Goal: Task Accomplishment & Management: Manage account settings

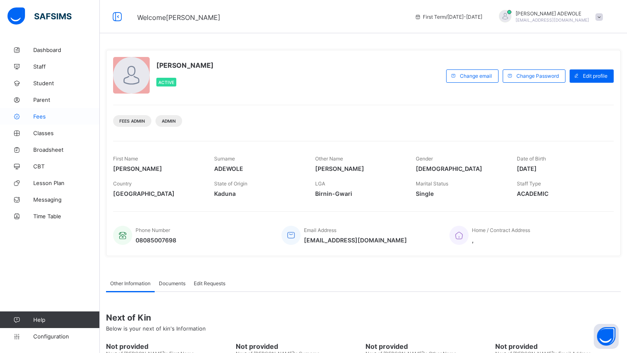
click at [39, 118] on span "Fees" at bounding box center [66, 116] width 66 height 7
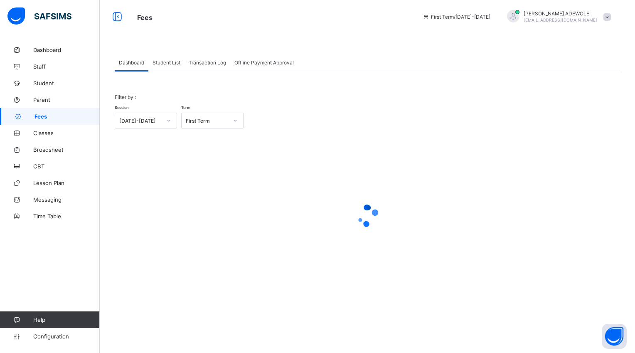
click at [170, 64] on span "Student List" at bounding box center [166, 62] width 28 height 6
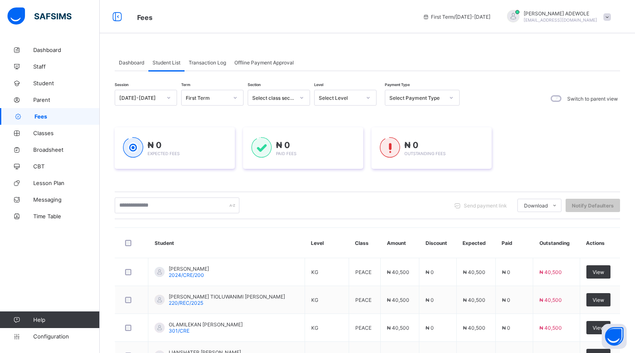
click at [369, 100] on icon at bounding box center [368, 97] width 5 height 8
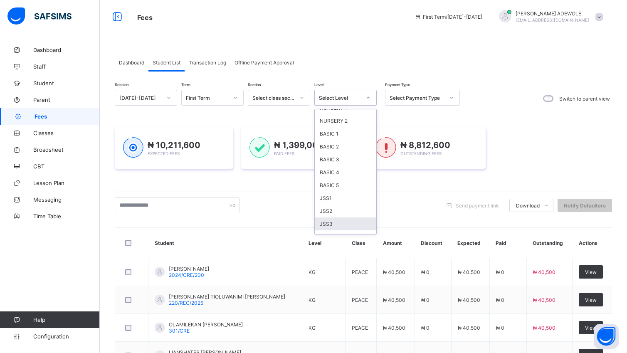
scroll to position [62, 0]
click at [353, 221] on div "SS1" at bounding box center [345, 220] width 61 height 13
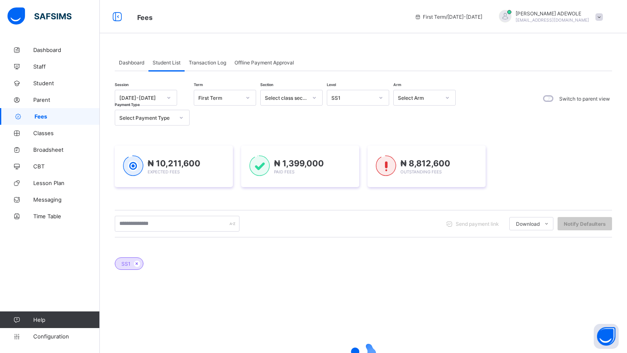
click at [353, 221] on div "Send payment link Download Students Payment Students Payment Status Student Ite…" at bounding box center [363, 224] width 497 height 16
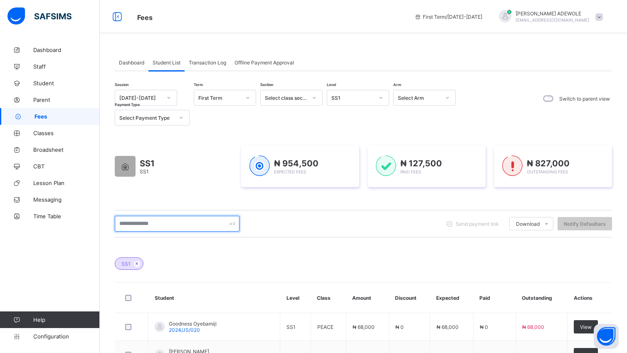
click at [165, 223] on input "text" at bounding box center [177, 224] width 125 height 16
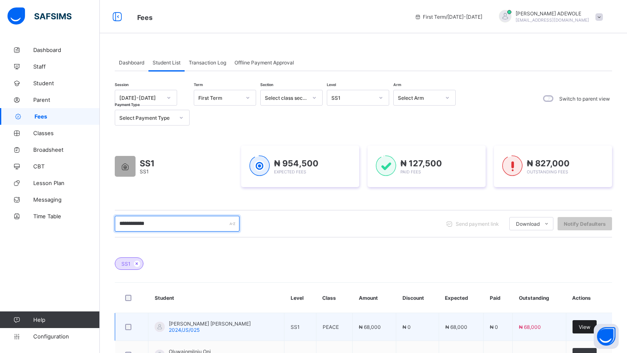
type input "**********"
click at [589, 330] on span "View" at bounding box center [584, 327] width 12 height 6
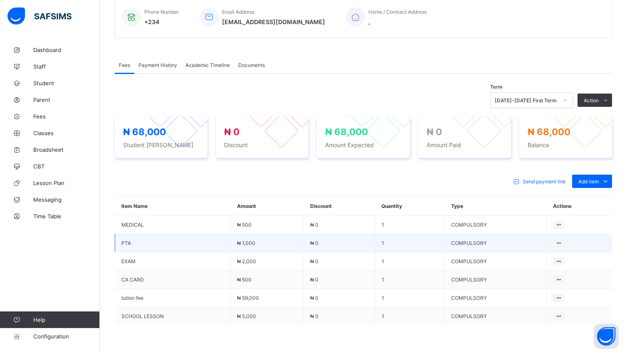
scroll to position [211, 0]
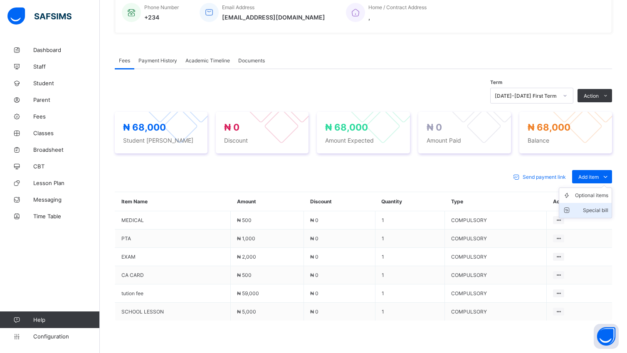
click at [596, 209] on div "Special bill" at bounding box center [591, 210] width 33 height 8
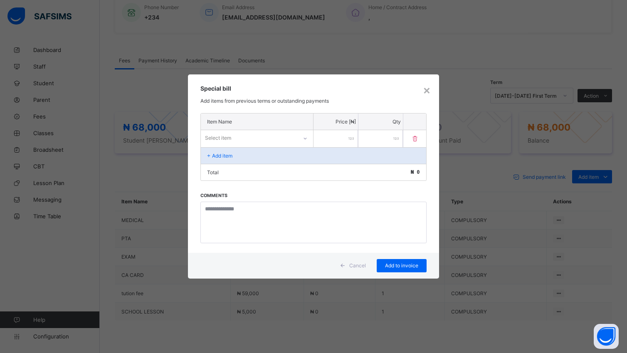
click at [305, 138] on icon at bounding box center [304, 138] width 5 height 8
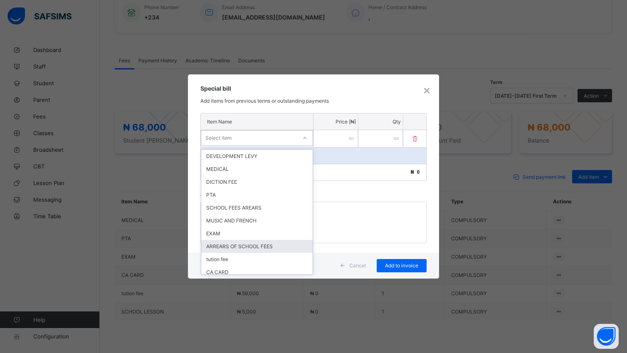
click at [276, 240] on div "ARREARS OF SCHOOL FEES" at bounding box center [256, 246] width 111 height 13
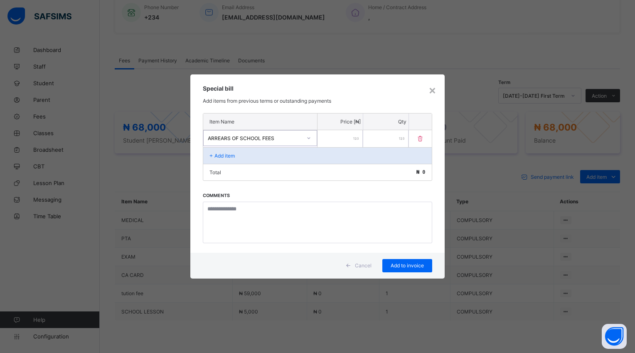
click at [325, 141] on input "number" at bounding box center [339, 138] width 45 height 17
type input "*****"
click at [398, 266] on span "Add to invoice" at bounding box center [407, 265] width 37 height 6
drag, startPoint x: 399, startPoint y: 265, endPoint x: 381, endPoint y: 270, distance: 18.7
click at [383, 270] on div "Add to invoice" at bounding box center [407, 265] width 50 height 13
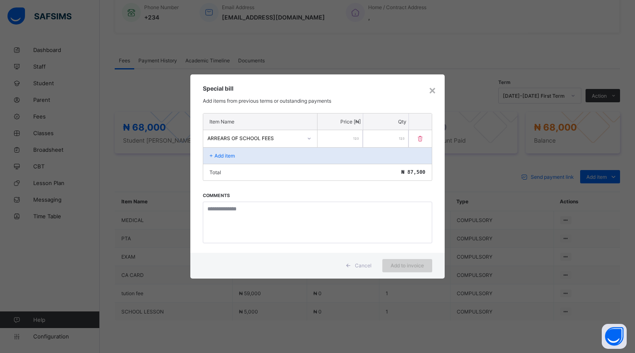
click at [396, 266] on div "Add to invoice" at bounding box center [407, 265] width 50 height 13
click at [295, 261] on div "Cancel Add to invoice" at bounding box center [317, 266] width 254 height 26
click at [367, 268] on div "Cancel" at bounding box center [359, 265] width 37 height 13
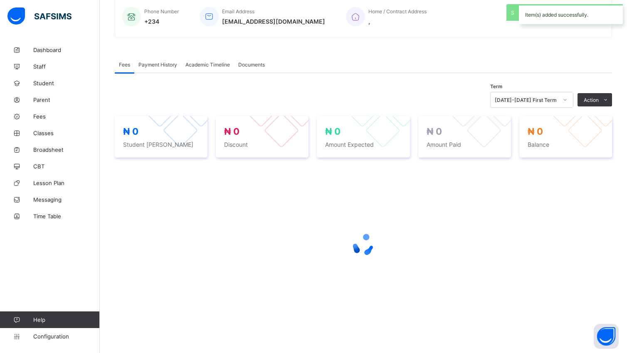
scroll to position [208, 0]
click at [602, 211] on div at bounding box center [363, 245] width 497 height 158
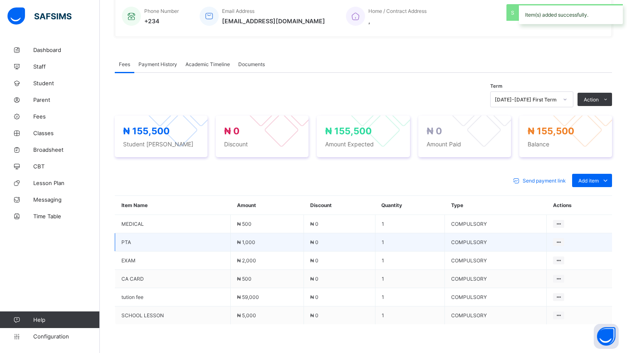
scroll to position [265, 0]
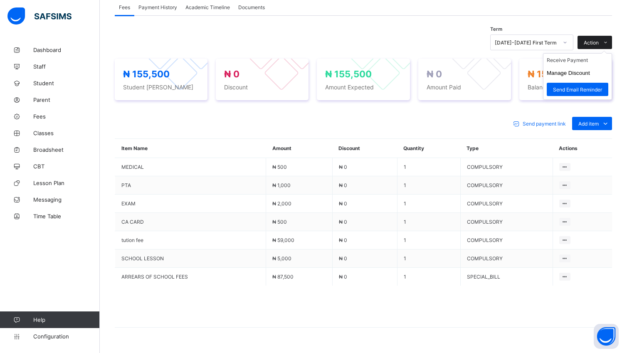
click at [598, 42] on span "Action" at bounding box center [590, 42] width 15 height 6
click at [585, 60] on li "Receive Payment" at bounding box center [577, 60] width 68 height 13
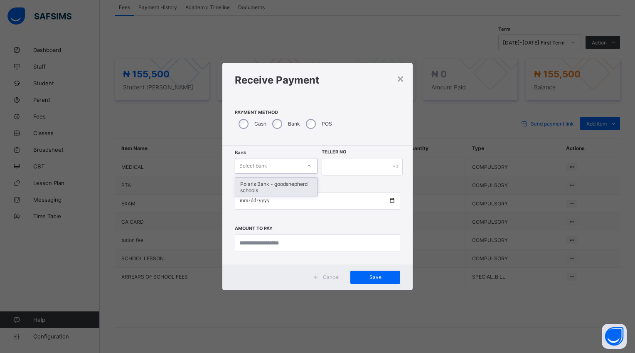
click at [307, 166] on icon at bounding box center [309, 166] width 5 height 8
click at [298, 184] on div "Polaris Bank - goodshepherd schools" at bounding box center [276, 186] width 82 height 19
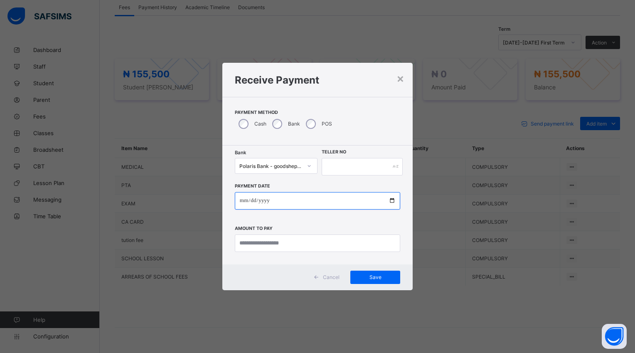
click at [392, 198] on input "date" at bounding box center [317, 200] width 165 height 17
type input "**********"
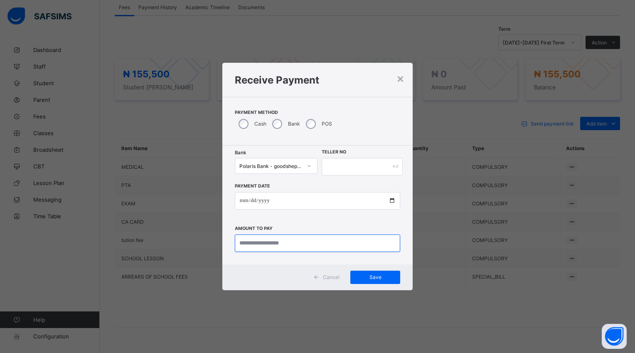
click at [301, 244] on input "currency" at bounding box center [317, 242] width 165 height 17
type input "********"
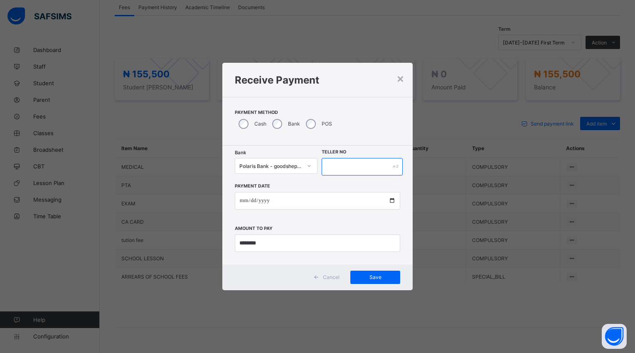
click at [333, 163] on input "text" at bounding box center [362, 166] width 81 height 17
click at [373, 278] on span "Save" at bounding box center [375, 277] width 37 height 6
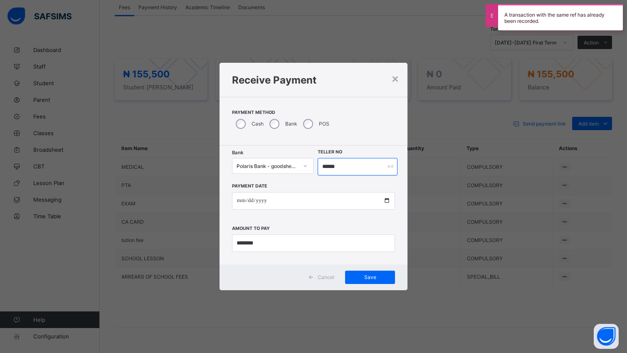
click at [342, 166] on input "******" at bounding box center [357, 166] width 80 height 17
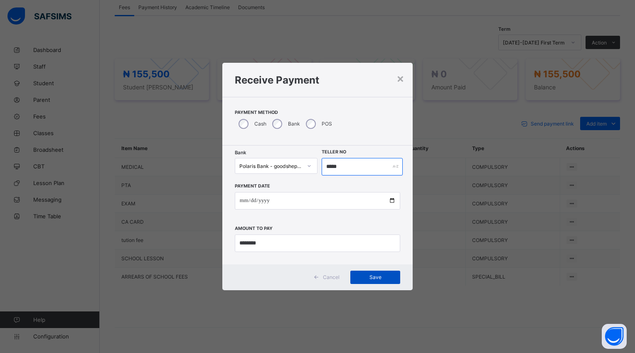
type input "*****"
click at [373, 275] on span "Save" at bounding box center [375, 277] width 37 height 6
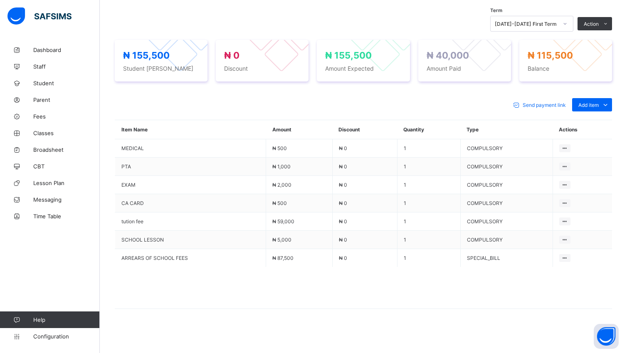
scroll to position [285, 0]
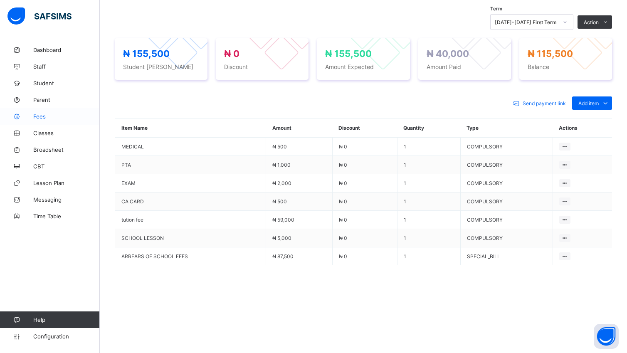
click at [43, 117] on span "Fees" at bounding box center [66, 116] width 66 height 7
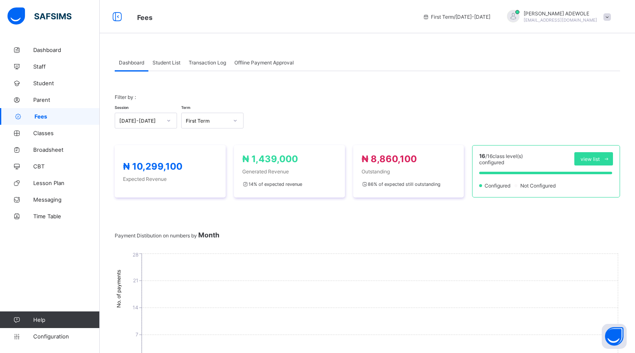
click at [162, 60] on span "Student List" at bounding box center [166, 62] width 28 height 6
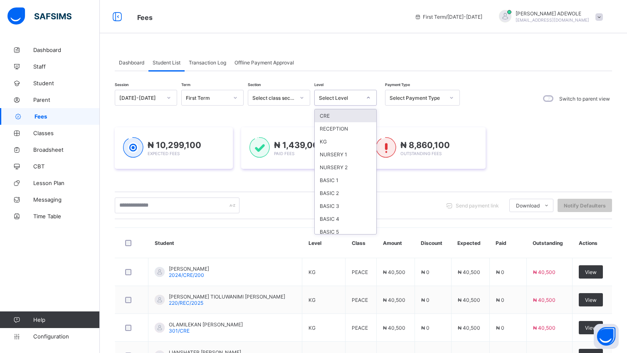
click at [371, 96] on div at bounding box center [368, 97] width 14 height 13
click at [326, 226] on div "SS3" at bounding box center [345, 230] width 61 height 13
click at [324, 213] on div "Send payment link Download Students Payment Students Payment Status Student Ite…" at bounding box center [363, 205] width 497 height 16
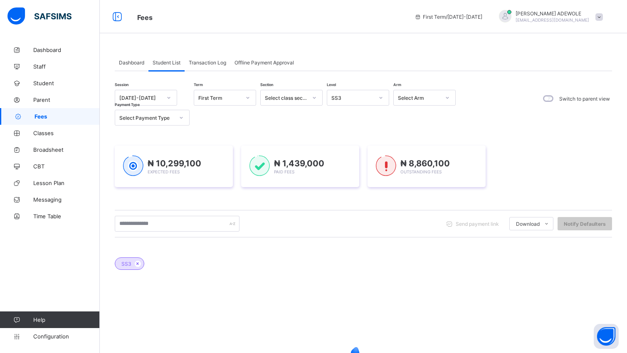
click at [330, 228] on div "Send payment link Download Students Payment Students Payment Status Student Ite…" at bounding box center [363, 224] width 497 height 16
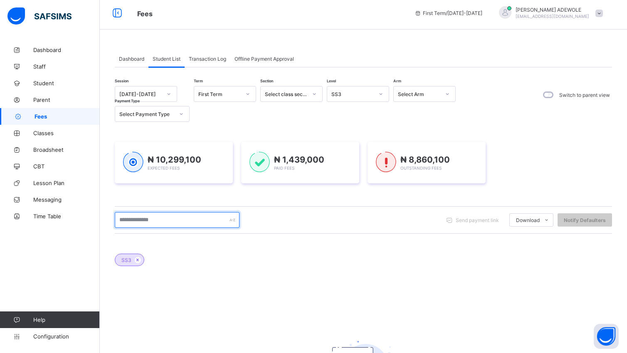
scroll to position [0, 0]
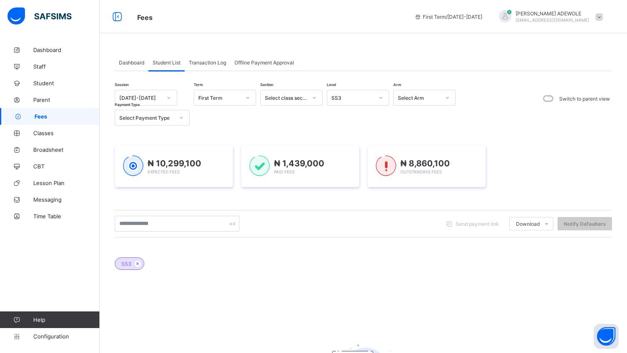
click at [382, 97] on icon at bounding box center [380, 97] width 5 height 8
click at [351, 220] on div "SS1" at bounding box center [357, 220] width 61 height 13
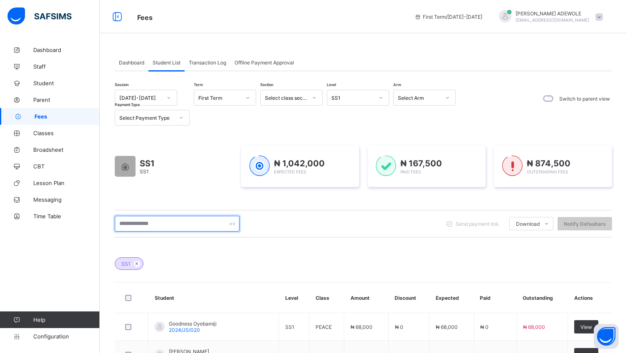
click at [165, 226] on input "text" at bounding box center [177, 224] width 125 height 16
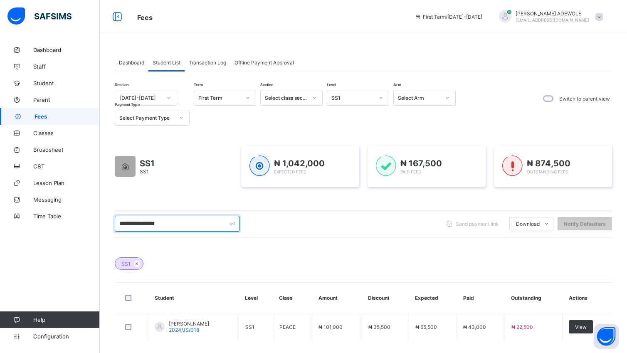
scroll to position [39, 0]
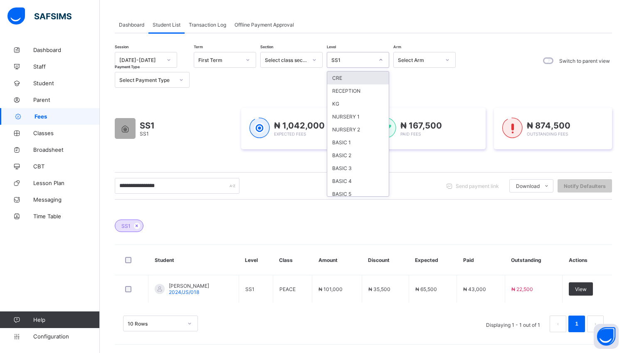
click at [381, 61] on icon at bounding box center [380, 60] width 5 height 8
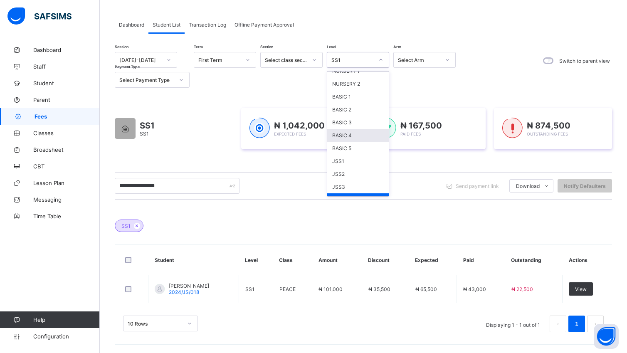
scroll to position [47, 0]
click at [388, 187] on div "CRE RECEPTION KG NURSERY 1 NURSERY 2 BASIC 1 BASIC 2 BASIC 3 BASIC 4 BASIC 5 JS…" at bounding box center [357, 133] width 61 height 125
click at [347, 180] on div "JSS3" at bounding box center [357, 186] width 61 height 13
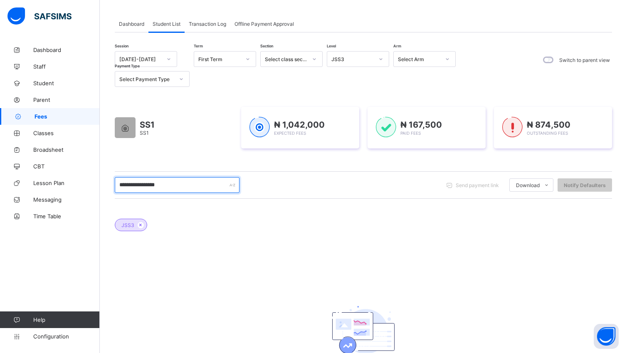
click at [185, 189] on input "**********" at bounding box center [177, 185] width 125 height 16
type input "*"
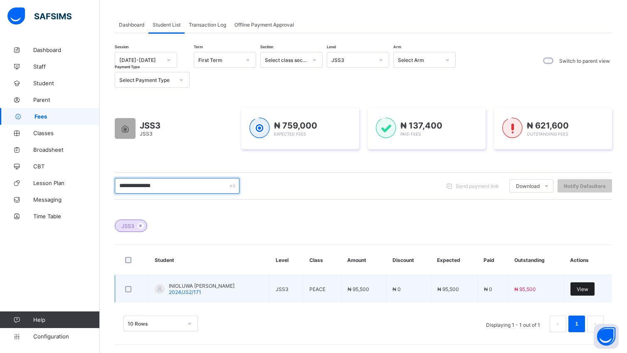
type input "**********"
click at [588, 288] on span "View" at bounding box center [582, 289] width 12 height 6
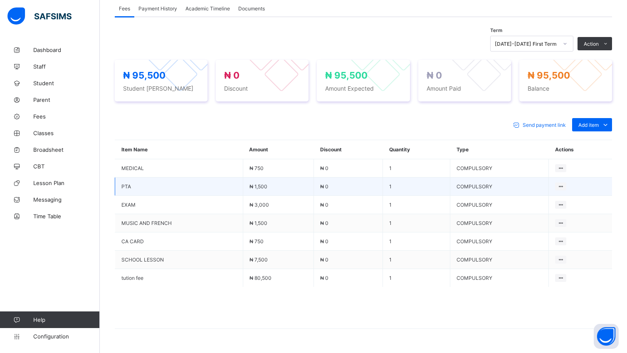
scroll to position [265, 0]
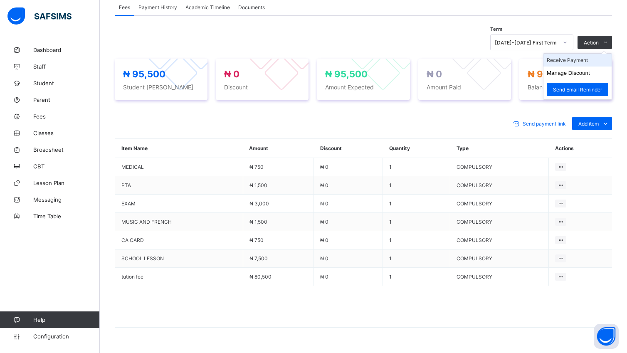
click at [582, 64] on li "Receive Payment" at bounding box center [577, 60] width 68 height 13
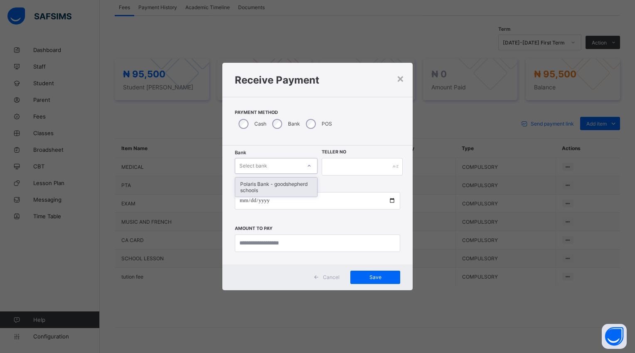
click at [307, 162] on icon at bounding box center [309, 166] width 5 height 8
drag, startPoint x: 304, startPoint y: 181, endPoint x: 306, endPoint y: 198, distance: 16.7
click at [307, 183] on div "Polaris Bank - goodshepherd schools" at bounding box center [276, 186] width 82 height 19
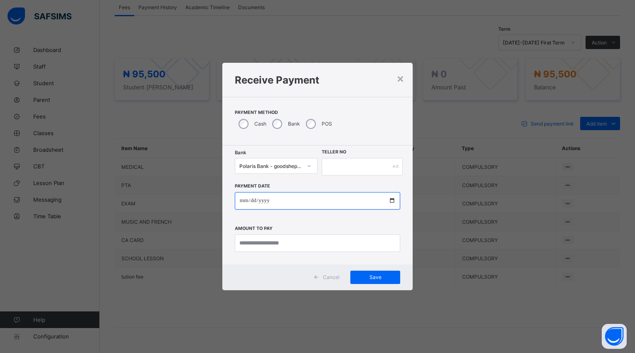
click at [394, 200] on input "date" at bounding box center [317, 200] width 165 height 17
type input "**********"
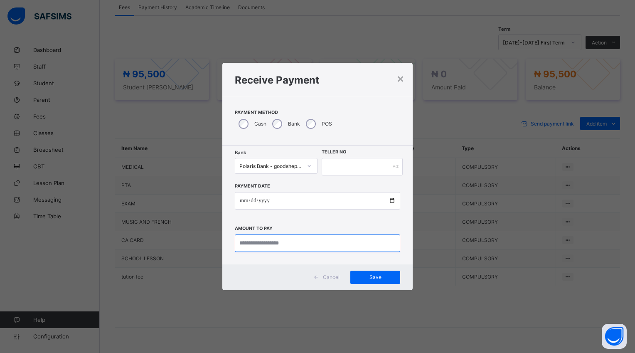
click at [296, 247] on input "currency" at bounding box center [317, 242] width 165 height 17
type input "********"
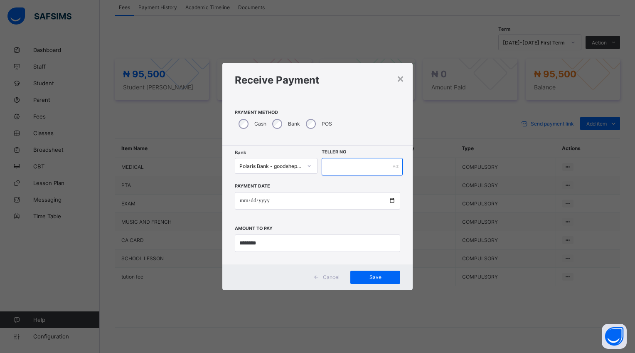
drag, startPoint x: 330, startPoint y: 164, endPoint x: 322, endPoint y: 170, distance: 9.7
click at [330, 164] on input "text" at bounding box center [362, 166] width 81 height 17
type input "*****"
click at [373, 278] on span "Save" at bounding box center [375, 277] width 37 height 6
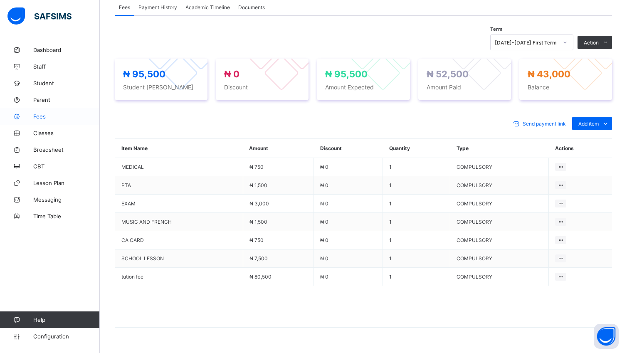
click at [38, 118] on span "Fees" at bounding box center [66, 116] width 66 height 7
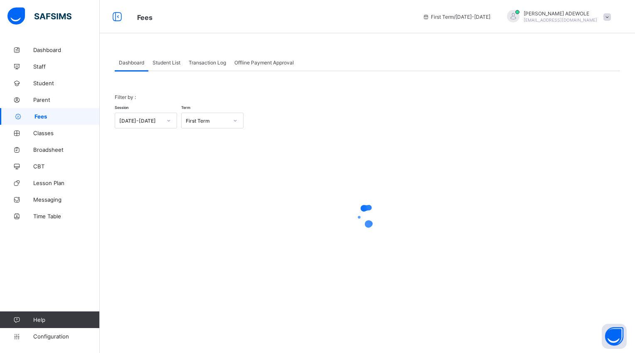
drag, startPoint x: 167, startPoint y: 65, endPoint x: 168, endPoint y: 59, distance: 6.7
click at [168, 65] on div "Student List" at bounding box center [166, 62] width 36 height 17
click at [168, 60] on span "Student List" at bounding box center [166, 62] width 28 height 6
click at [163, 65] on span "Student List" at bounding box center [166, 62] width 28 height 6
click at [162, 65] on span "Student List" at bounding box center [166, 62] width 28 height 6
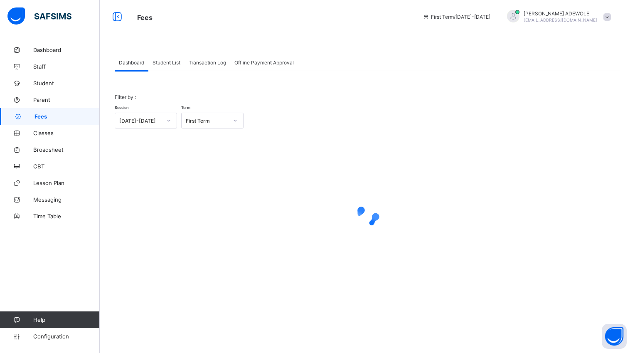
click at [167, 72] on div "Dashboard Student List Transaction Log Offline Payment Approval Dashboard More …" at bounding box center [367, 174] width 505 height 241
click at [0, 0] on div "Session 2025-2026 Term First Term Section Select class section Level Select Lev…" at bounding box center [0, 0] width 0 height 0
click at [177, 64] on div "Student List" at bounding box center [166, 62] width 36 height 17
click at [182, 57] on div "Student List" at bounding box center [166, 62] width 36 height 17
click at [168, 59] on div "Student List" at bounding box center [166, 62] width 36 height 17
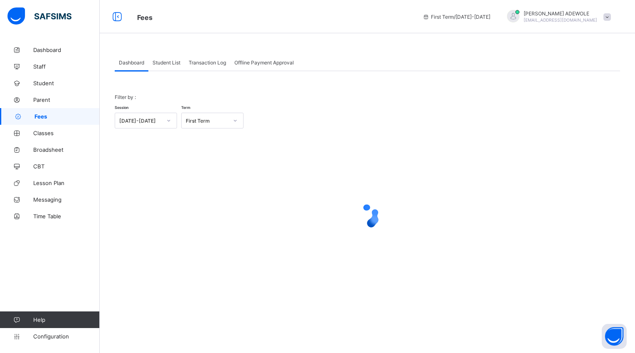
click at [168, 59] on div "Student List" at bounding box center [166, 62] width 36 height 17
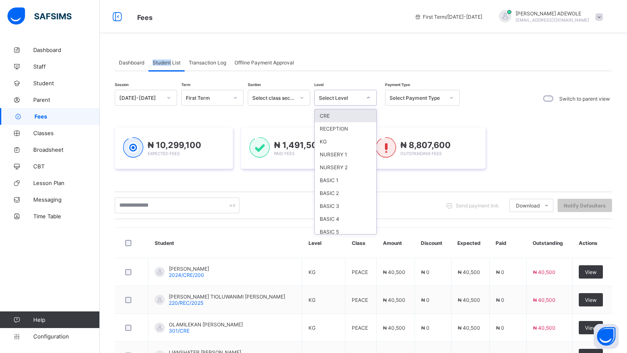
click at [370, 95] on div at bounding box center [368, 97] width 14 height 13
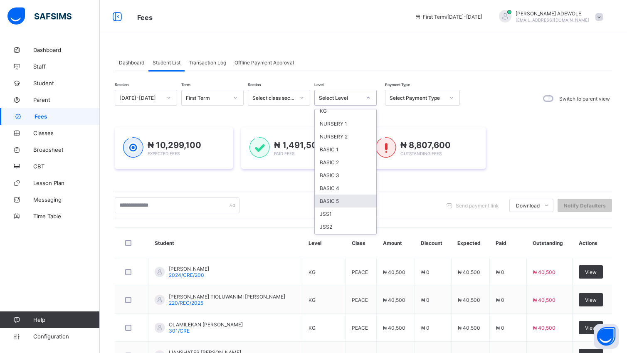
scroll to position [47, 0]
click at [337, 197] on div "JSS1" at bounding box center [345, 198] width 61 height 13
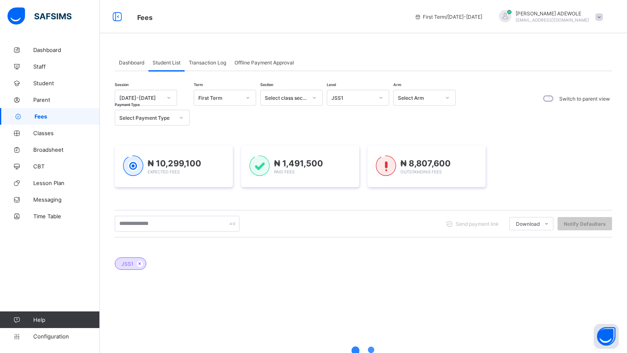
click at [361, 197] on div "₦ 10,299,100 Expected Fees ₦ 1,491,500 Paid Fees ₦ 8,807,600 Outstanding Fees" at bounding box center [363, 166] width 497 height 66
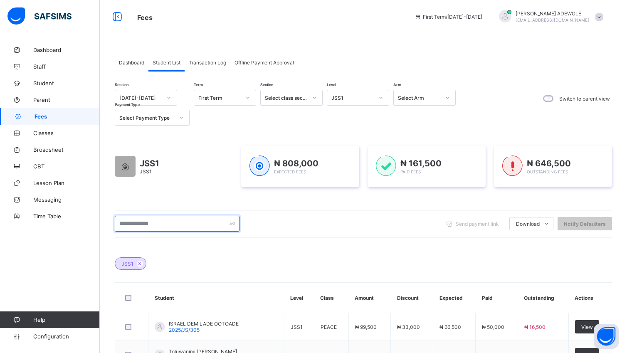
click at [168, 224] on input "text" at bounding box center [177, 224] width 125 height 16
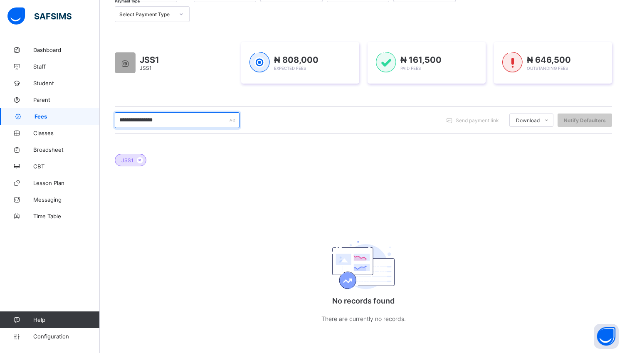
scroll to position [0, 0]
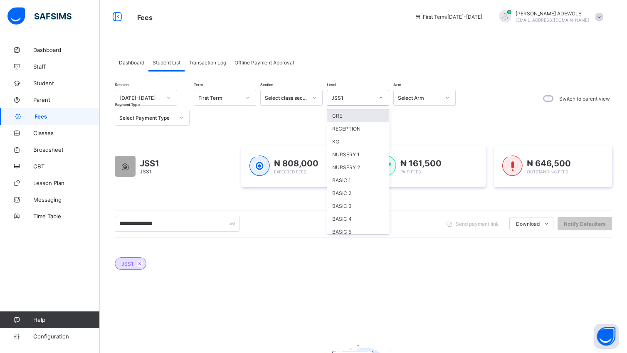
click at [383, 98] on icon at bounding box center [380, 97] width 5 height 8
click at [388, 225] on div "CRE RECEPTION KG NURSERY 1 NURSERY 2 BASIC 1 BASIC 2 BASIC 3 BASIC 4 BASIC 5 JS…" at bounding box center [358, 171] width 62 height 125
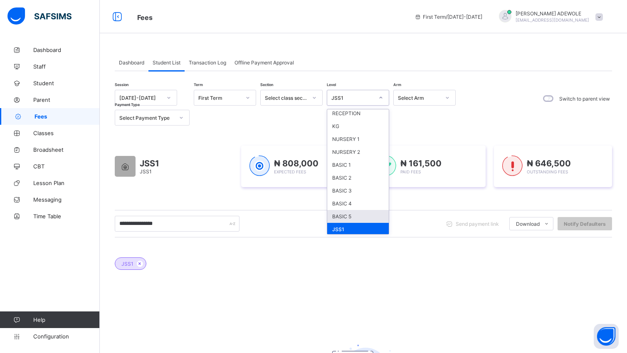
scroll to position [31, 0]
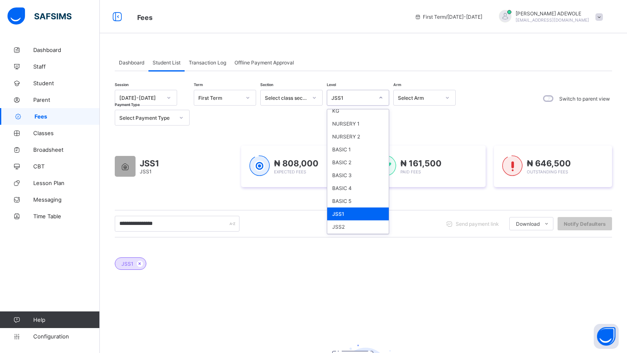
click at [376, 233] on div "JSS3" at bounding box center [357, 239] width 61 height 13
click at [376, 231] on div "**********" at bounding box center [363, 224] width 497 height 16
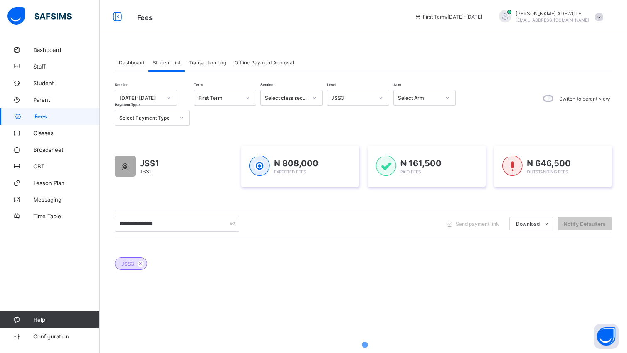
click at [375, 233] on div "**********" at bounding box center [363, 223] width 497 height 27
click at [375, 234] on div "**********" at bounding box center [363, 223] width 497 height 27
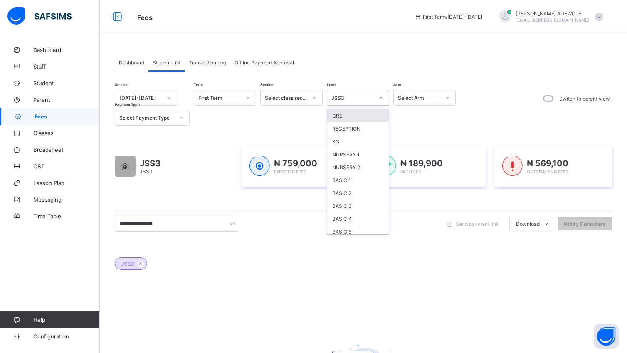
click at [381, 95] on div at bounding box center [381, 97] width 14 height 13
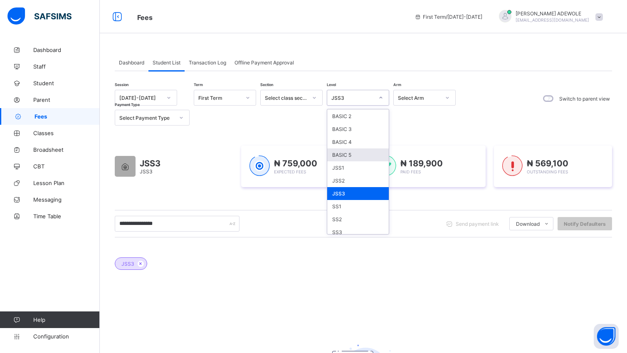
scroll to position [78, 0]
click at [334, 229] on div "SS3" at bounding box center [357, 230] width 61 height 13
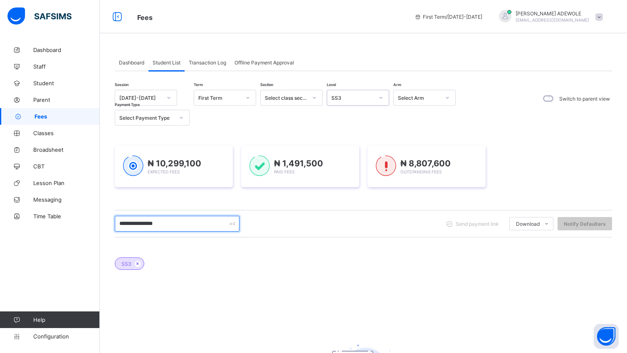
click at [172, 225] on input "**********" at bounding box center [177, 224] width 125 height 16
type input "*"
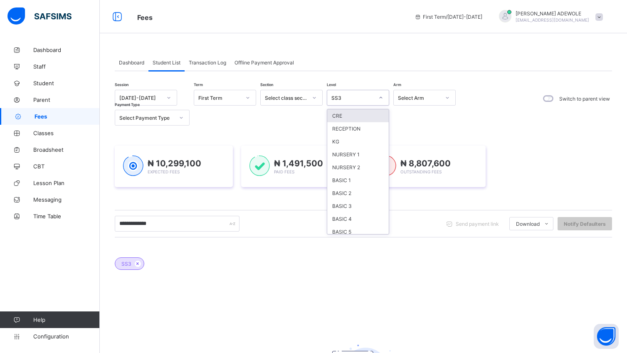
drag, startPoint x: 378, startPoint y: 95, endPoint x: 378, endPoint y: 105, distance: 10.0
click at [378, 96] on icon at bounding box center [380, 97] width 5 height 8
click at [352, 210] on div "JSS2" at bounding box center [357, 210] width 61 height 13
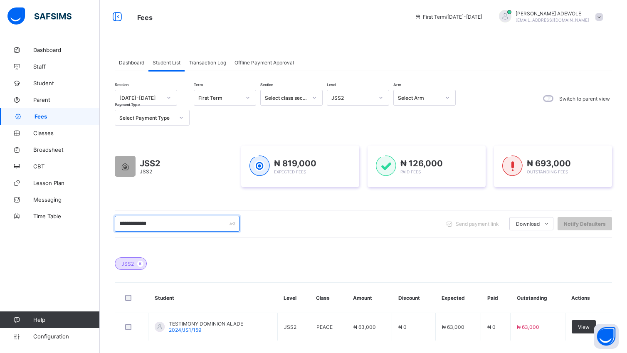
click at [157, 224] on input "**********" at bounding box center [177, 224] width 125 height 16
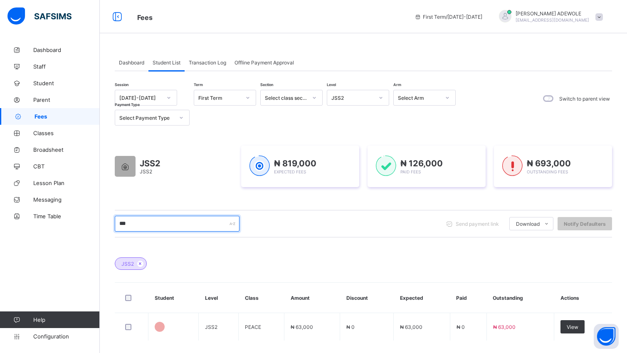
type input "*"
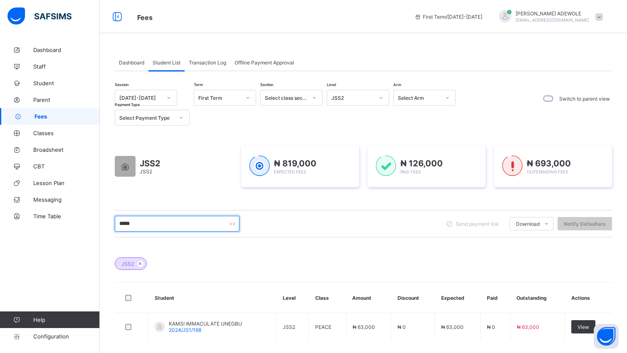
scroll to position [39, 0]
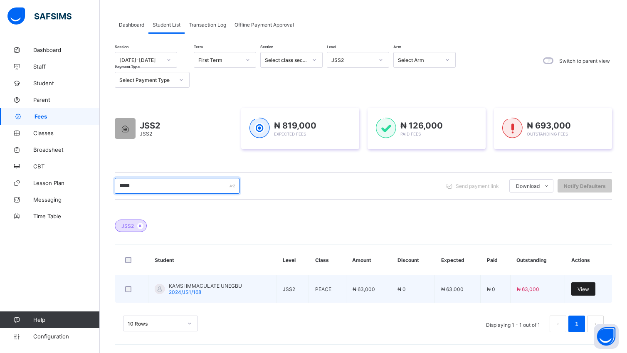
type input "*****"
click at [587, 290] on span "View" at bounding box center [583, 289] width 12 height 6
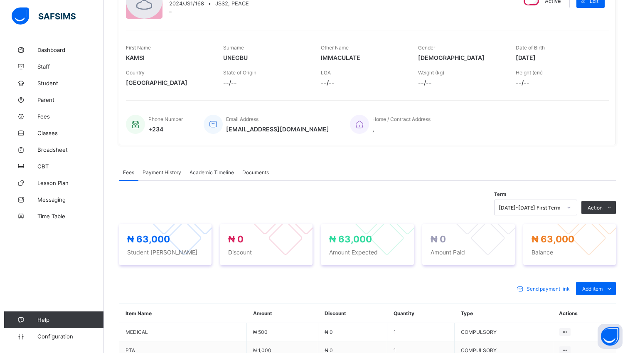
scroll to position [258, 0]
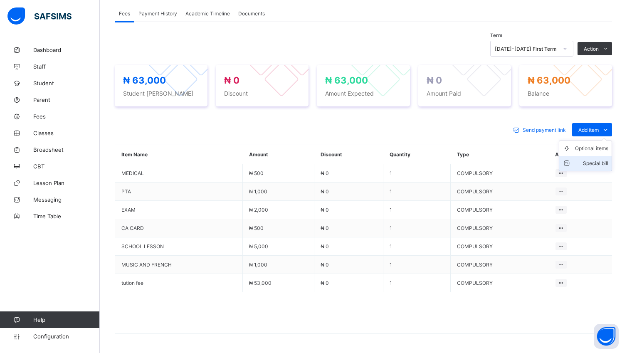
click at [607, 163] on div "Special bill" at bounding box center [591, 163] width 33 height 8
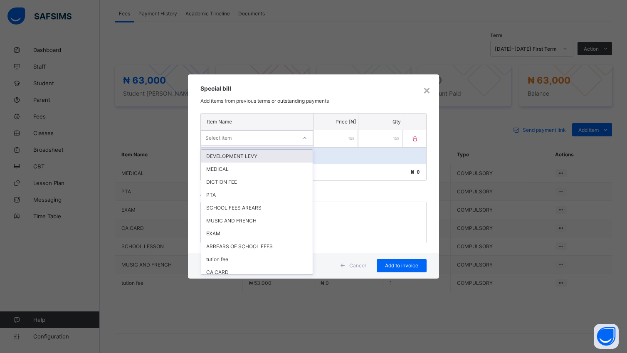
click at [308, 138] on div at bounding box center [305, 137] width 14 height 13
drag, startPoint x: 288, startPoint y: 243, endPoint x: 297, endPoint y: 236, distance: 11.3
click at [288, 243] on div "ARREARS OF SCHOOL FEES" at bounding box center [256, 246] width 111 height 13
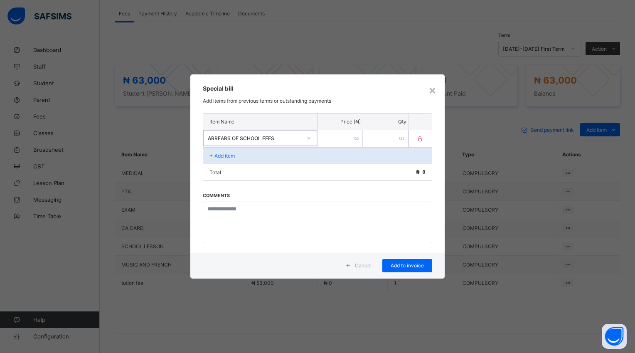
click at [339, 141] on input "number" at bounding box center [339, 138] width 45 height 17
type input "****"
click at [401, 265] on span "Add to invoice" at bounding box center [407, 265] width 37 height 6
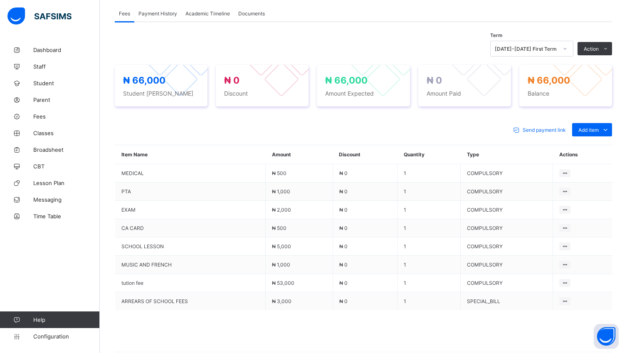
drag, startPoint x: 587, startPoint y: 65, endPoint x: 580, endPoint y: 78, distance: 14.9
click at [0, 0] on li "Receive Payment" at bounding box center [0, 0] width 0 height 0
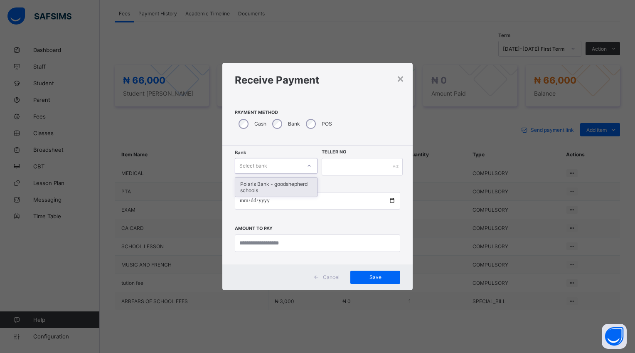
click at [309, 162] on icon at bounding box center [309, 166] width 5 height 8
click at [303, 186] on div "Polaris Bank - goodshepherd schools" at bounding box center [276, 186] width 82 height 19
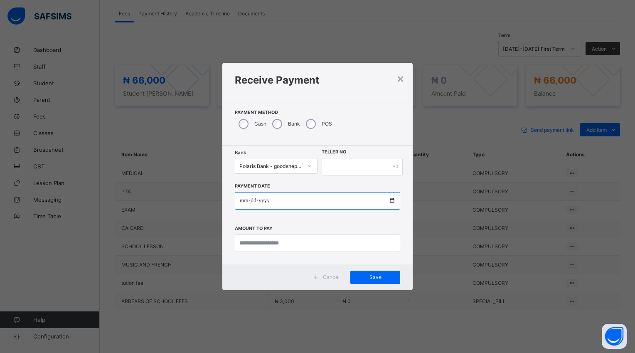
click at [392, 200] on input "date" at bounding box center [317, 200] width 165 height 17
type input "**********"
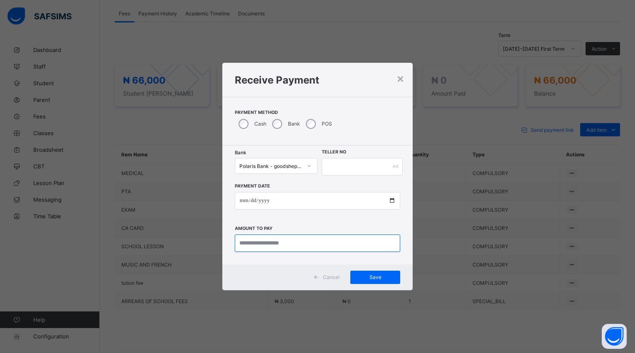
click at [303, 244] on input "currency" at bounding box center [317, 242] width 165 height 17
type input "********"
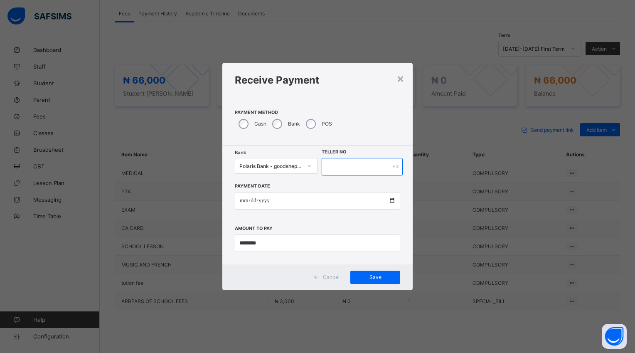
click at [328, 165] on input "text" at bounding box center [362, 166] width 81 height 17
type input "*****"
click at [365, 278] on span "Save" at bounding box center [375, 277] width 37 height 6
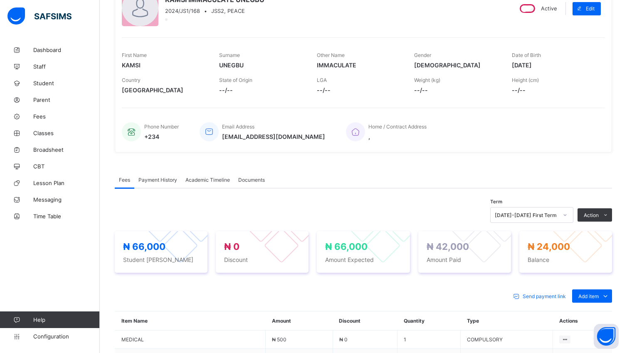
scroll to position [92, 0]
click at [44, 117] on span "Fees" at bounding box center [66, 116] width 66 height 7
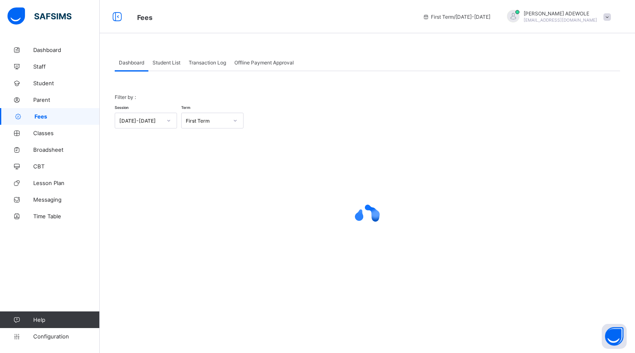
click at [167, 60] on span "Student List" at bounding box center [166, 62] width 28 height 6
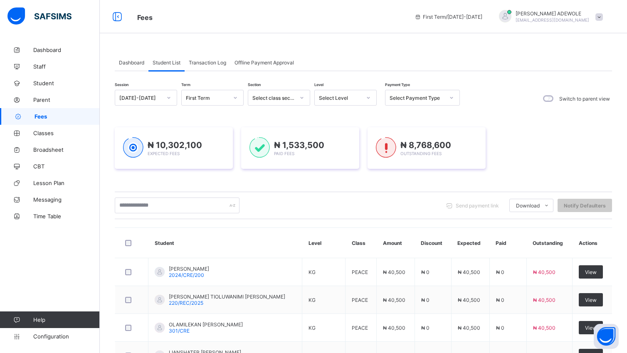
click at [369, 97] on icon at bounding box center [368, 98] width 3 height 2
click at [364, 96] on div at bounding box center [368, 97] width 14 height 13
click at [367, 97] on icon at bounding box center [368, 98] width 3 height 2
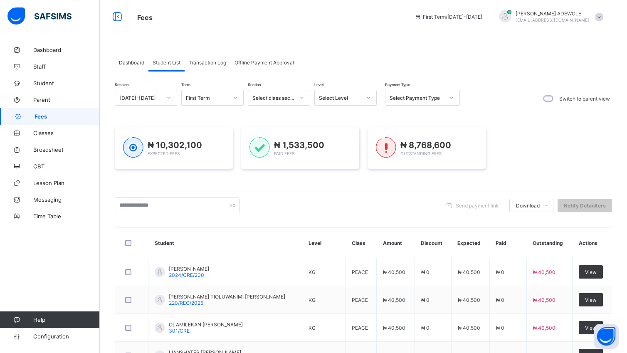
click at [368, 97] on icon at bounding box center [368, 97] width 5 height 8
click at [368, 96] on icon at bounding box center [368, 97] width 5 height 8
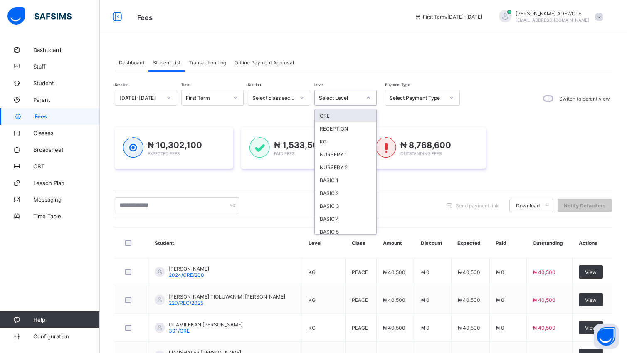
click at [371, 98] on div at bounding box center [368, 97] width 14 height 13
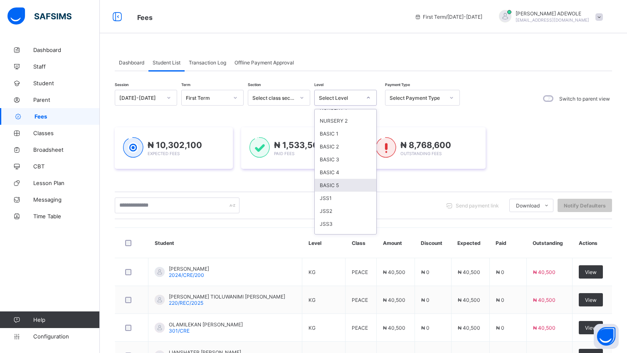
scroll to position [62, 0]
click at [332, 203] on div "JSS3" at bounding box center [345, 208] width 61 height 13
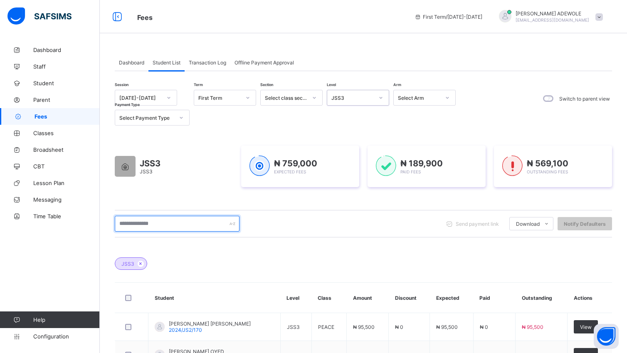
click at [185, 225] on input "text" at bounding box center [177, 224] width 125 height 16
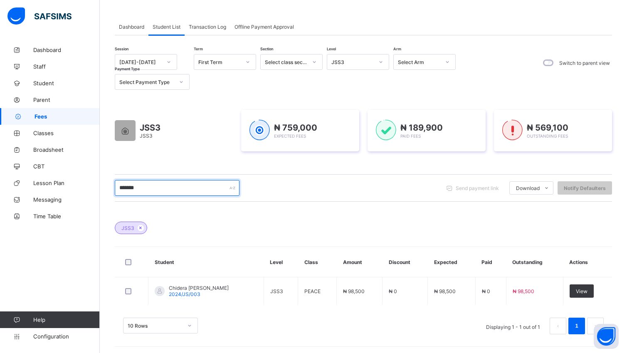
scroll to position [39, 0]
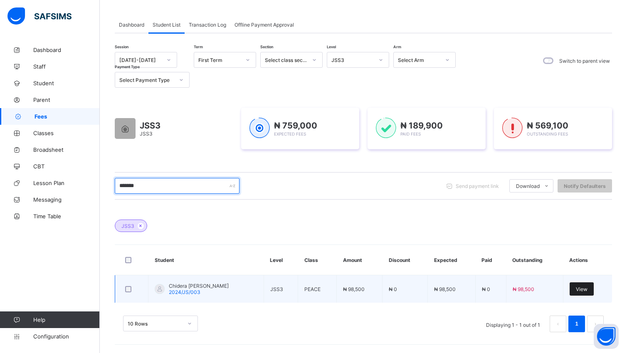
type input "*******"
click at [580, 290] on div "View" at bounding box center [581, 288] width 24 height 13
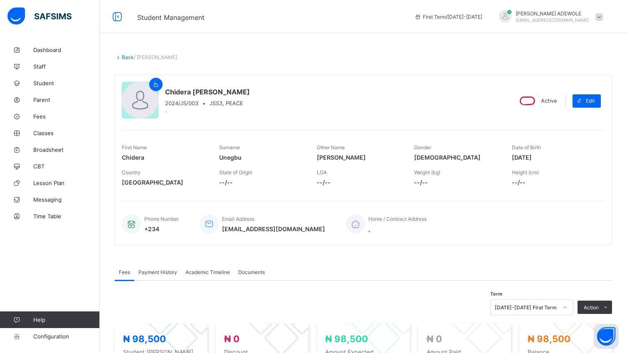
scroll to position [159, 0]
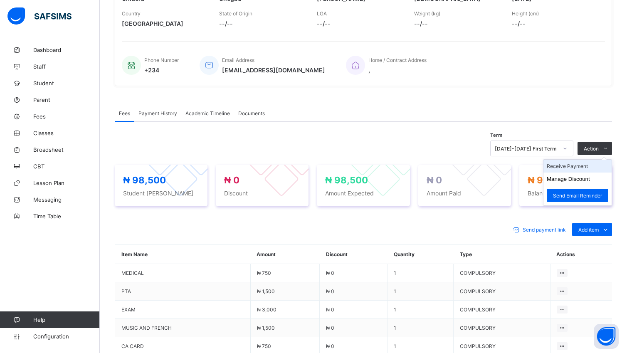
click at [571, 167] on li "Receive Payment" at bounding box center [577, 166] width 68 height 13
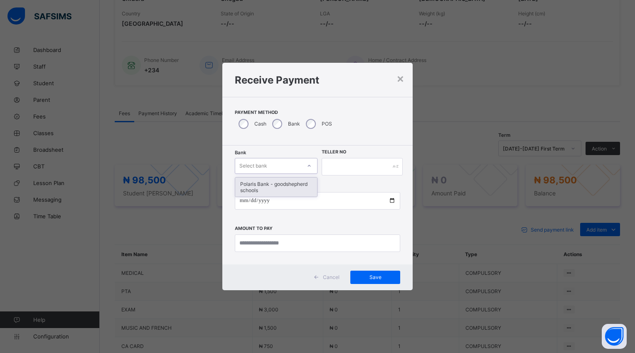
click at [308, 166] on icon at bounding box center [309, 166] width 5 height 8
click at [307, 184] on div "Polaris Bank - goodshepherd schools" at bounding box center [276, 186] width 82 height 19
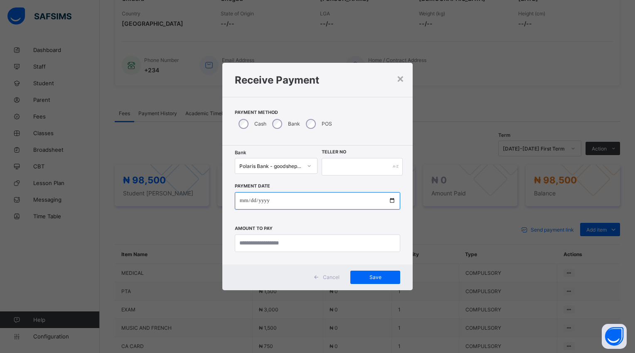
click at [393, 199] on input "date" at bounding box center [317, 200] width 165 height 17
type input "**********"
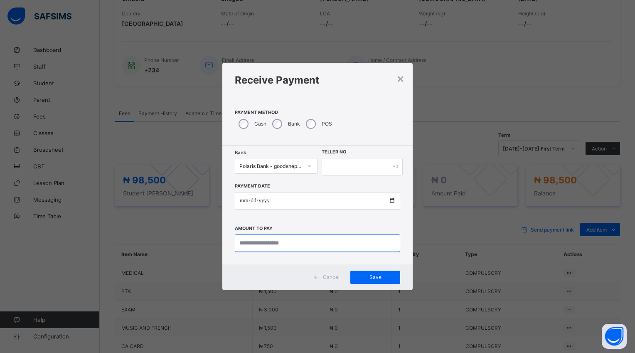
click at [301, 246] on input "currency" at bounding box center [317, 242] width 165 height 17
type input "********"
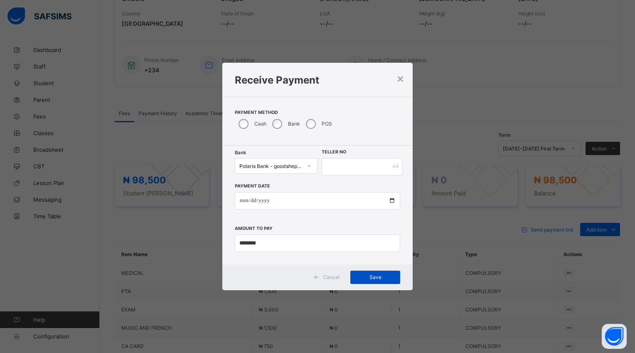
click at [371, 275] on span "Save" at bounding box center [375, 277] width 37 height 6
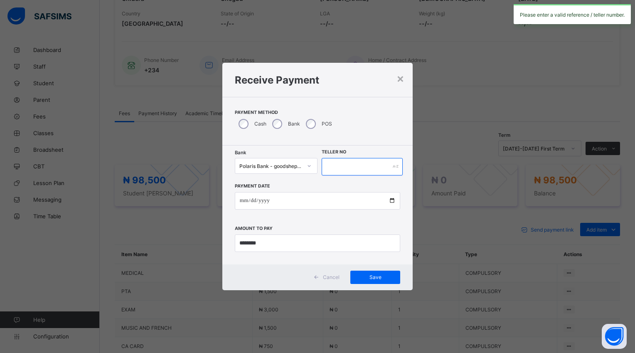
click at [334, 170] on input "text" at bounding box center [362, 166] width 81 height 17
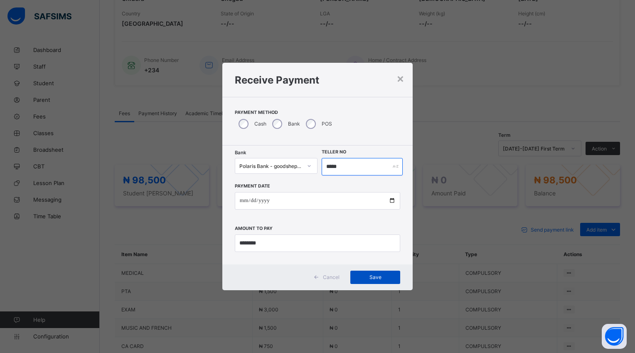
type input "*****"
click at [361, 276] on span "Save" at bounding box center [375, 277] width 37 height 6
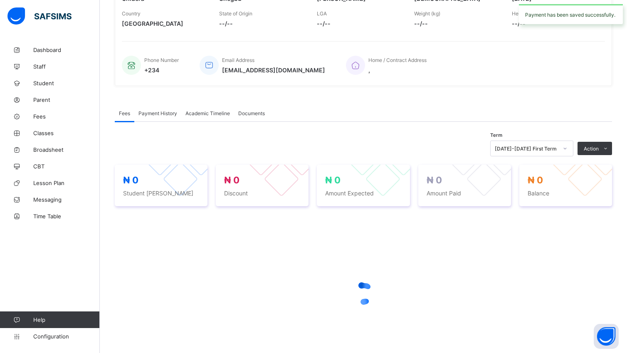
click at [356, 280] on icon at bounding box center [363, 293] width 33 height 33
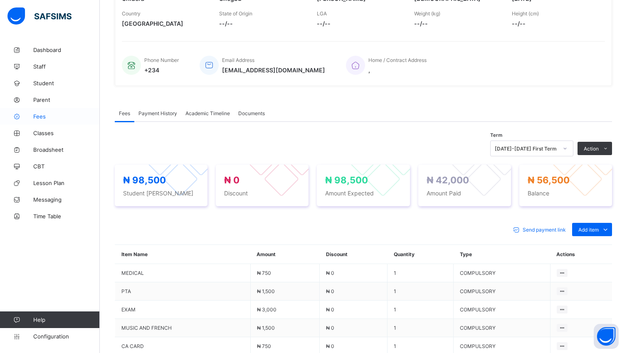
click at [39, 118] on span "Fees" at bounding box center [66, 116] width 66 height 7
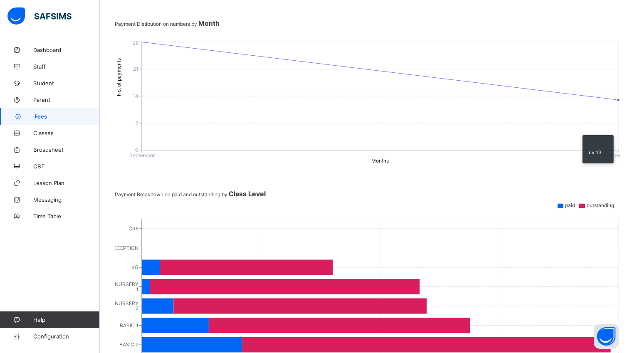
scroll to position [53, 0]
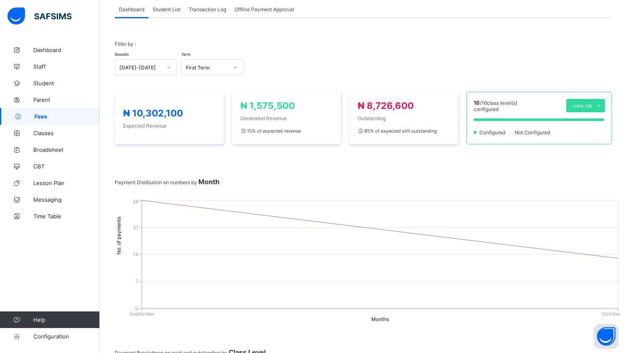
click at [163, 11] on span "Student List" at bounding box center [166, 9] width 28 height 6
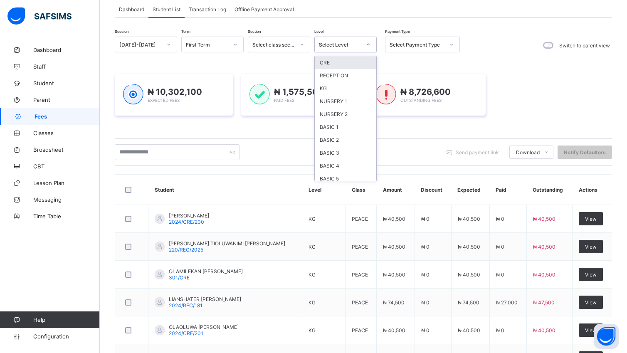
click at [371, 45] on div at bounding box center [368, 44] width 14 height 13
click at [323, 162] on div "SS2" at bounding box center [345, 163] width 61 height 13
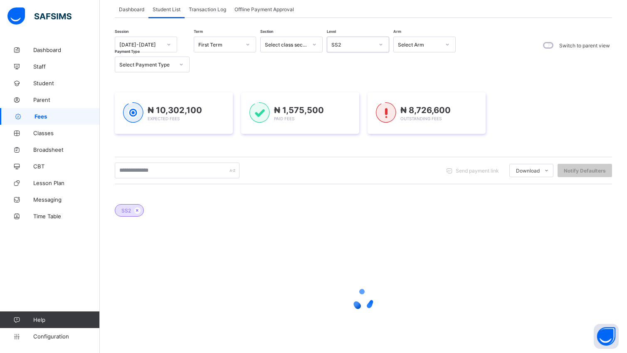
scroll to position [92, 0]
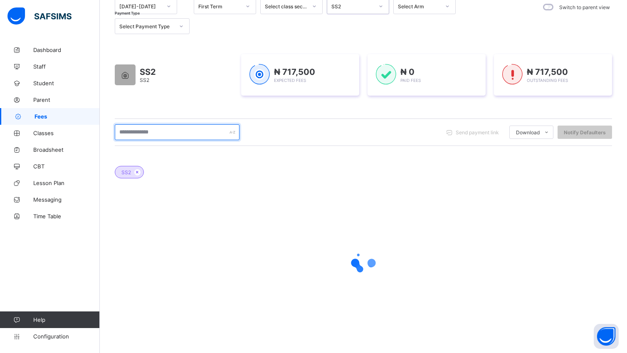
click at [169, 128] on input "text" at bounding box center [177, 132] width 125 height 16
click at [149, 135] on input "*****" at bounding box center [177, 132] width 125 height 16
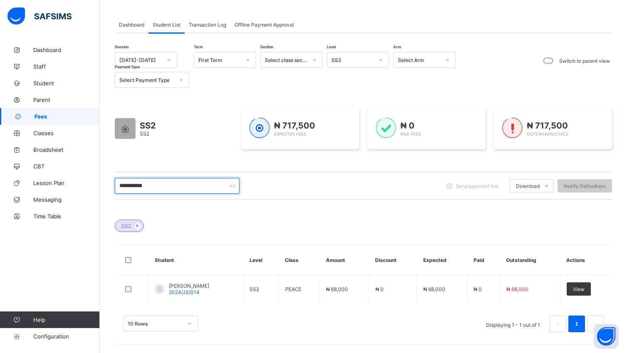
scroll to position [39, 0]
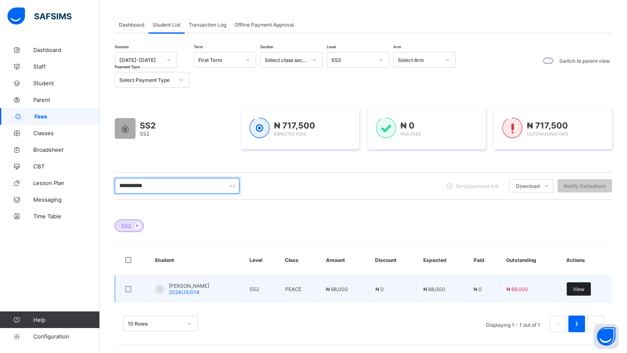
type input "**********"
click at [584, 288] on span "View" at bounding box center [579, 289] width 12 height 6
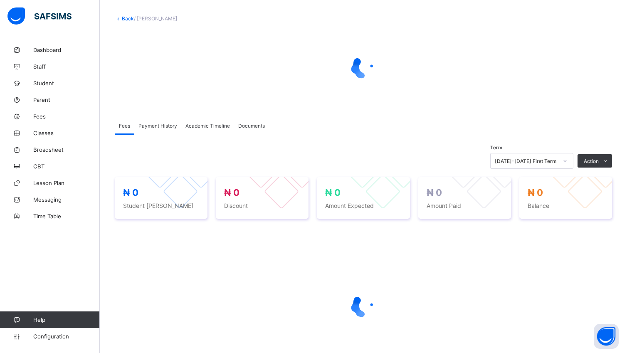
click at [590, 290] on div at bounding box center [363, 306] width 497 height 158
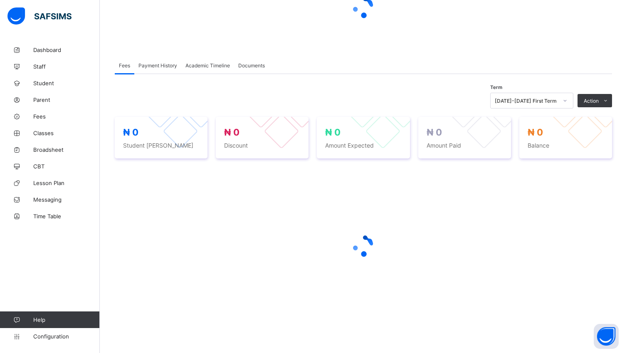
scroll to position [100, 0]
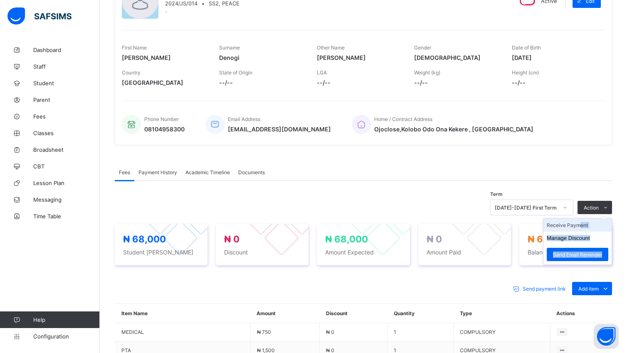
drag, startPoint x: 586, startPoint y: 223, endPoint x: 586, endPoint y: 228, distance: 5.0
click at [586, 223] on ul "Receive Payment Manage Discount Send Email Reminder" at bounding box center [577, 241] width 69 height 47
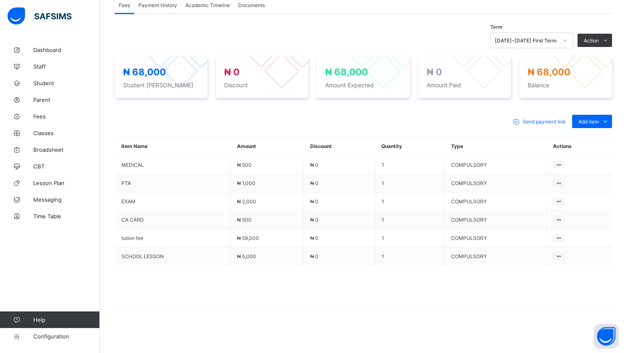
scroll to position [108, 0]
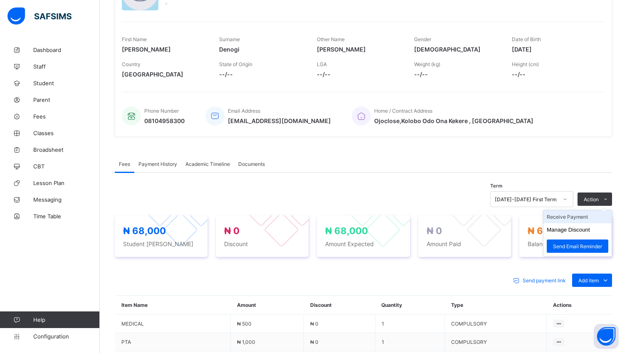
click at [567, 215] on li "Receive Payment" at bounding box center [577, 216] width 68 height 13
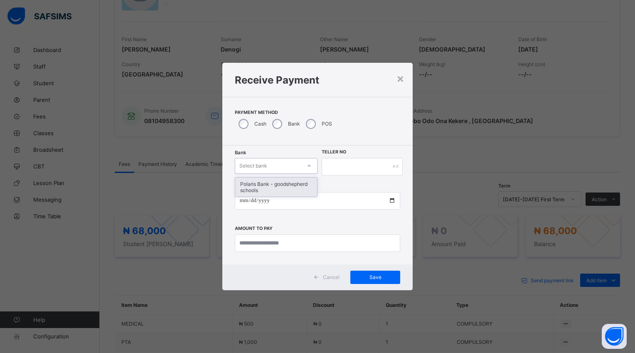
click at [313, 163] on div at bounding box center [309, 165] width 14 height 13
click at [296, 182] on div "Polaris Bank - goodshepherd schools" at bounding box center [276, 186] width 82 height 19
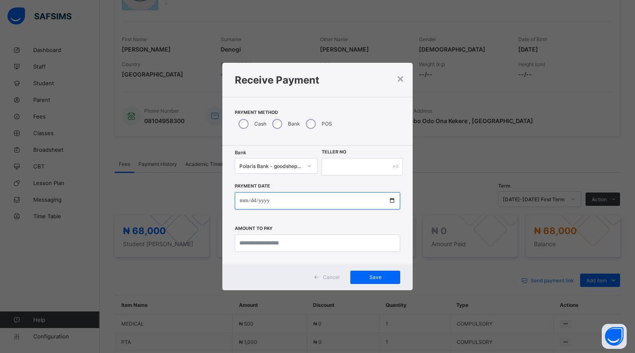
click at [391, 200] on input "date" at bounding box center [317, 200] width 165 height 17
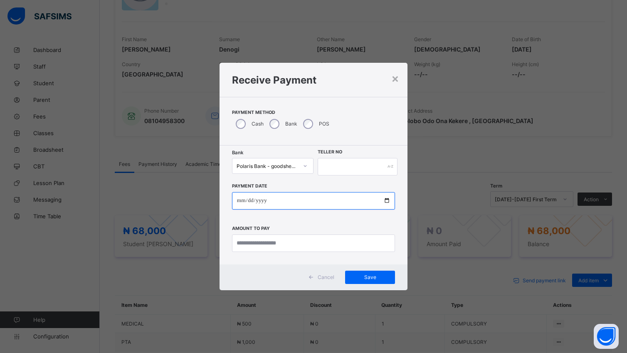
type input "**********"
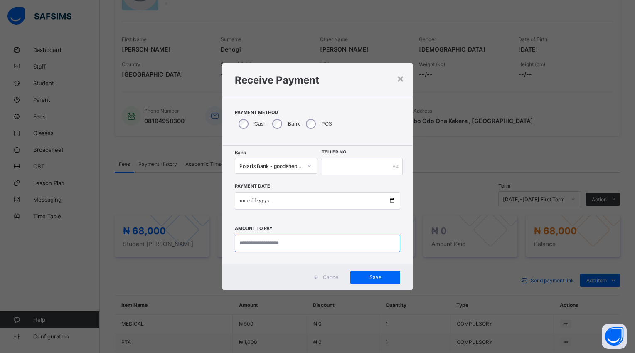
click at [307, 247] on input "currency" at bounding box center [317, 242] width 165 height 17
type input "********"
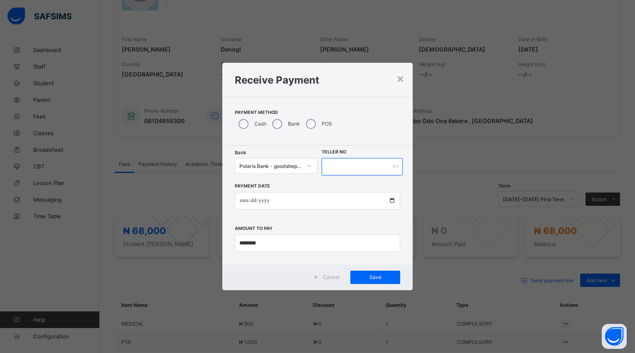
drag, startPoint x: 334, startPoint y: 172, endPoint x: 337, endPoint y: 160, distance: 11.9
click at [337, 167] on input "text" at bounding box center [362, 166] width 81 height 17
type input "*****"
drag, startPoint x: 371, startPoint y: 278, endPoint x: 384, endPoint y: 268, distance: 15.7
click at [381, 276] on span "Save" at bounding box center [375, 277] width 37 height 6
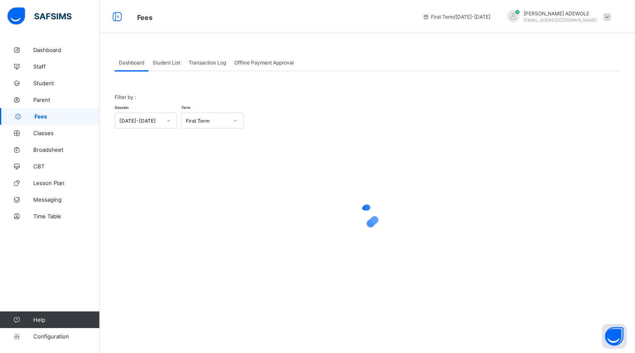
click at [174, 57] on div "Student List" at bounding box center [166, 62] width 36 height 17
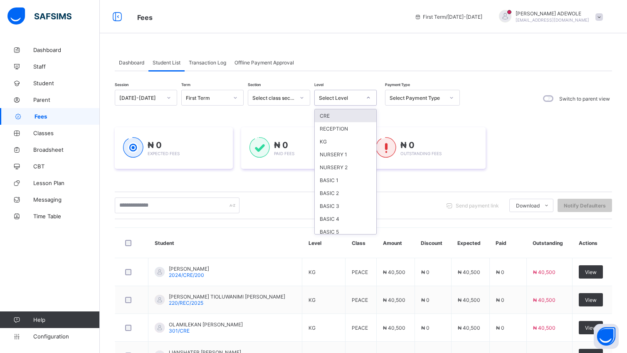
click at [370, 95] on div at bounding box center [368, 97] width 14 height 13
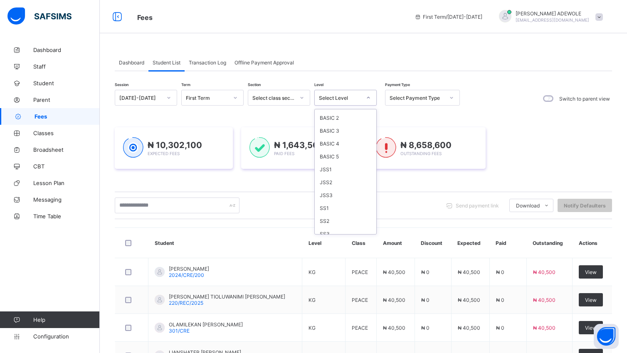
scroll to position [79, 0]
click at [328, 232] on div "SS3" at bounding box center [345, 230] width 61 height 13
click at [330, 213] on div "Send payment link Download Students Payment Students Payment Status Student Ite…" at bounding box center [363, 205] width 497 height 16
click at [331, 213] on div "Send payment link Download Students Payment Students Payment Status Student Ite…" at bounding box center [363, 205] width 497 height 16
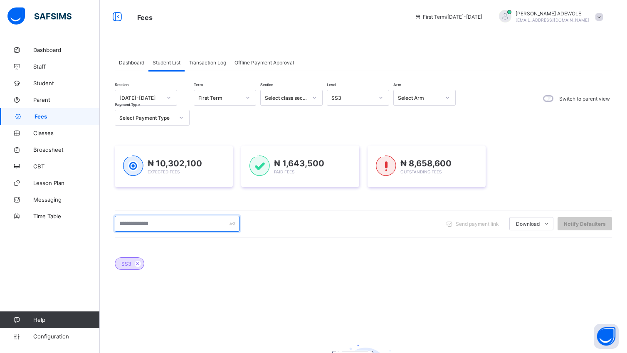
click at [176, 226] on input "text" at bounding box center [177, 224] width 125 height 16
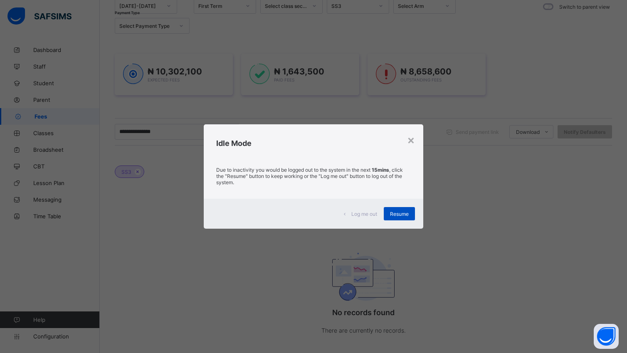
click at [396, 214] on span "Resume" at bounding box center [399, 214] width 19 height 6
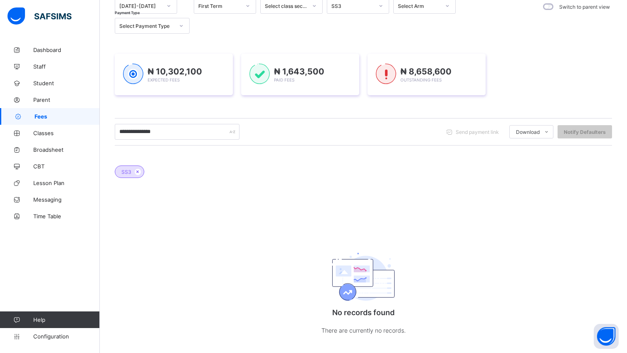
click at [380, 7] on icon at bounding box center [380, 6] width 5 height 8
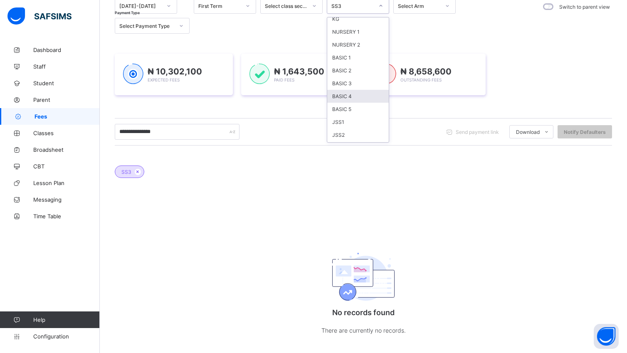
scroll to position [47, 0]
click at [355, 130] on div "JSS3" at bounding box center [357, 131] width 61 height 13
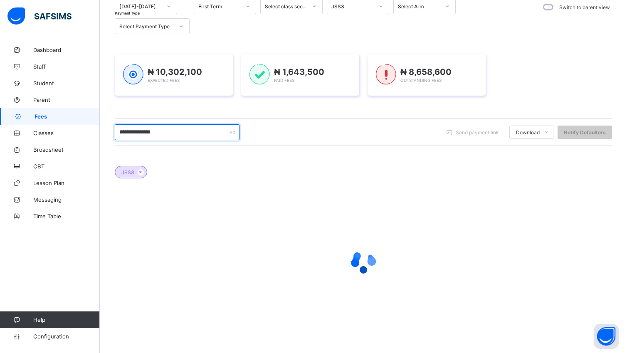
click at [170, 131] on input "**********" at bounding box center [177, 132] width 125 height 16
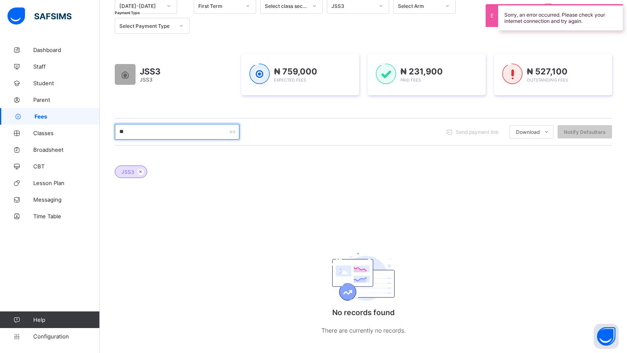
type input "*"
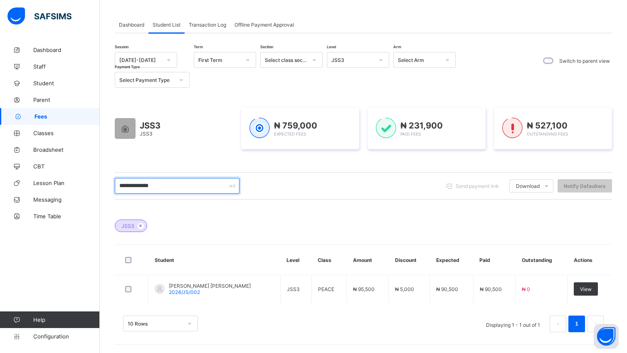
scroll to position [39, 0]
type input "**********"
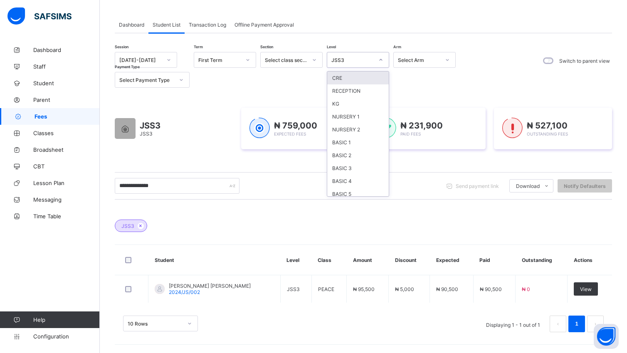
click at [381, 60] on icon at bounding box center [380, 60] width 5 height 8
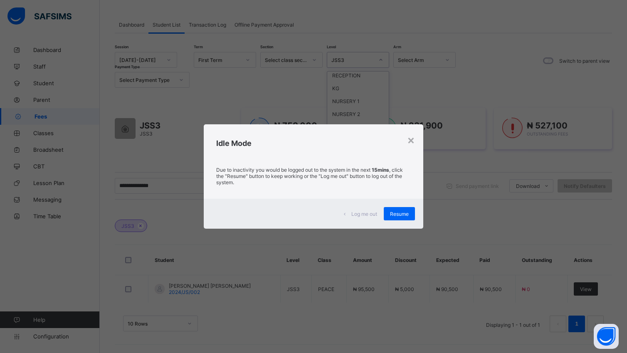
click at [401, 214] on span "Resume" at bounding box center [399, 214] width 19 height 6
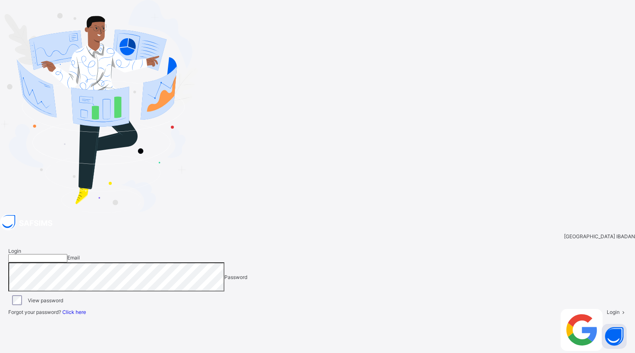
type input "**********"
click at [567, 214] on div "**********" at bounding box center [317, 299] width 635 height 171
click at [620, 309] on icon at bounding box center [623, 312] width 7 height 6
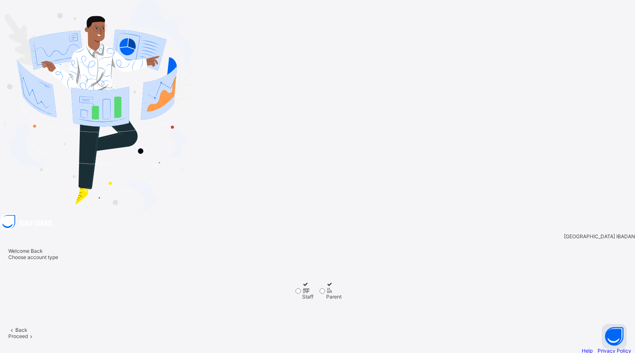
click at [35, 333] on icon at bounding box center [31, 336] width 7 height 6
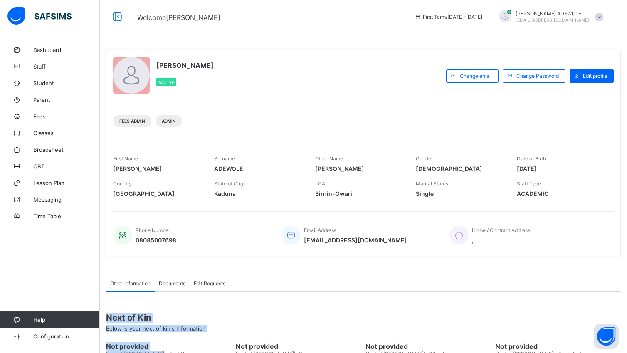
drag, startPoint x: 657, startPoint y: 300, endPoint x: 319, endPoint y: 338, distance: 340.0
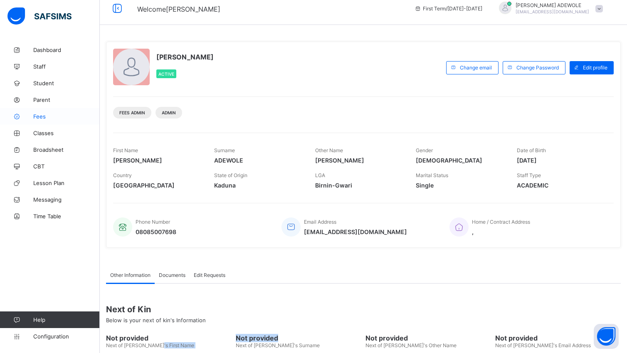
click at [36, 117] on span "Fees" at bounding box center [66, 116] width 66 height 7
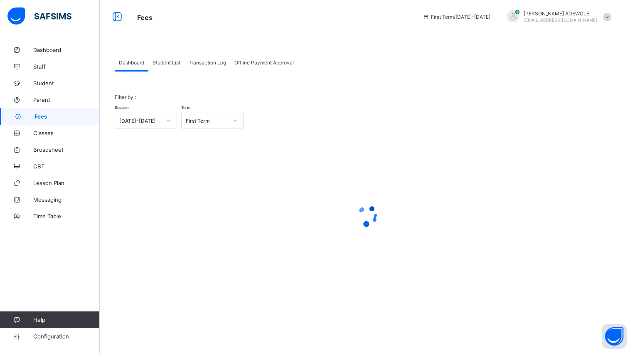
click at [170, 65] on div "Student List" at bounding box center [166, 62] width 36 height 17
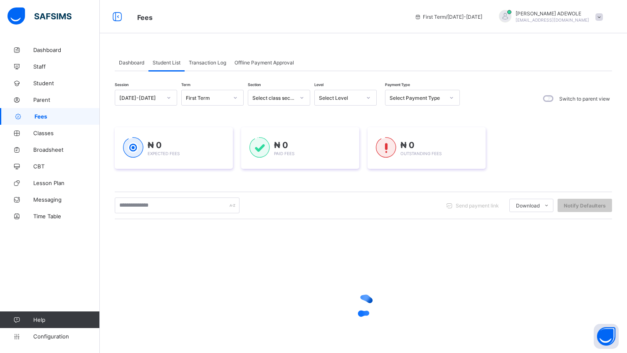
click at [368, 97] on icon at bounding box center [368, 97] width 5 height 8
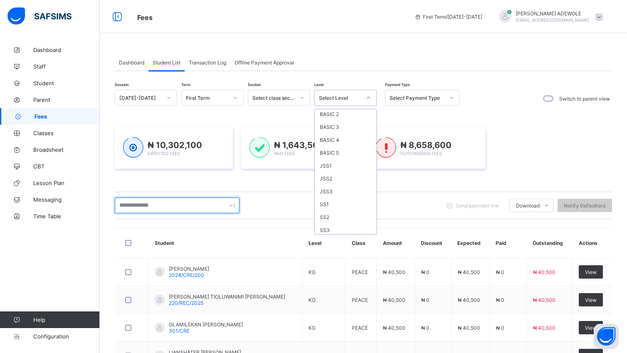
click at [165, 202] on input "text" at bounding box center [177, 205] width 125 height 16
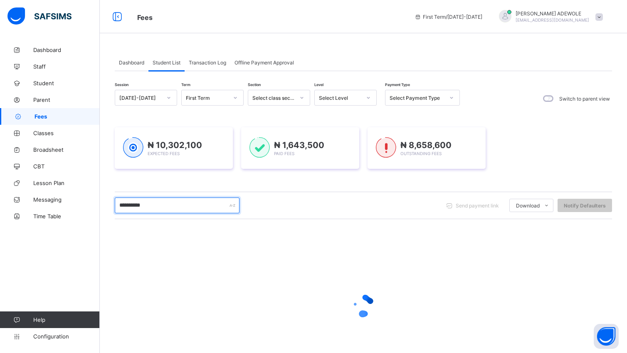
click at [151, 205] on input "**********" at bounding box center [177, 205] width 125 height 16
click at [143, 207] on input "**********" at bounding box center [177, 205] width 125 height 16
click at [144, 207] on input "**********" at bounding box center [177, 205] width 125 height 16
click at [145, 200] on input "**********" at bounding box center [177, 205] width 125 height 16
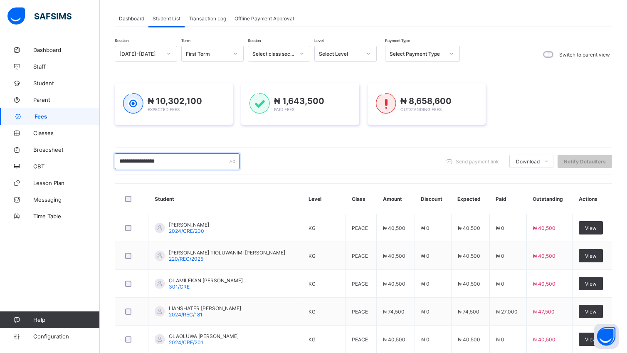
scroll to position [0, 0]
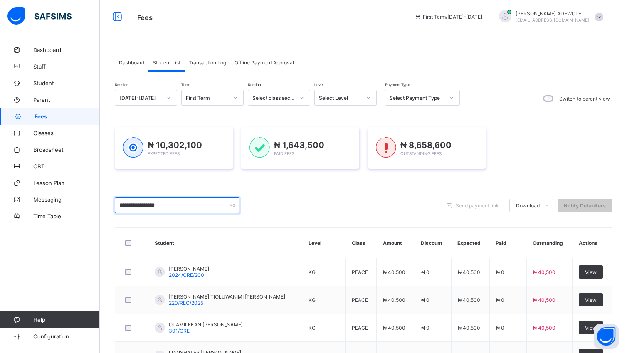
type input "**********"
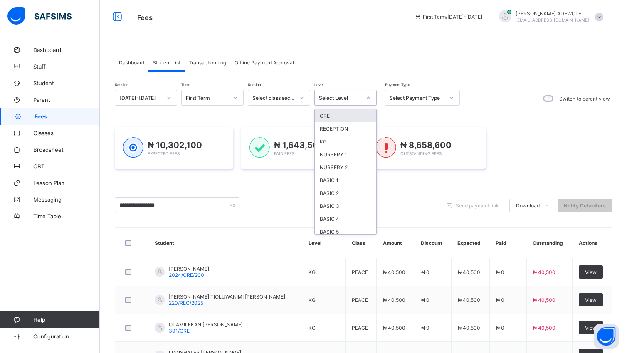
click at [371, 98] on div at bounding box center [368, 97] width 14 height 13
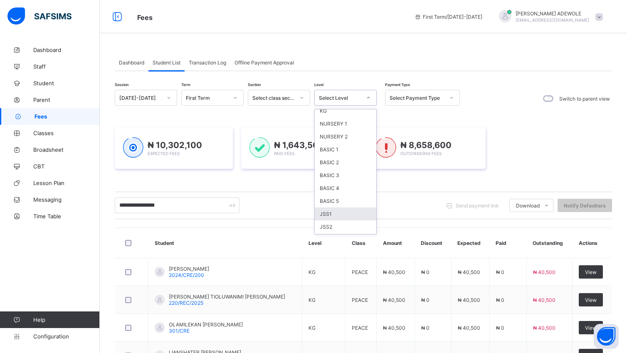
click at [339, 211] on div "JSS1" at bounding box center [345, 213] width 61 height 13
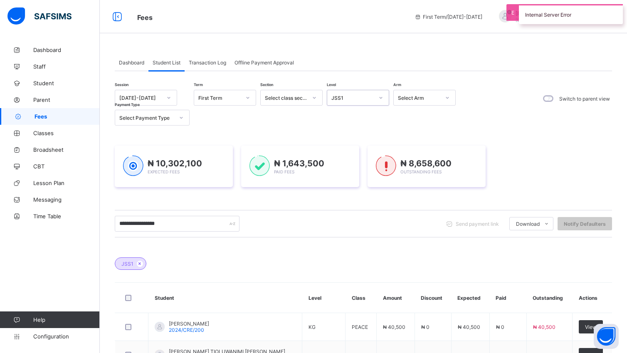
scroll to position [92, 0]
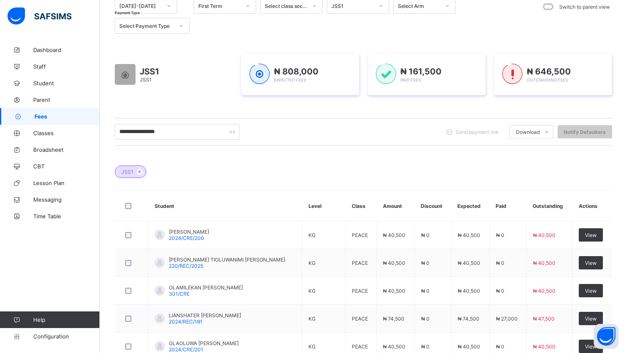
click at [571, 173] on div "JSS1" at bounding box center [363, 167] width 497 height 29
click at [560, 158] on div "JSS1" at bounding box center [363, 167] width 497 height 29
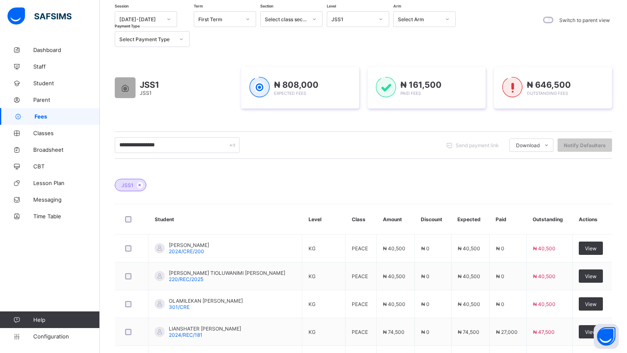
scroll to position [0, 0]
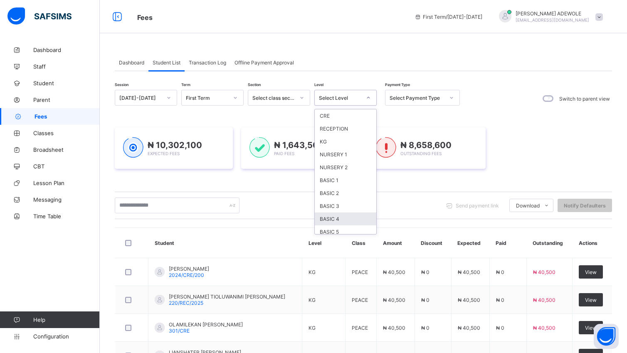
click at [326, 238] on div "JSS1" at bounding box center [345, 244] width 61 height 13
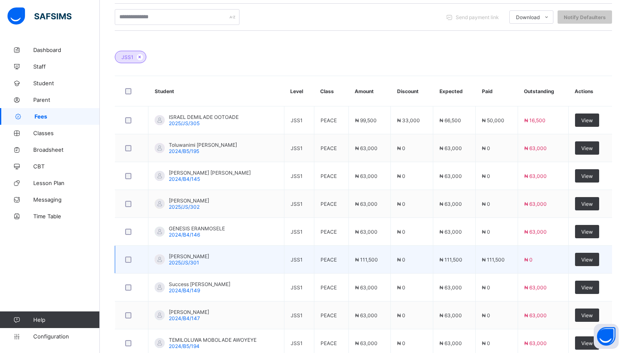
scroll to position [211, 0]
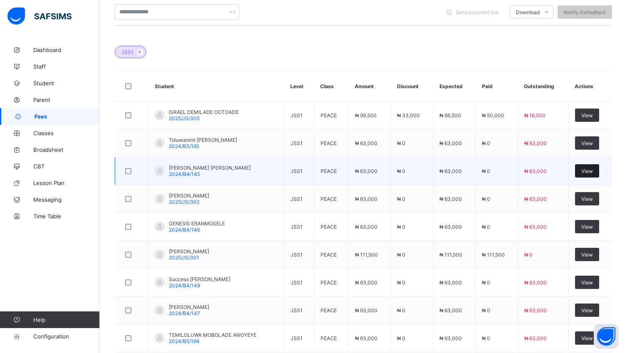
click at [593, 173] on span "View" at bounding box center [587, 171] width 12 height 6
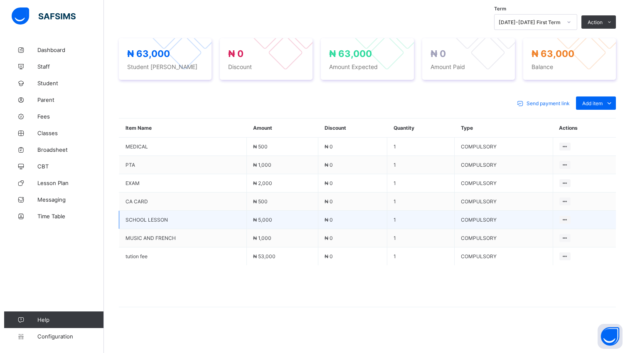
scroll to position [232, 0]
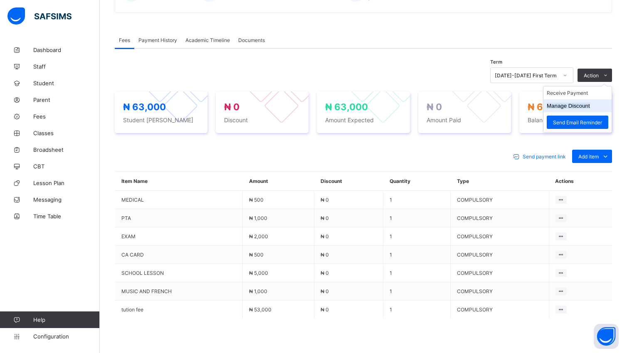
click at [583, 106] on button "Manage Discount" at bounding box center [567, 106] width 43 height 6
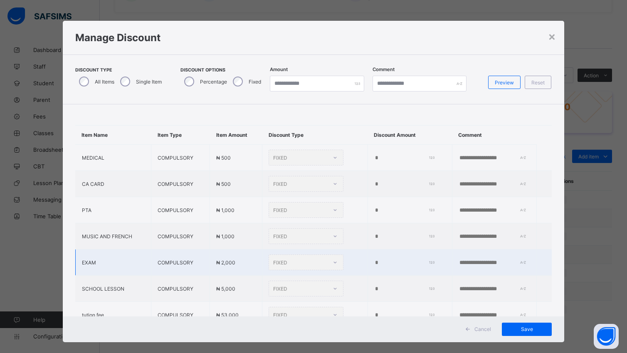
type input "*"
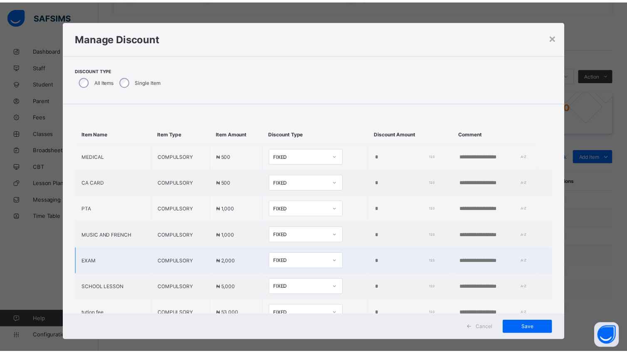
scroll to position [42, 0]
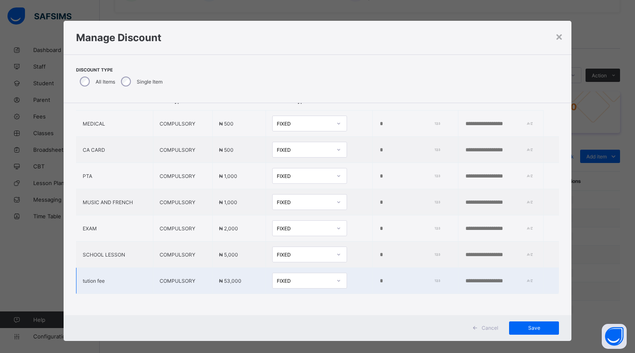
click at [379, 278] on input "*" at bounding box center [408, 281] width 59 height 7
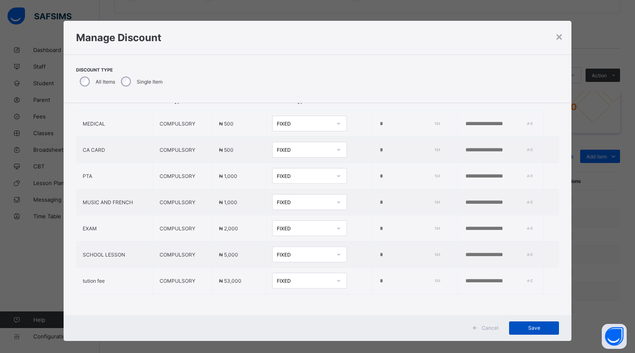
type input "*****"
click at [534, 327] on span "Save" at bounding box center [533, 328] width 37 height 6
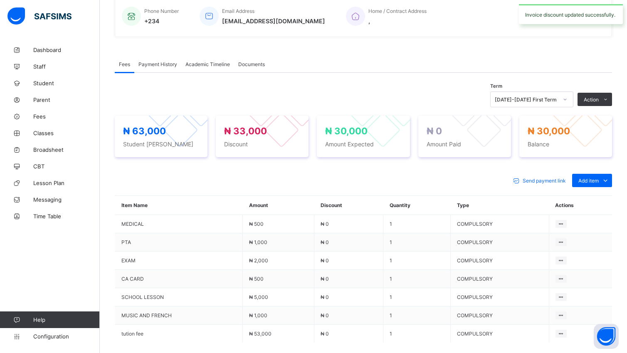
scroll to position [232, 0]
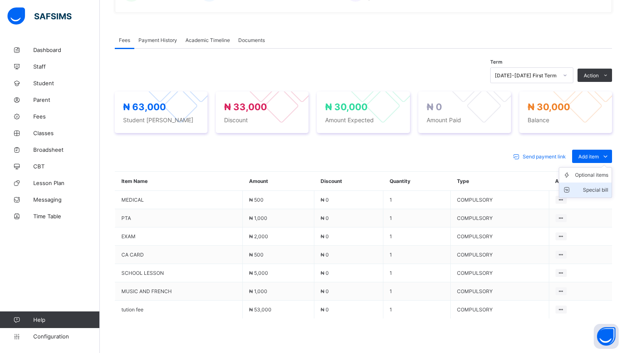
click at [605, 187] on div "Special bill" at bounding box center [591, 190] width 33 height 8
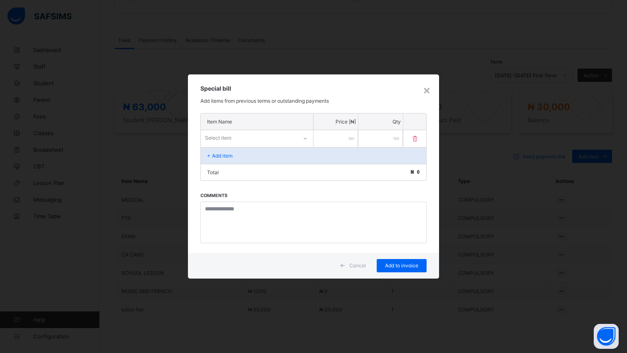
click at [307, 138] on icon at bounding box center [304, 138] width 5 height 8
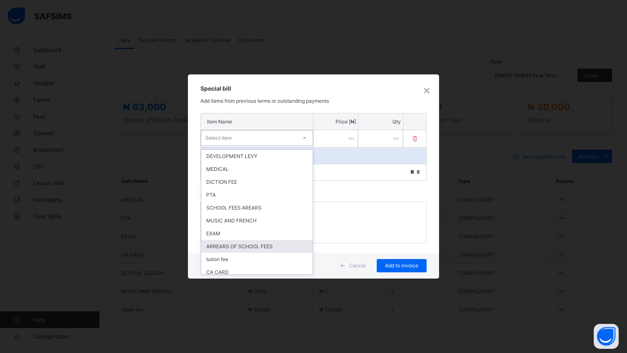
click at [268, 245] on div "ARREARS OF SCHOOL FEES" at bounding box center [256, 246] width 111 height 13
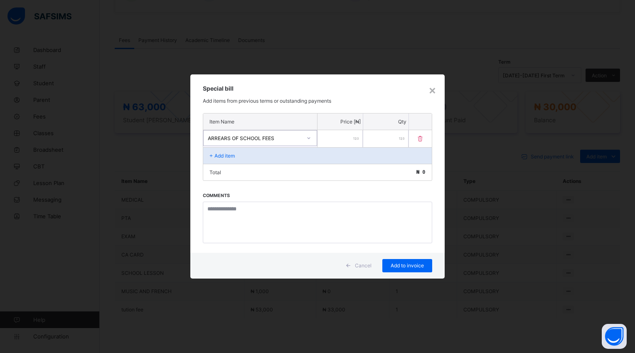
click at [330, 140] on input "number" at bounding box center [339, 138] width 45 height 17
click at [324, 138] on input "number" at bounding box center [339, 138] width 45 height 17
type input "*****"
click at [402, 264] on span "Add to invoice" at bounding box center [407, 265] width 37 height 6
click at [433, 90] on div "×" at bounding box center [432, 90] width 8 height 14
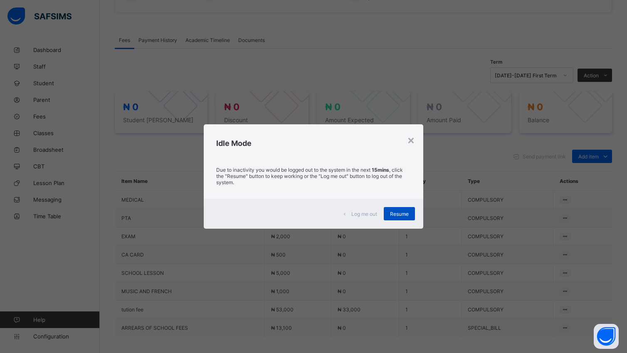
click at [401, 218] on div "Resume" at bounding box center [399, 213] width 31 height 13
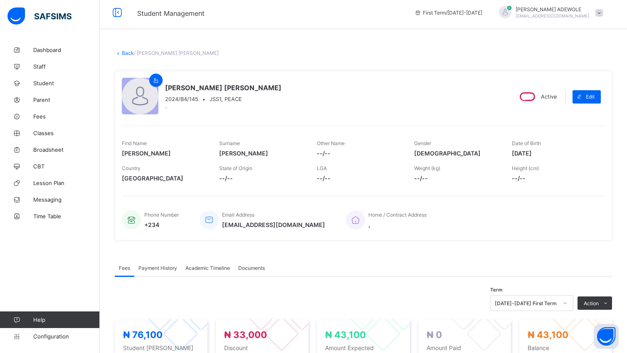
scroll to position [0, 0]
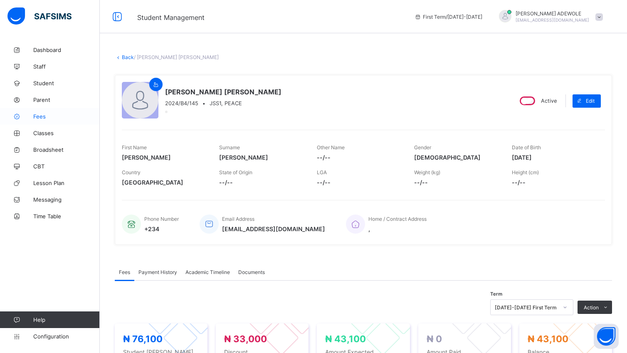
click at [36, 117] on span "Fees" at bounding box center [66, 116] width 66 height 7
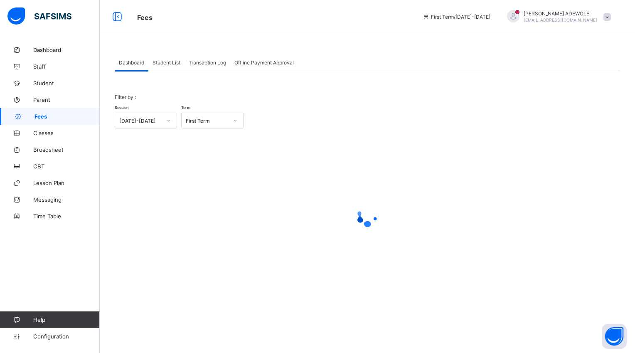
click at [161, 60] on span "Student List" at bounding box center [166, 62] width 28 height 6
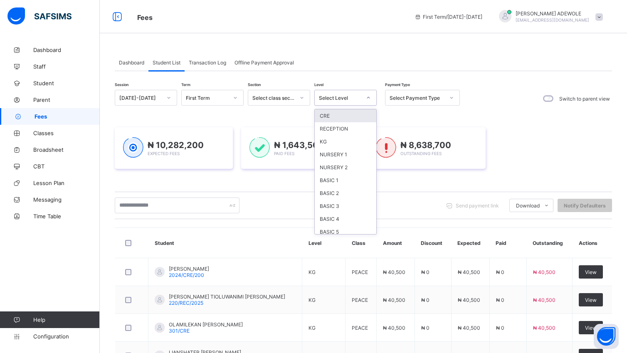
click at [368, 98] on icon at bounding box center [368, 97] width 5 height 8
click at [364, 226] on div "JSS1" at bounding box center [345, 229] width 61 height 13
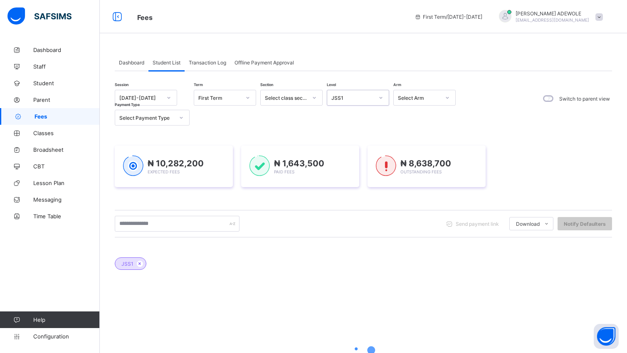
scroll to position [92, 0]
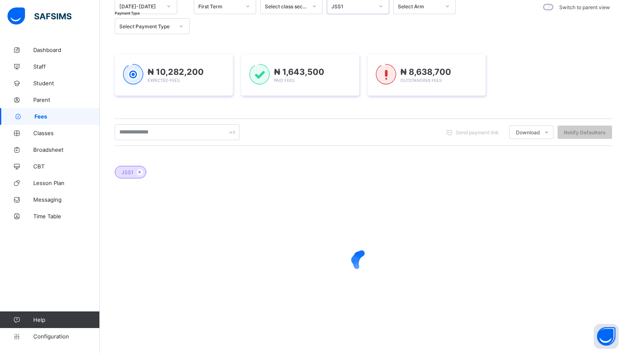
click at [42, 118] on span "Fees" at bounding box center [66, 116] width 65 height 7
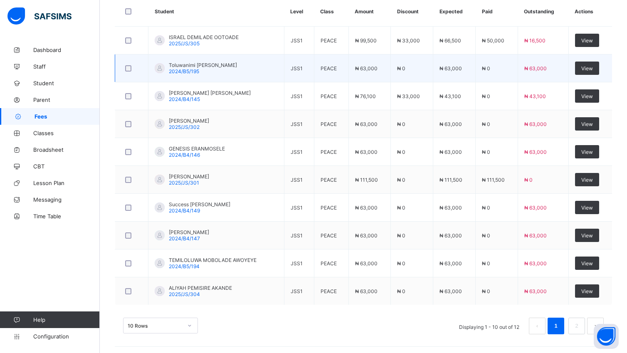
scroll to position [290, 0]
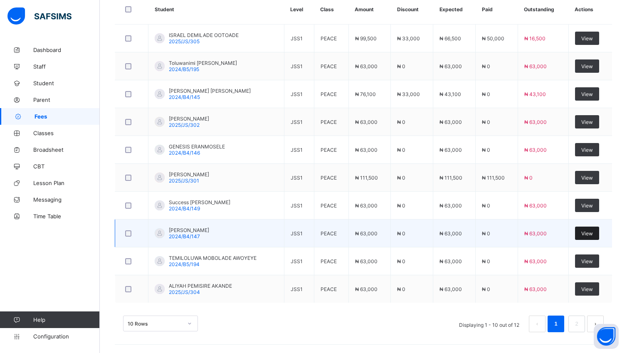
click at [593, 235] on span "View" at bounding box center [587, 233] width 12 height 6
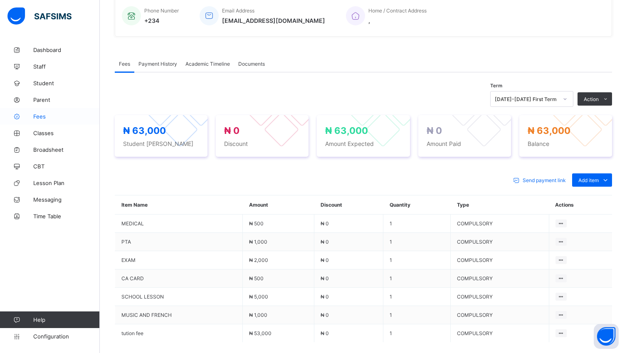
scroll to position [211, 0]
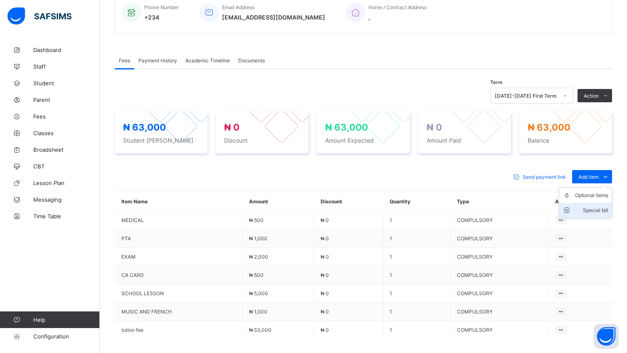
click at [602, 210] on div "Special bill" at bounding box center [591, 210] width 33 height 8
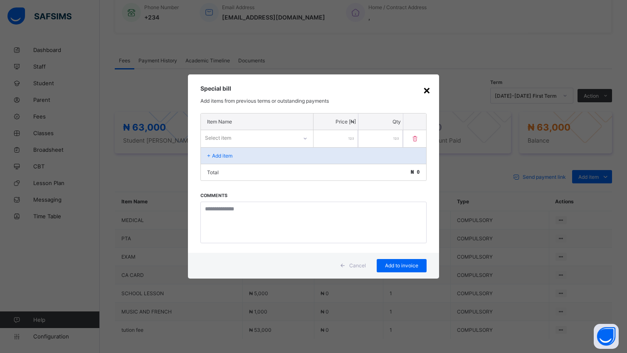
click at [426, 91] on div "×" at bounding box center [427, 90] width 8 height 14
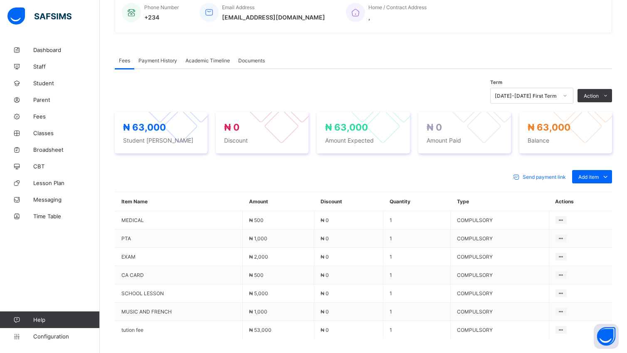
click at [0, 0] on button "Manage Discount" at bounding box center [0, 0] width 0 height 0
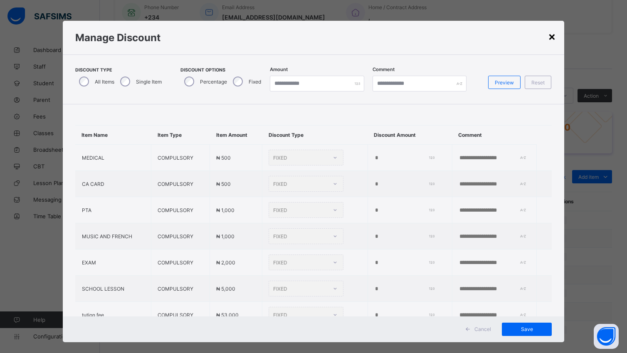
click at [553, 35] on div "×" at bounding box center [552, 36] width 8 height 14
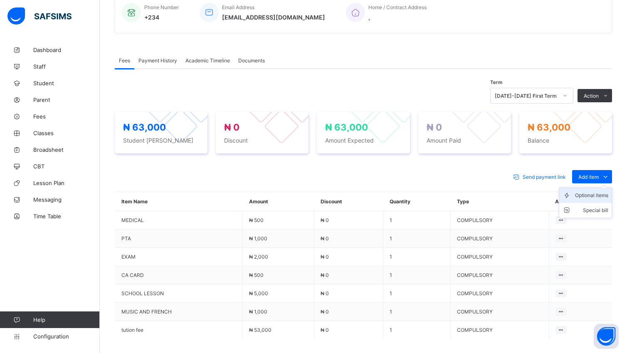
click at [605, 195] on div "Optional items" at bounding box center [591, 195] width 33 height 8
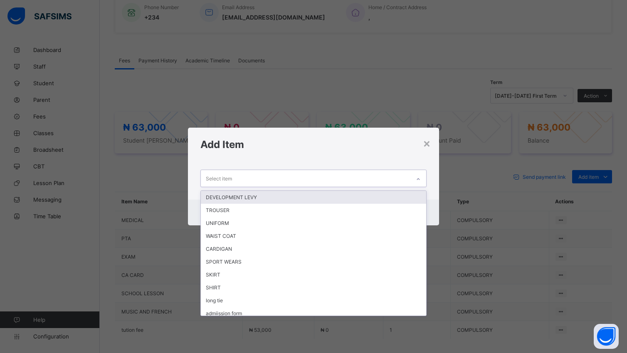
click at [419, 180] on icon at bounding box center [418, 179] width 5 height 8
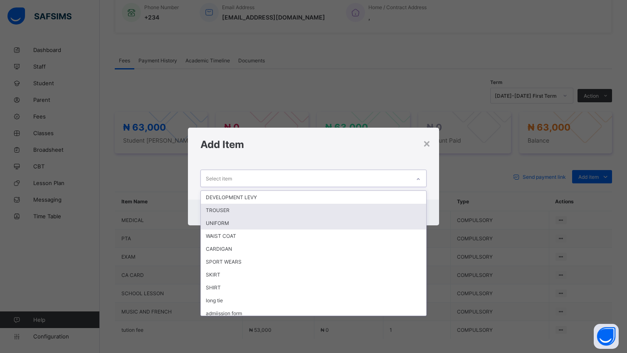
scroll to position [15, 0]
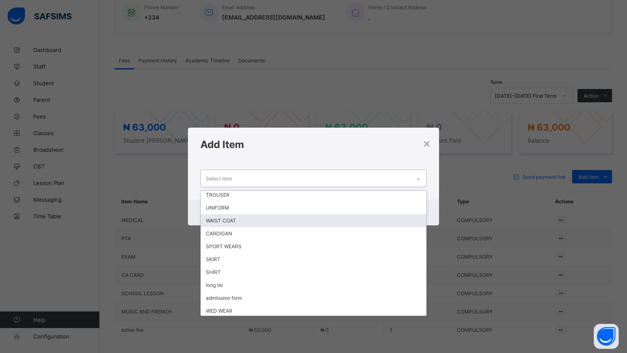
click at [322, 214] on div "WAIST COAT" at bounding box center [313, 220] width 225 height 13
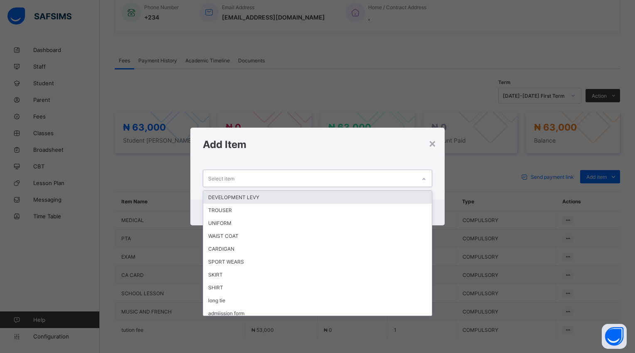
click at [421, 179] on icon at bounding box center [423, 179] width 5 height 8
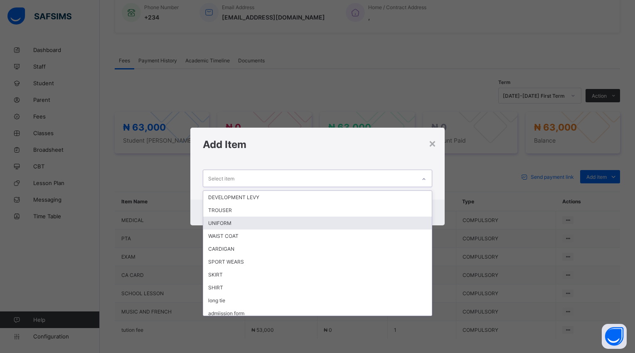
click at [238, 219] on div "UNIFORM" at bounding box center [317, 222] width 228 height 13
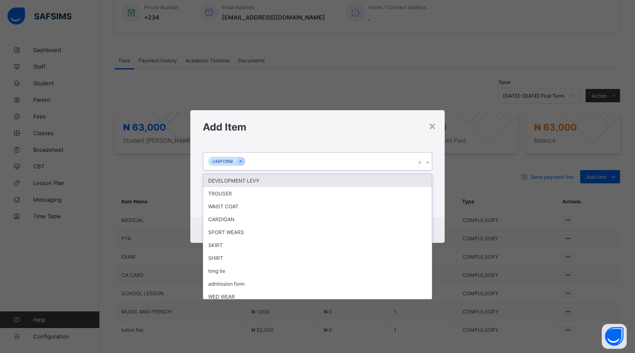
click at [429, 163] on icon at bounding box center [427, 162] width 5 height 8
click at [281, 183] on div "DEVELOPMENT LEVY" at bounding box center [317, 180] width 228 height 13
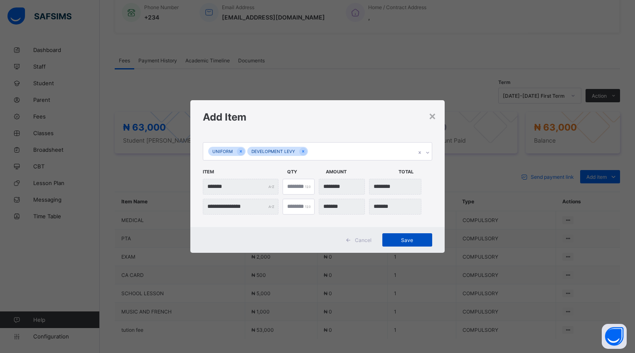
click at [409, 243] on div "Save" at bounding box center [407, 239] width 50 height 13
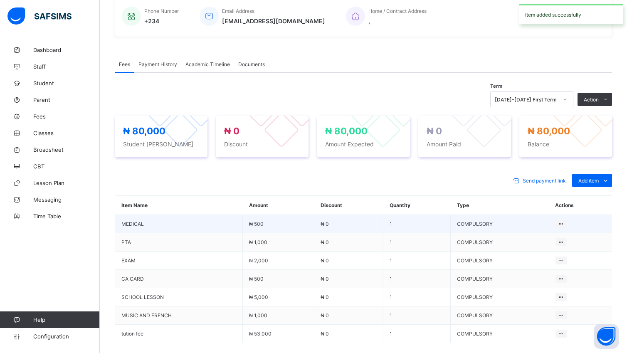
scroll to position [211, 0]
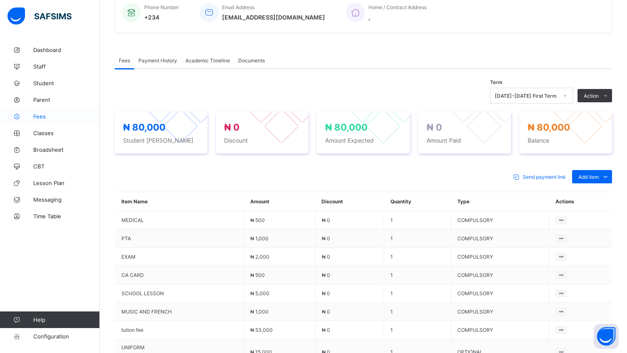
drag, startPoint x: 41, startPoint y: 116, endPoint x: 39, endPoint y: 111, distance: 5.3
click at [41, 115] on span "Fees" at bounding box center [66, 116] width 66 height 7
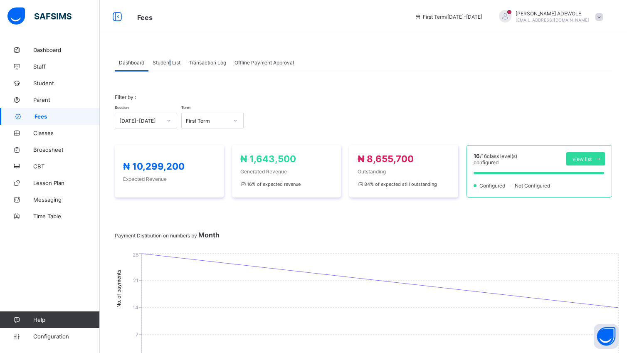
click at [172, 62] on span "Student List" at bounding box center [166, 62] width 28 height 6
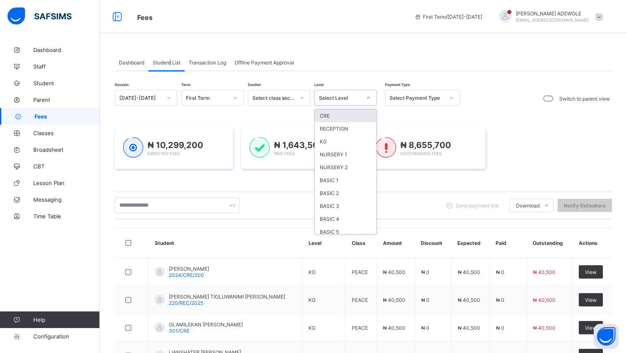
click at [374, 97] on div at bounding box center [368, 97] width 14 height 13
click at [331, 183] on div "JSS1" at bounding box center [345, 182] width 61 height 13
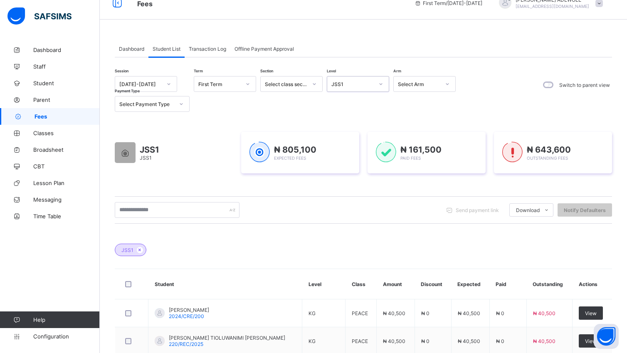
scroll to position [0, 0]
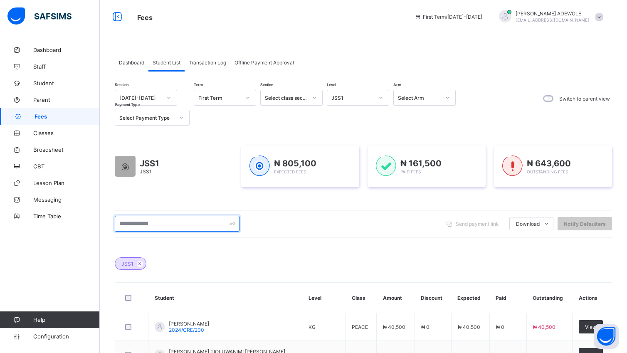
click at [175, 224] on input "text" at bounding box center [177, 224] width 125 height 16
click at [514, 236] on div "Send payment link Download Students Payment Students Payment Status Student Ite…" at bounding box center [363, 223] width 497 height 27
click at [409, 243] on div "Session 2025-2026 Term First Term Section Select class section Level JSS1 Arm S…" at bounding box center [363, 359] width 497 height 539
click at [397, 228] on div "Send payment link Download Students Payment Students Payment Status Student Ite…" at bounding box center [363, 224] width 497 height 16
click at [398, 228] on div "Send payment link Download Students Payment Students Payment Status Student Ite…" at bounding box center [363, 224] width 497 height 16
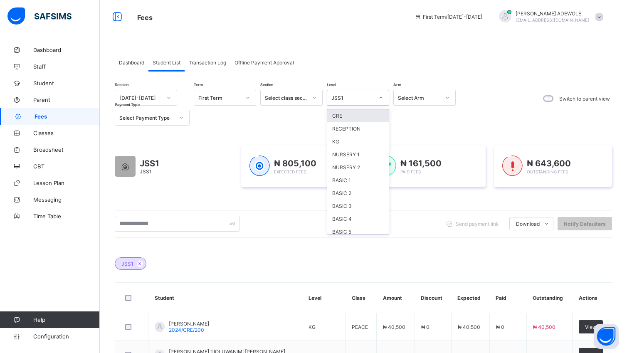
click at [385, 105] on div at bounding box center [381, 97] width 16 height 15
click at [57, 115] on span "Fees" at bounding box center [66, 116] width 65 height 7
click at [59, 117] on span "Fees" at bounding box center [66, 116] width 65 height 7
click at [382, 98] on icon at bounding box center [380, 97] width 5 height 8
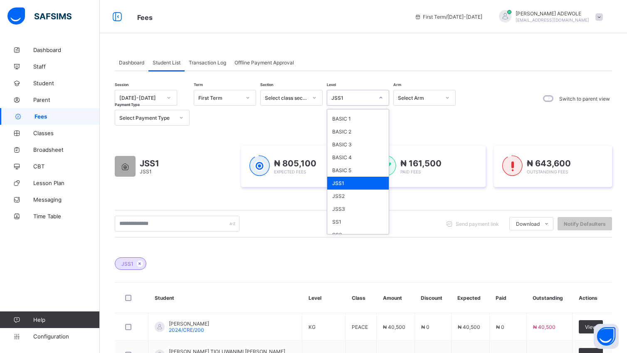
scroll to position [62, 0]
click at [344, 194] on div "JSS2" at bounding box center [357, 195] width 61 height 13
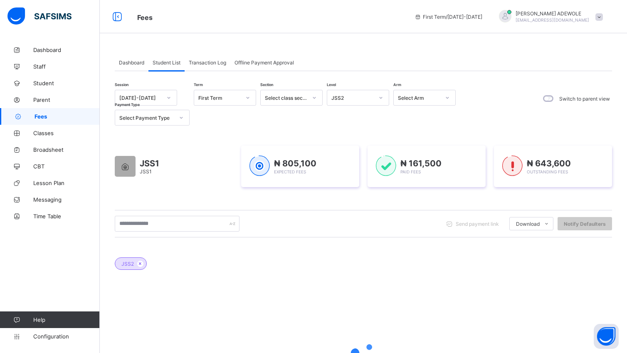
click at [344, 194] on div "JSS1 JSS1 ₦ 805,100 Expected Fees ₦ 161,500 Paid Fees ₦ 643,600 Outstanding Fees" at bounding box center [363, 166] width 497 height 66
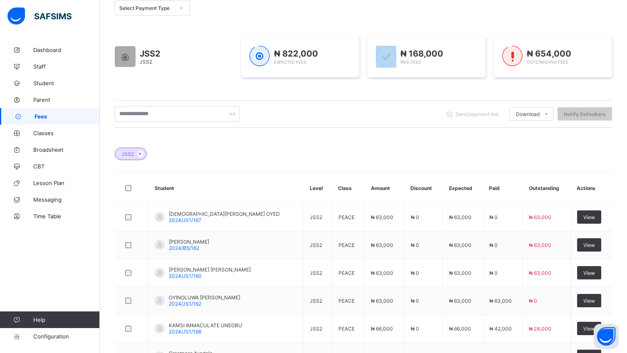
scroll to position [159, 0]
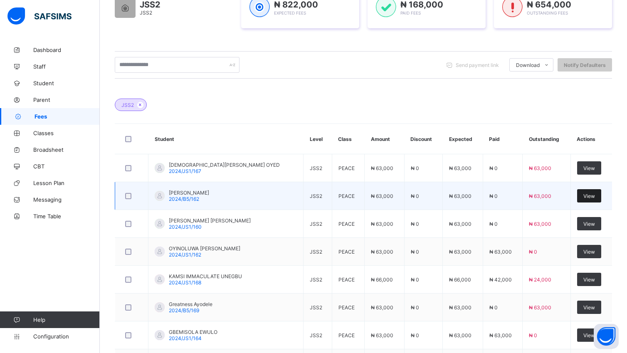
click at [594, 195] on span "View" at bounding box center [589, 196] width 12 height 6
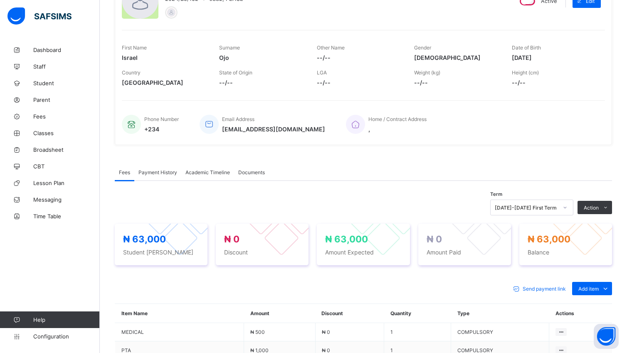
scroll to position [159, 0]
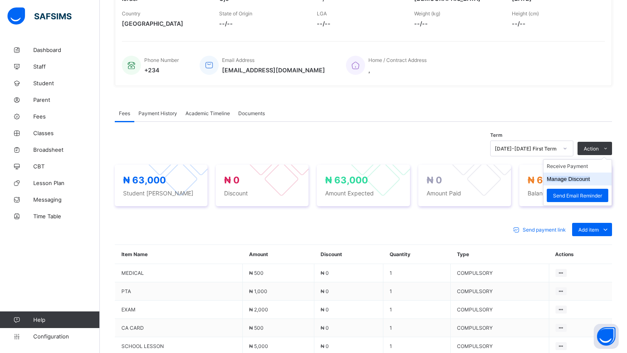
click at [590, 179] on button "Manage Discount" at bounding box center [567, 179] width 43 height 6
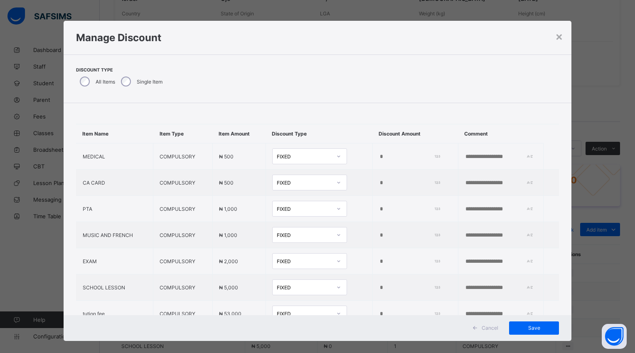
drag, startPoint x: 559, startPoint y: 38, endPoint x: 552, endPoint y: 44, distance: 9.5
click at [559, 39] on div "×" at bounding box center [559, 36] width 8 height 14
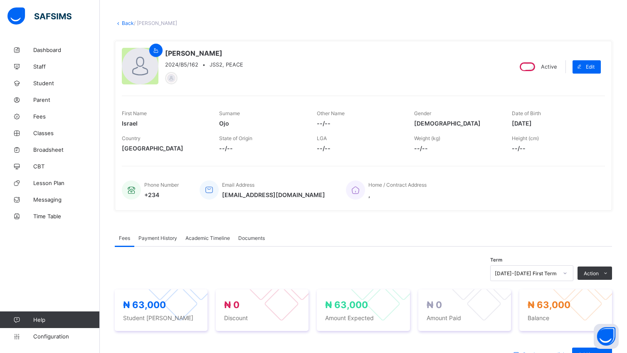
scroll to position [0, 0]
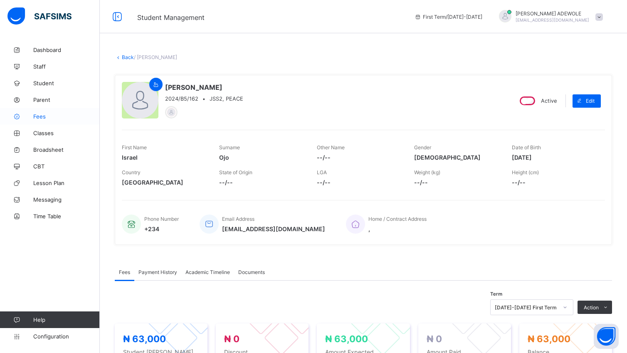
click at [35, 119] on span "Fees" at bounding box center [66, 116] width 66 height 7
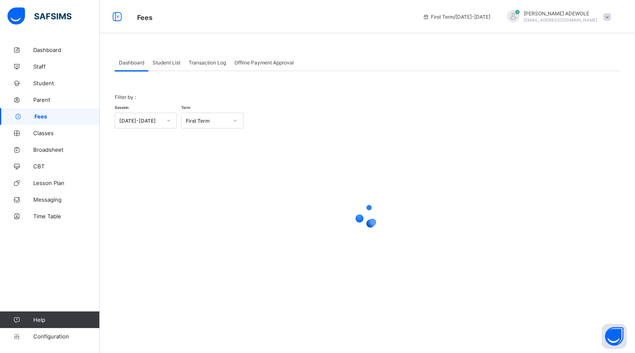
click at [172, 62] on span "Student List" at bounding box center [166, 62] width 28 height 6
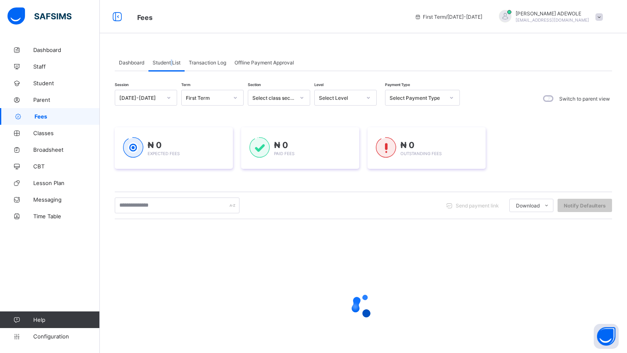
click at [172, 62] on span "Student List" at bounding box center [166, 62] width 28 height 6
click at [367, 95] on icon at bounding box center [368, 97] width 5 height 8
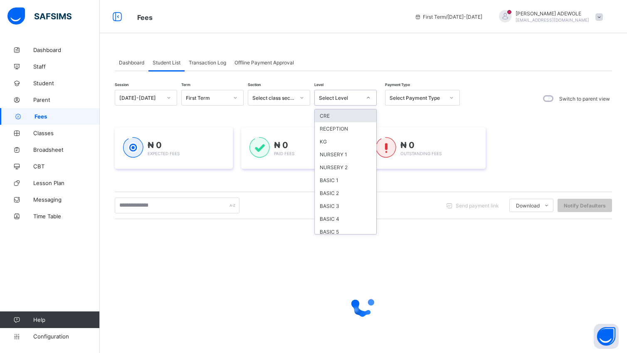
click at [326, 112] on div "CRE" at bounding box center [345, 115] width 61 height 13
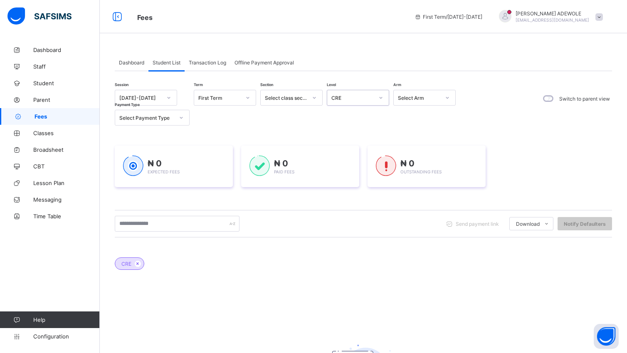
click at [379, 97] on icon at bounding box center [380, 97] width 5 height 8
click at [381, 98] on icon at bounding box center [380, 97] width 5 height 8
click at [382, 98] on icon at bounding box center [380, 97] width 5 height 8
click at [384, 97] on div at bounding box center [381, 97] width 14 height 13
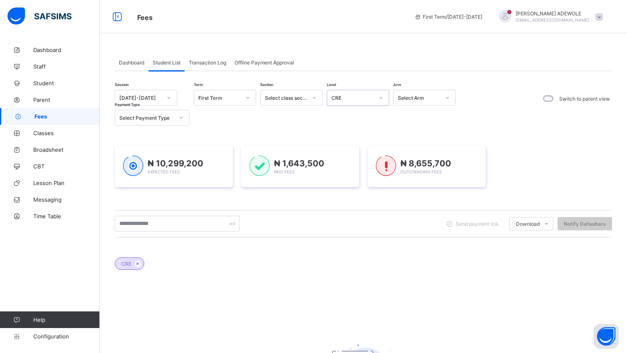
click at [384, 97] on div at bounding box center [381, 97] width 14 height 13
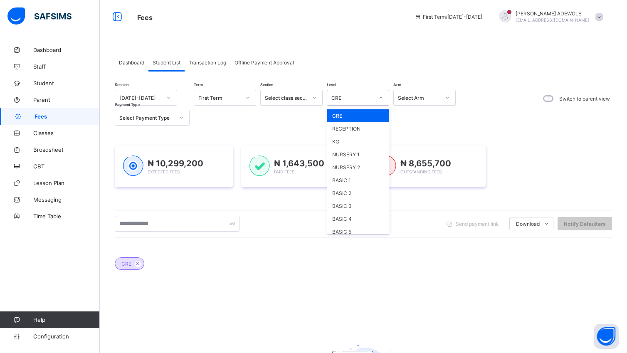
click at [384, 97] on div at bounding box center [381, 97] width 14 height 13
click at [360, 132] on div "RECEPTION" at bounding box center [357, 128] width 61 height 13
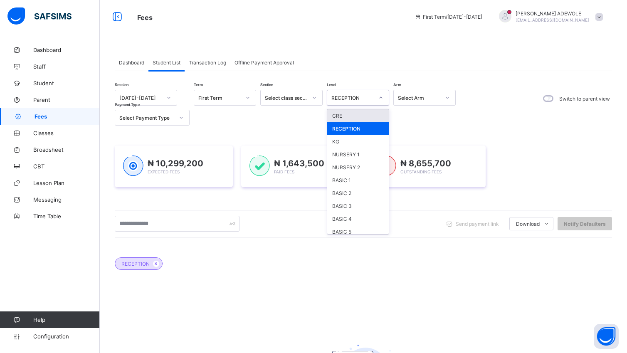
click at [378, 101] on div at bounding box center [381, 97] width 14 height 13
click at [346, 140] on div "KG" at bounding box center [357, 141] width 61 height 13
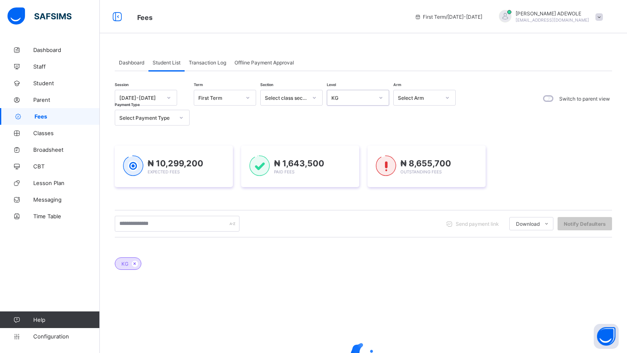
click at [379, 97] on icon at bounding box center [380, 97] width 5 height 8
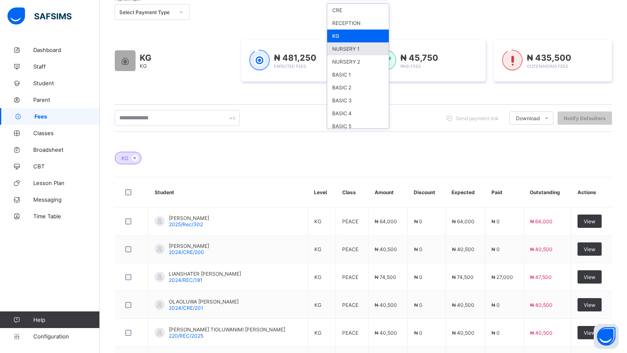
click at [349, 47] on div "NURSERY 1" at bounding box center [357, 48] width 61 height 13
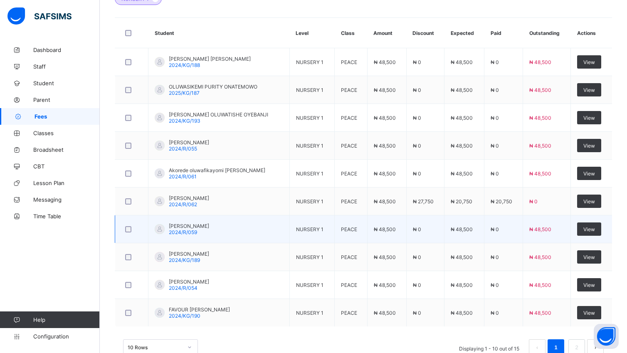
scroll to position [290, 0]
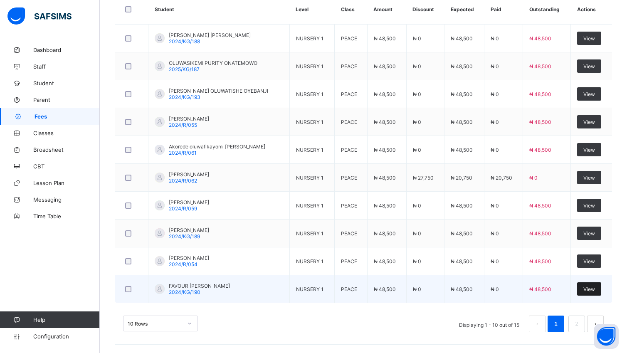
click at [595, 288] on span "View" at bounding box center [589, 289] width 12 height 6
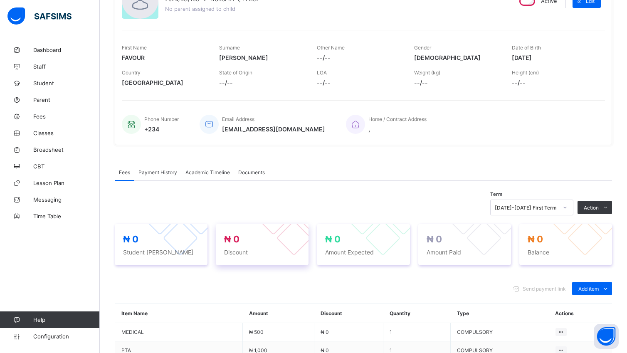
scroll to position [285, 0]
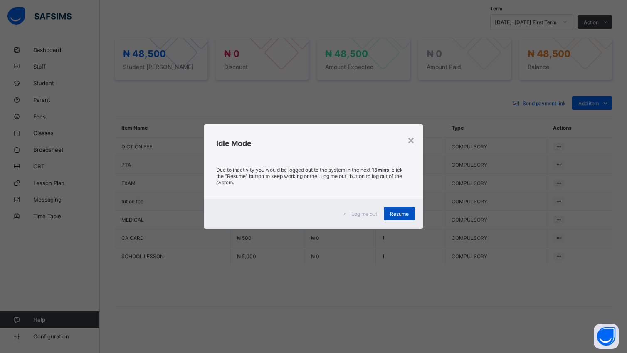
click at [399, 211] on span "Resume" at bounding box center [399, 214] width 19 height 6
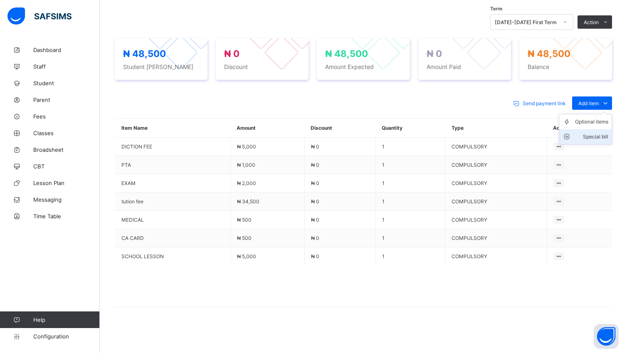
click at [608, 135] on div "Special bill" at bounding box center [591, 137] width 33 height 8
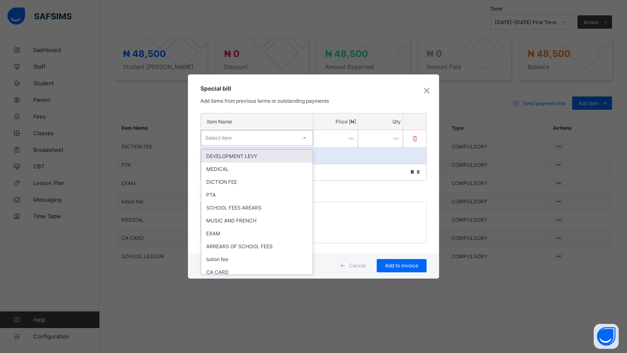
click at [306, 140] on icon at bounding box center [304, 138] width 5 height 8
click at [261, 208] on div "SCHOOL FEES AREARS" at bounding box center [256, 207] width 111 height 13
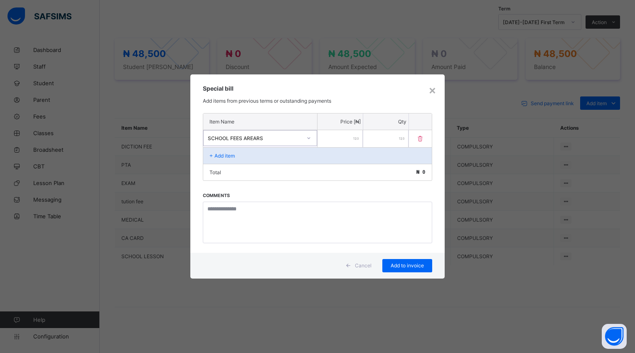
click at [341, 136] on input "number" at bounding box center [339, 138] width 45 height 17
type input "*****"
click at [418, 268] on span "Add to invoice" at bounding box center [407, 265] width 37 height 6
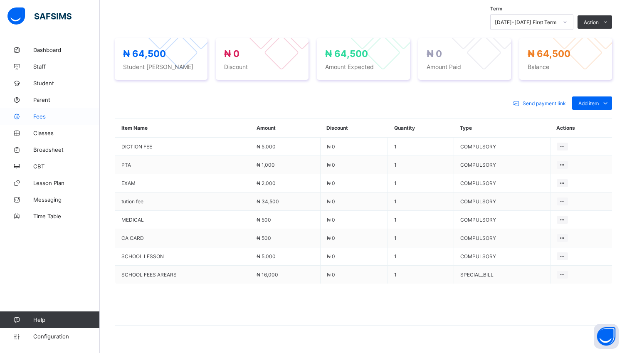
click at [43, 116] on span "Fees" at bounding box center [66, 116] width 66 height 7
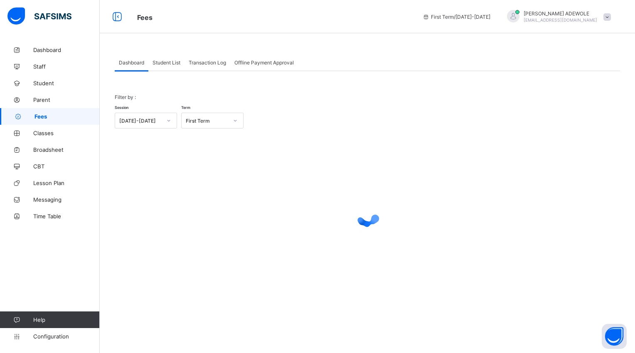
click at [164, 61] on span "Student List" at bounding box center [166, 62] width 28 height 6
click at [177, 69] on div "Student List" at bounding box center [166, 62] width 36 height 17
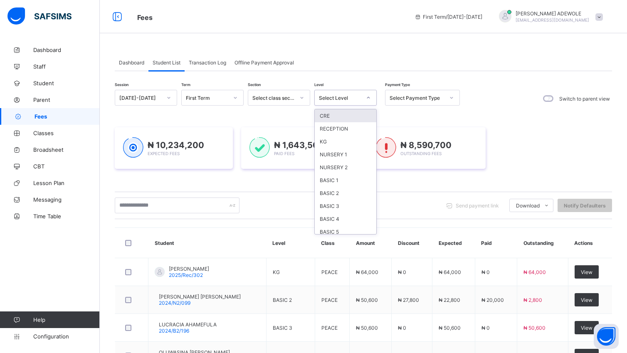
click at [366, 98] on icon at bounding box center [368, 97] width 5 height 8
click at [339, 154] on div "NURSERY 1" at bounding box center [345, 154] width 61 height 13
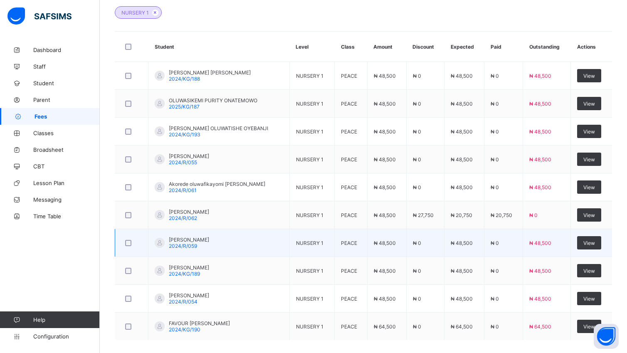
scroll to position [290, 0]
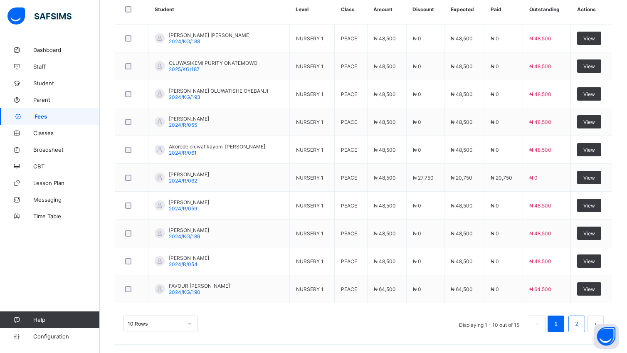
click at [580, 318] on link "2" at bounding box center [576, 323] width 8 height 11
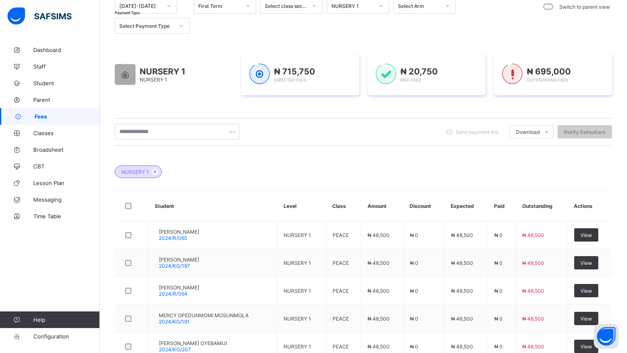
scroll to position [150, 0]
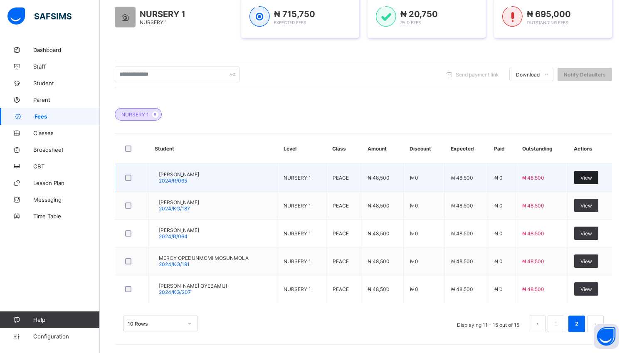
click at [592, 175] on span "View" at bounding box center [586, 178] width 12 height 6
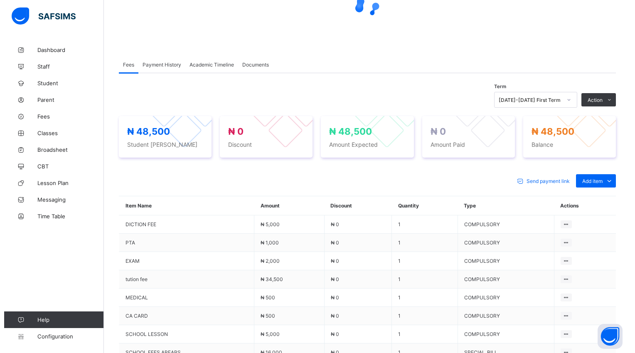
scroll to position [150, 0]
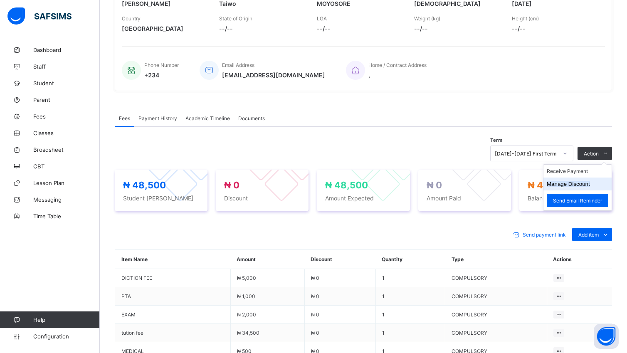
click at [577, 187] on button "Manage Discount" at bounding box center [567, 184] width 43 height 6
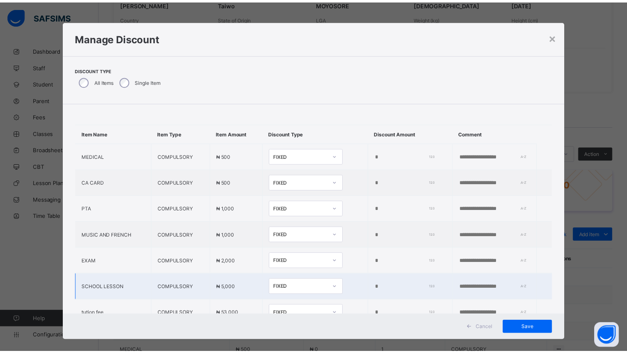
scroll to position [42, 0]
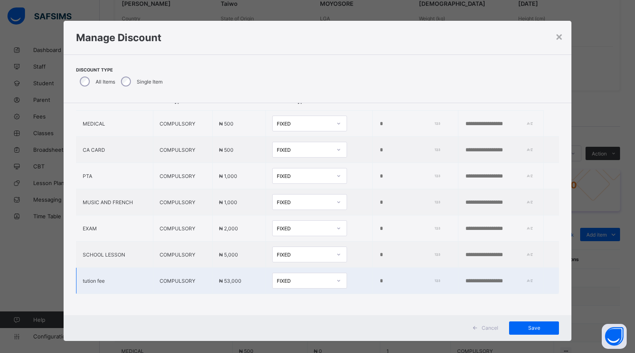
click at [379, 278] on input "*" at bounding box center [408, 281] width 59 height 7
type input "*"
click at [375, 278] on input "*" at bounding box center [405, 281] width 60 height 7
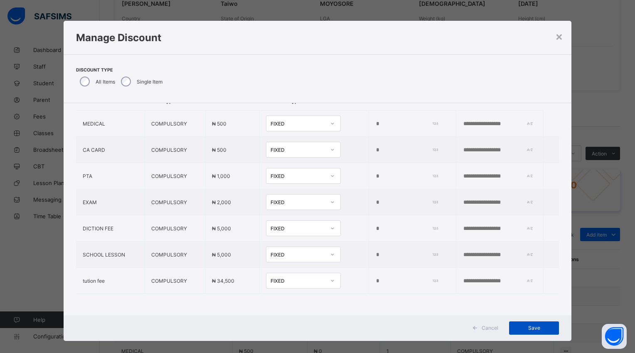
type input "*****"
click at [529, 326] on span "Save" at bounding box center [533, 328] width 37 height 6
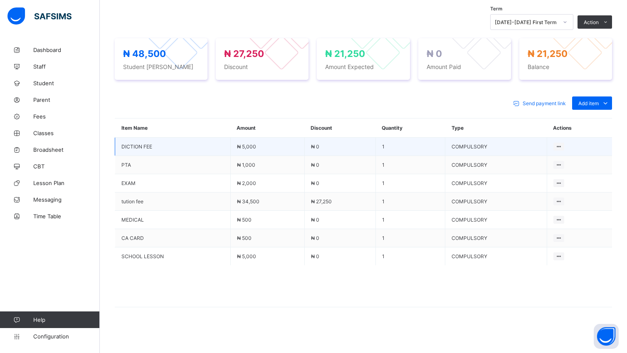
scroll to position [285, 0]
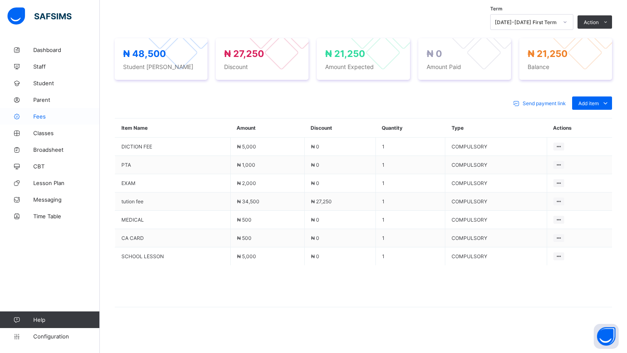
click at [40, 115] on span "Fees" at bounding box center [66, 116] width 66 height 7
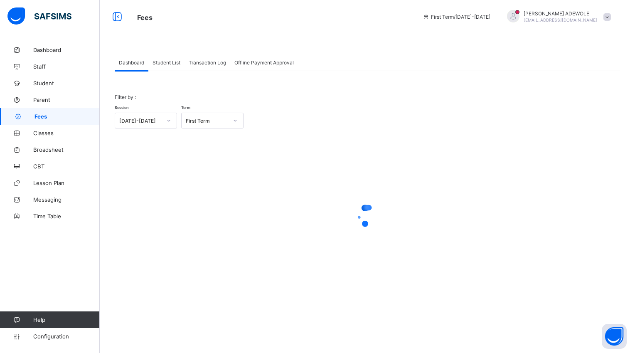
click at [163, 64] on span "Student List" at bounding box center [166, 62] width 28 height 6
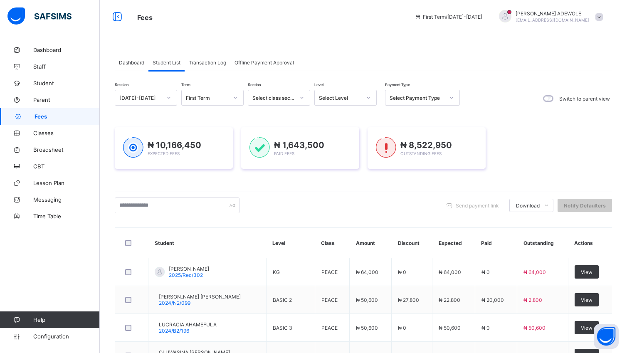
click at [368, 95] on icon at bounding box center [368, 97] width 5 height 8
click at [366, 95] on icon at bounding box center [368, 97] width 5 height 8
click at [368, 99] on icon at bounding box center [368, 97] width 5 height 8
click at [368, 98] on icon at bounding box center [368, 97] width 5 height 8
click at [368, 103] on div at bounding box center [368, 97] width 14 height 13
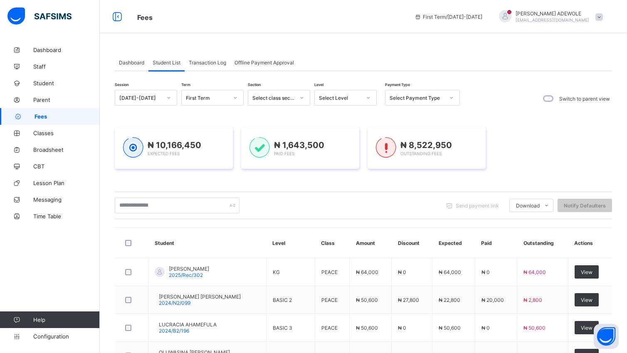
click at [368, 103] on div at bounding box center [368, 97] width 14 height 13
click at [368, 105] on div at bounding box center [368, 97] width 16 height 15
click at [368, 104] on div at bounding box center [368, 97] width 14 height 13
click at [373, 106] on div "Select Level" at bounding box center [345, 98] width 62 height 16
click at [241, 245] on th "Student" at bounding box center [207, 243] width 118 height 30
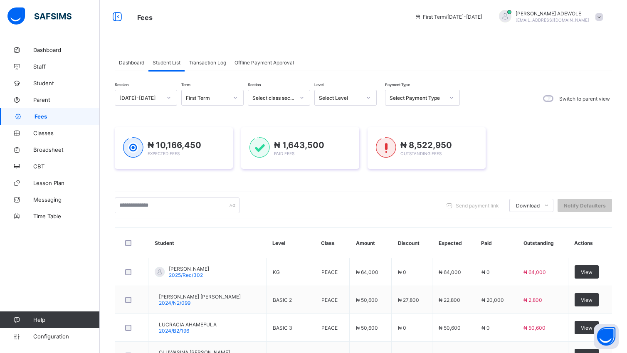
click at [366, 98] on icon at bounding box center [368, 97] width 5 height 8
click at [358, 150] on div "NURSERY 1" at bounding box center [345, 154] width 61 height 13
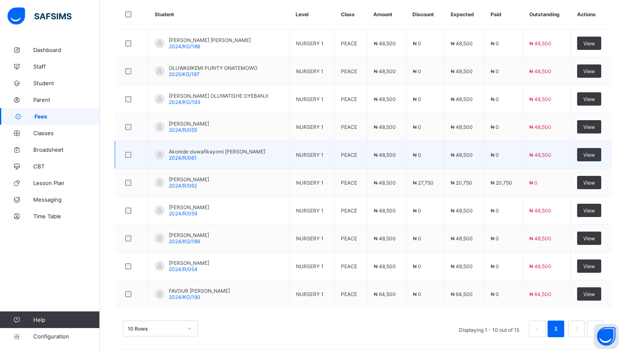
scroll to position [290, 0]
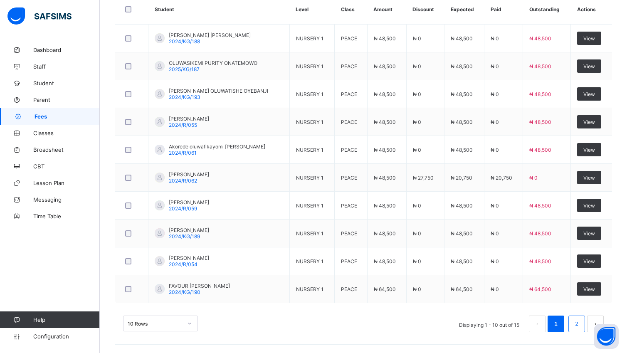
click at [580, 323] on link "2" at bounding box center [576, 323] width 8 height 11
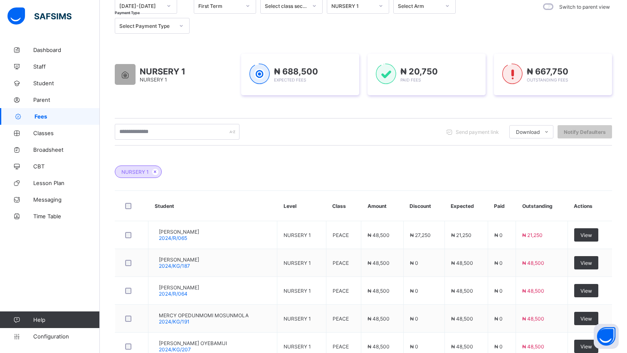
scroll to position [150, 0]
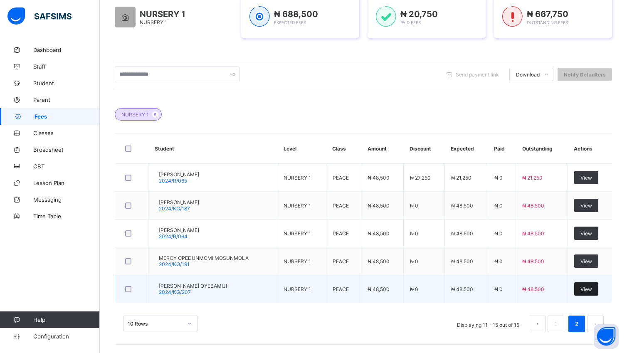
click at [592, 288] on span "View" at bounding box center [586, 289] width 12 height 6
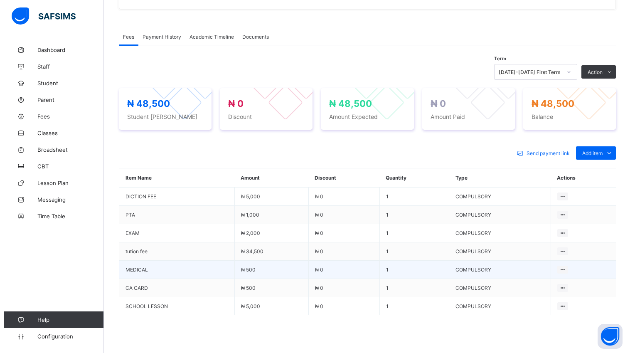
scroll to position [285, 0]
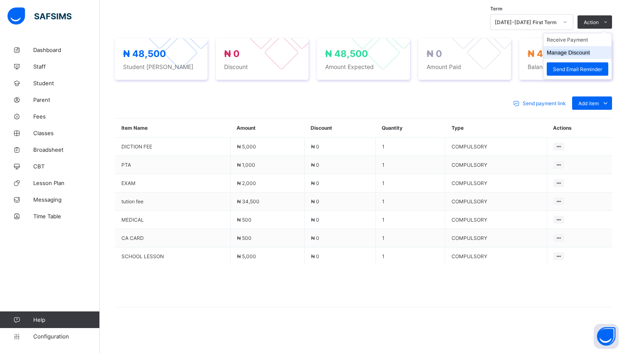
click at [578, 53] on button "Manage Discount" at bounding box center [567, 52] width 43 height 6
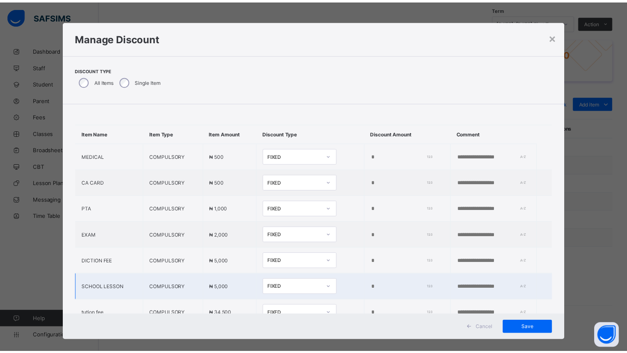
scroll to position [42, 0]
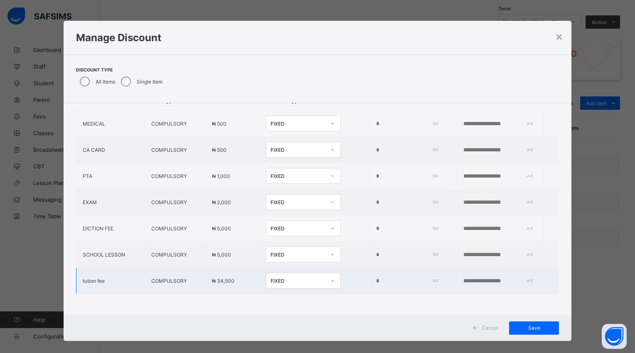
click at [375, 278] on input "*" at bounding box center [405, 281] width 60 height 7
click at [375, 278] on input "******" at bounding box center [405, 281] width 60 height 7
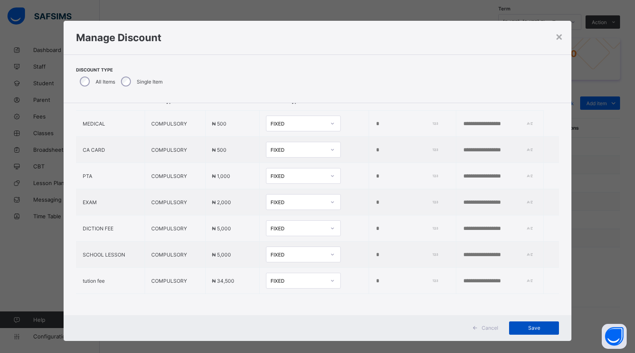
type input "*****"
click at [540, 325] on span "Save" at bounding box center [533, 328] width 37 height 6
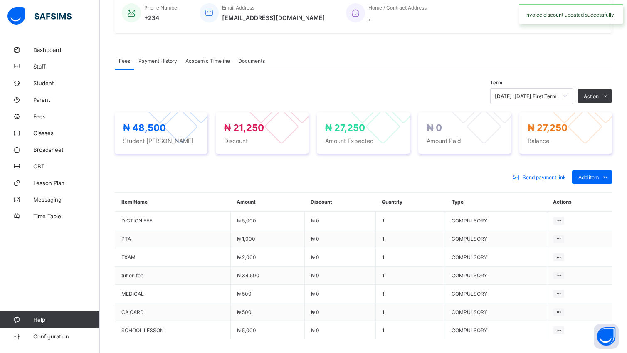
scroll to position [285, 0]
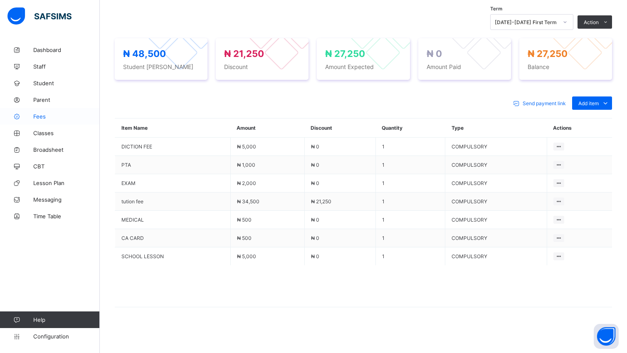
click at [35, 117] on span "Fees" at bounding box center [66, 116] width 66 height 7
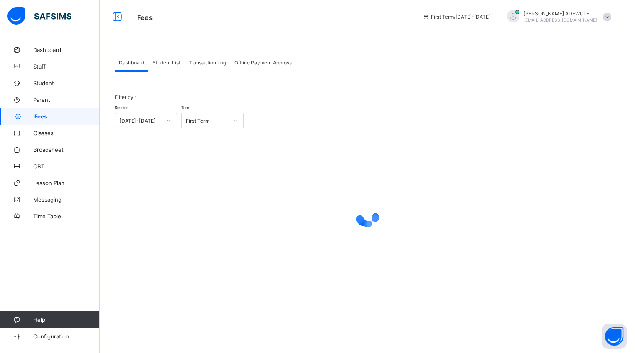
click at [165, 59] on span "Student List" at bounding box center [166, 62] width 28 height 6
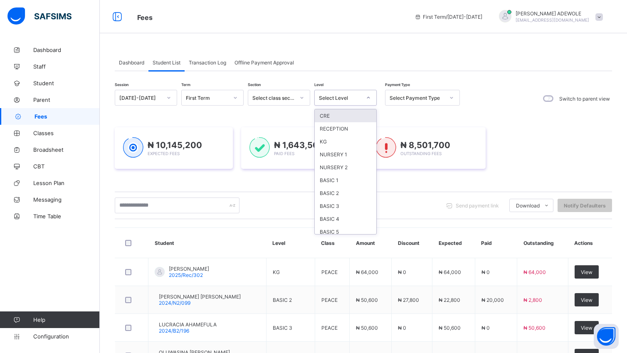
click at [368, 95] on icon at bounding box center [368, 97] width 5 height 8
click at [342, 166] on div "NURSERY 2" at bounding box center [345, 167] width 61 height 13
click at [343, 159] on div "₦ 1,643,500 Paid Fees" at bounding box center [299, 148] width 101 height 22
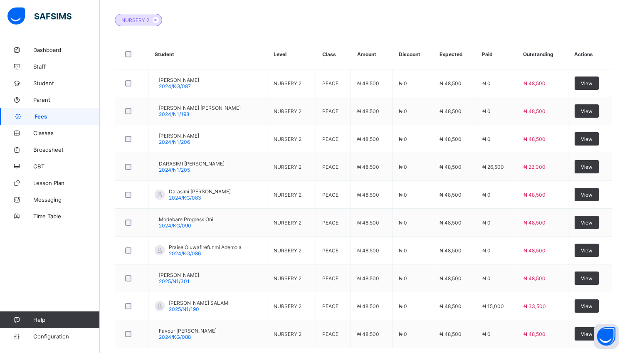
scroll to position [251, 0]
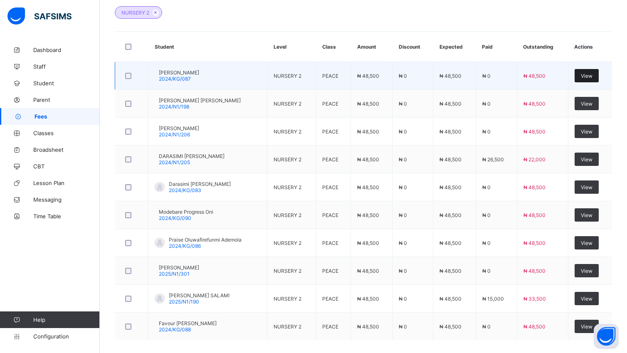
click at [592, 74] on span "View" at bounding box center [586, 76] width 12 height 6
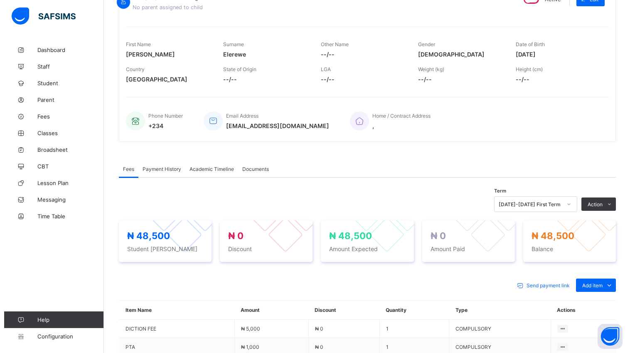
scroll to position [251, 0]
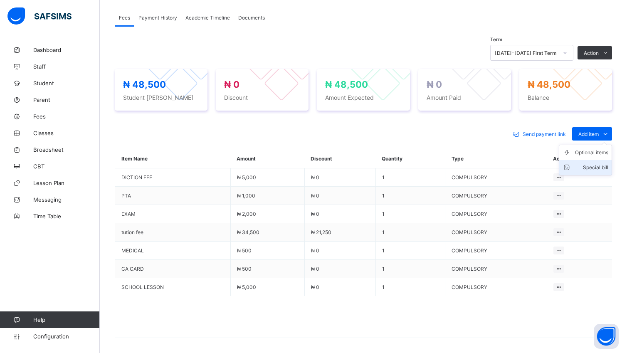
click at [601, 170] on div "Special bill" at bounding box center [591, 167] width 33 height 8
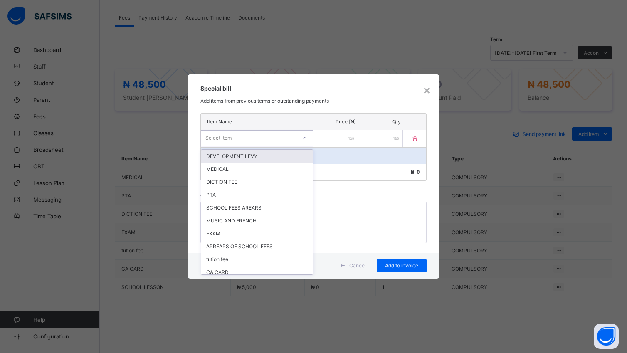
click at [306, 137] on icon at bounding box center [304, 138] width 5 height 8
click at [255, 209] on div "SCHOOL FEES AREARS" at bounding box center [256, 207] width 111 height 13
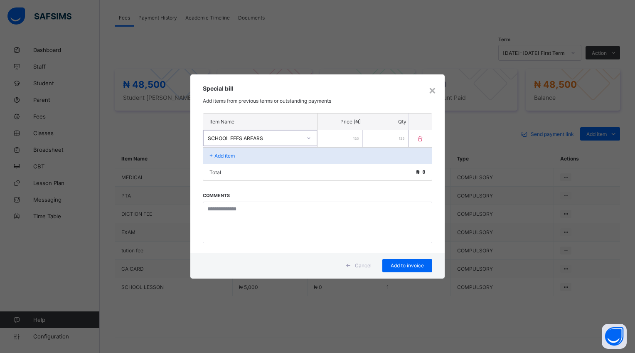
click at [334, 140] on input "number" at bounding box center [339, 138] width 45 height 17
type input "*****"
drag, startPoint x: 396, startPoint y: 266, endPoint x: 411, endPoint y: 268, distance: 15.1
click at [403, 267] on span "Add to invoice" at bounding box center [407, 265] width 37 height 6
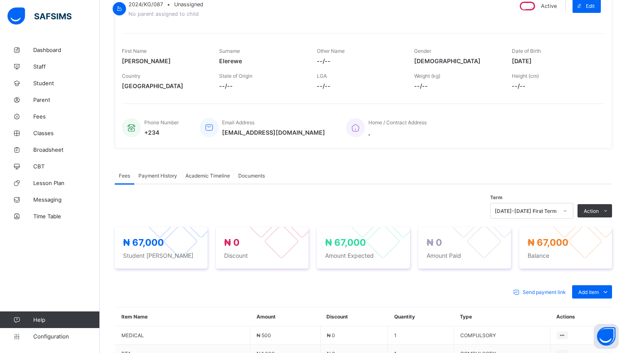
scroll to position [92, 0]
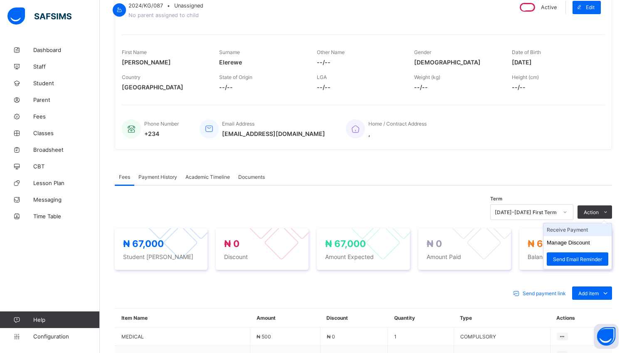
click at [589, 236] on li "Receive Payment" at bounding box center [577, 229] width 68 height 13
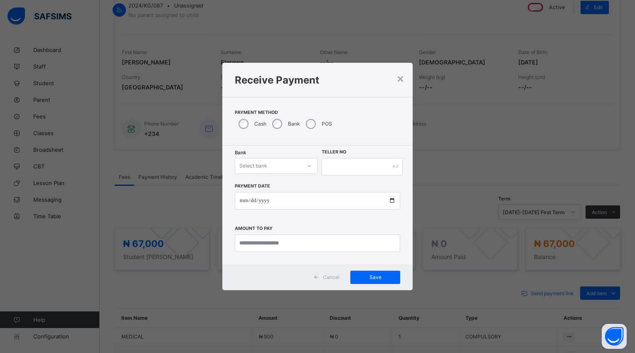
click at [308, 165] on icon at bounding box center [309, 166] width 3 height 2
drag, startPoint x: 295, startPoint y: 183, endPoint x: 299, endPoint y: 176, distance: 7.8
click at [297, 177] on div "Polaris Bank - goodshepherd schools" at bounding box center [276, 186] width 82 height 19
click at [391, 204] on input "date" at bounding box center [317, 200] width 165 height 17
type input "**********"
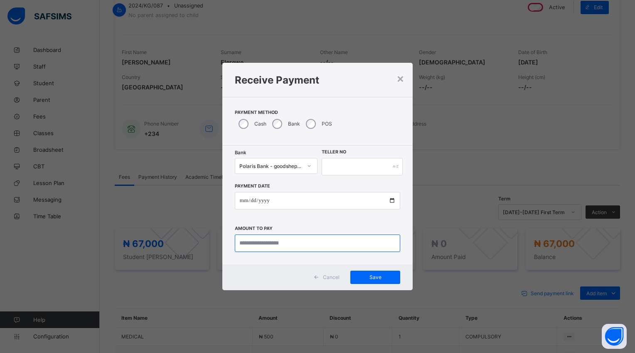
click at [307, 248] on input "currency" at bounding box center [317, 242] width 165 height 17
click at [301, 243] on input "currency" at bounding box center [317, 242] width 165 height 17
type input "********"
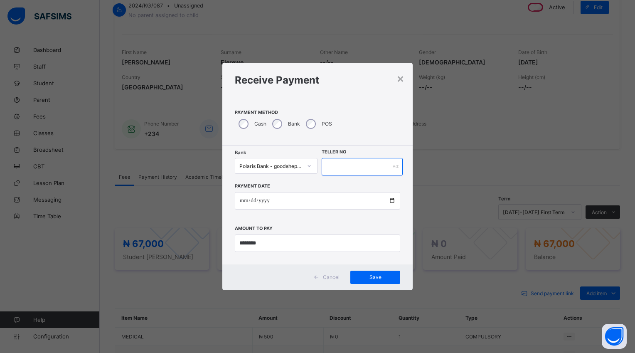
click at [333, 167] on input "text" at bounding box center [362, 166] width 81 height 17
type input "******"
drag, startPoint x: 376, startPoint y: 278, endPoint x: 379, endPoint y: 281, distance: 5.0
click at [379, 281] on div "Save" at bounding box center [375, 276] width 50 height 13
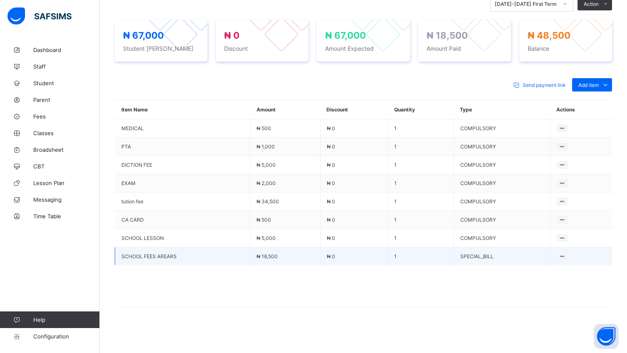
scroll to position [303, 0]
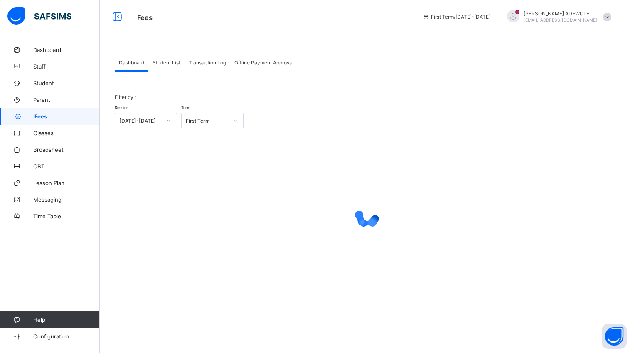
click at [166, 65] on div "Student List" at bounding box center [166, 62] width 36 height 17
click at [166, 61] on span "Student List" at bounding box center [166, 62] width 28 height 6
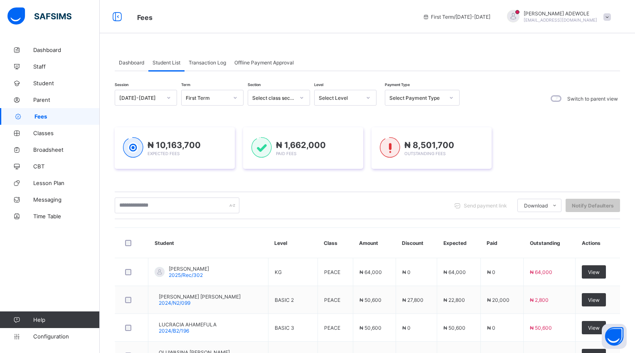
click at [158, 65] on span "Student List" at bounding box center [166, 62] width 28 height 6
click at [367, 93] on icon at bounding box center [368, 97] width 5 height 8
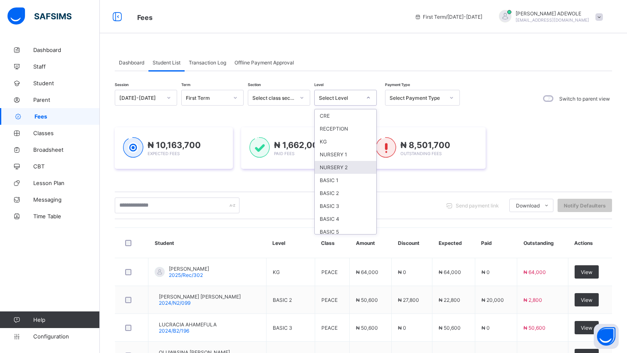
click at [336, 168] on div "NURSERY 2" at bounding box center [345, 167] width 61 height 13
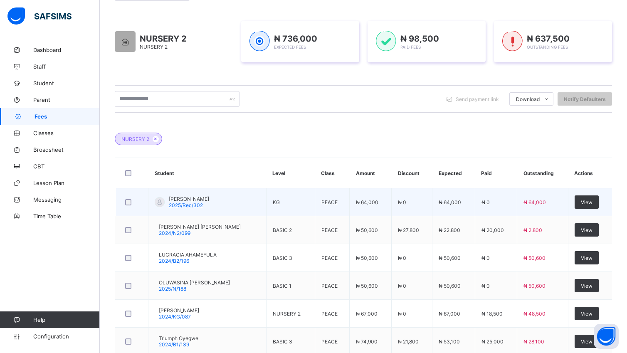
scroll to position [184, 0]
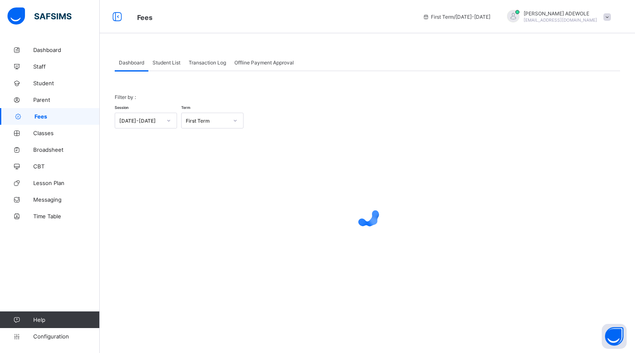
click at [169, 59] on span "Student List" at bounding box center [166, 62] width 28 height 6
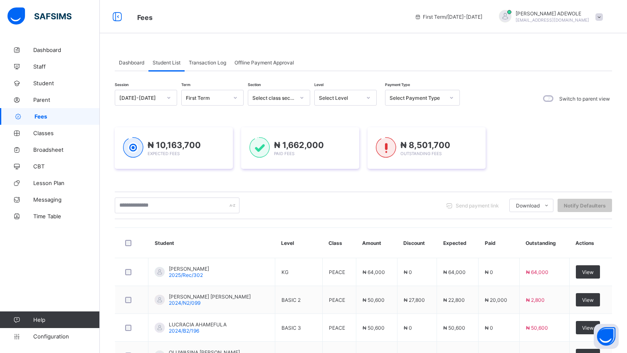
click at [366, 97] on icon at bounding box center [368, 97] width 5 height 8
click at [361, 98] on div at bounding box center [368, 97] width 14 height 13
click at [366, 98] on icon at bounding box center [368, 97] width 5 height 8
click at [366, 107] on div "Level Select Level" at bounding box center [345, 98] width 62 height 17
click at [369, 97] on icon at bounding box center [368, 97] width 5 height 8
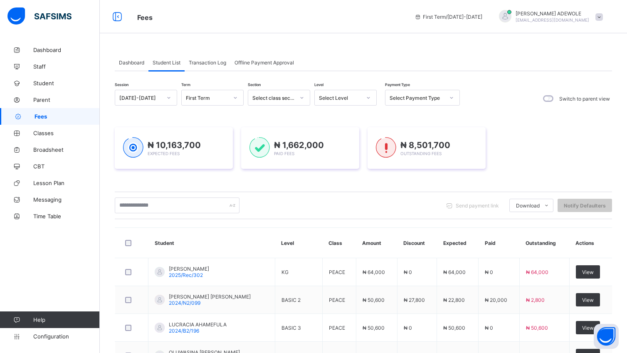
click at [369, 97] on icon at bounding box center [368, 97] width 5 height 8
click at [371, 95] on div at bounding box center [368, 97] width 14 height 13
click at [368, 97] on icon at bounding box center [368, 97] width 5 height 8
click at [338, 163] on div "NURSERY 2" at bounding box center [345, 167] width 61 height 13
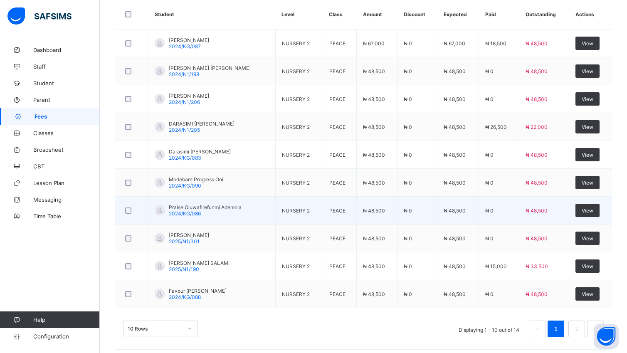
scroll to position [290, 0]
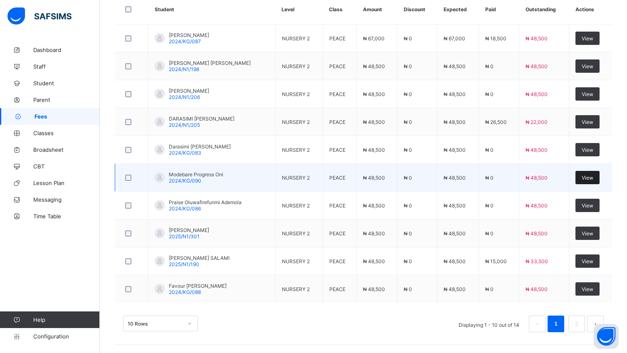
click at [593, 176] on span "View" at bounding box center [587, 178] width 12 height 6
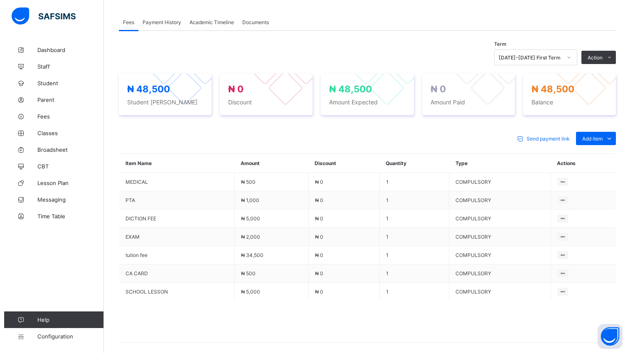
scroll to position [285, 0]
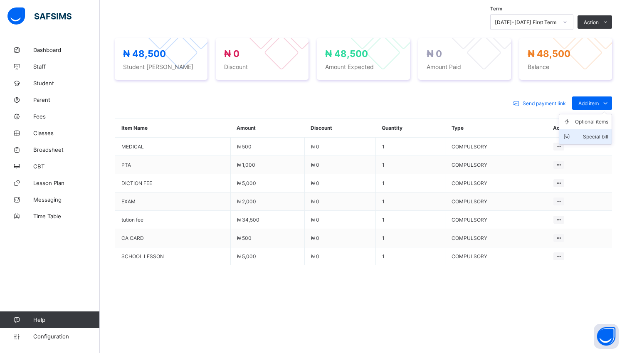
click at [601, 135] on div "Special bill" at bounding box center [591, 137] width 33 height 8
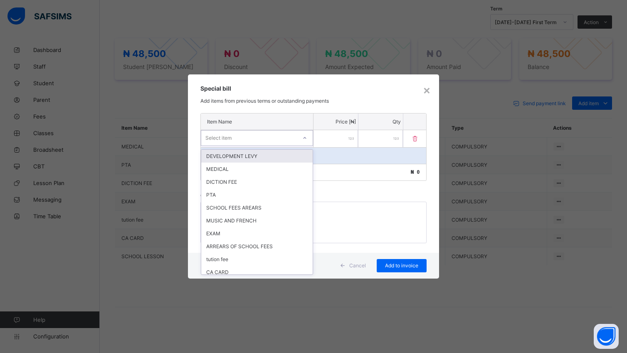
click at [305, 136] on icon at bounding box center [304, 138] width 5 height 8
click at [257, 204] on div "SCHOOL FEES AREARS" at bounding box center [256, 207] width 111 height 13
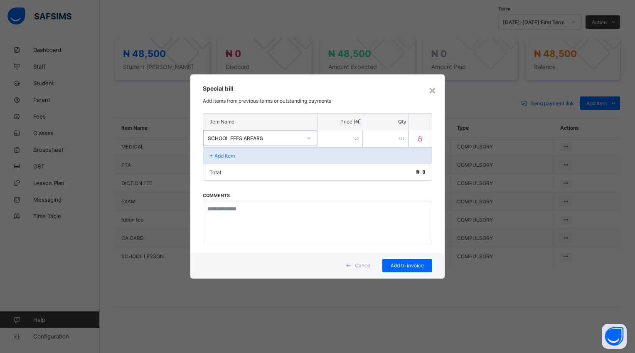
click at [335, 140] on input "number" at bounding box center [339, 138] width 45 height 17
type input "***"
click at [413, 263] on span "Add to invoice" at bounding box center [407, 265] width 37 height 6
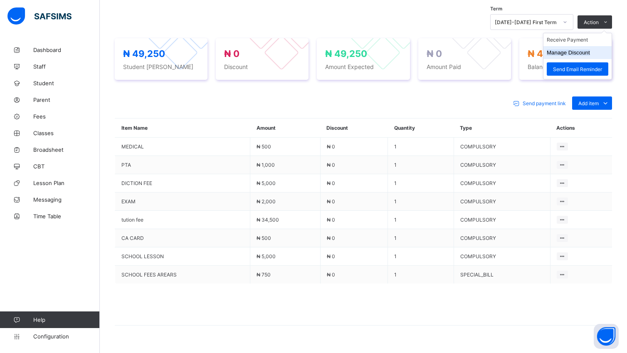
click at [590, 50] on button "Manage Discount" at bounding box center [567, 52] width 43 height 6
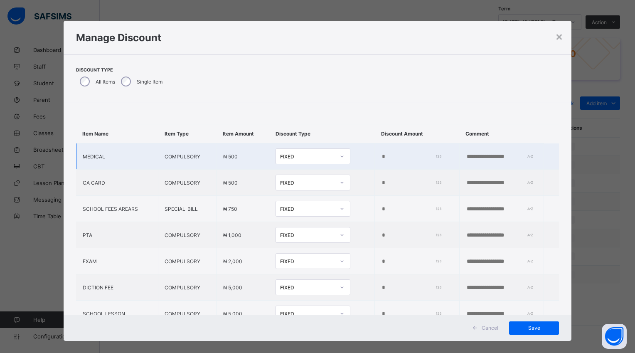
type input "*"
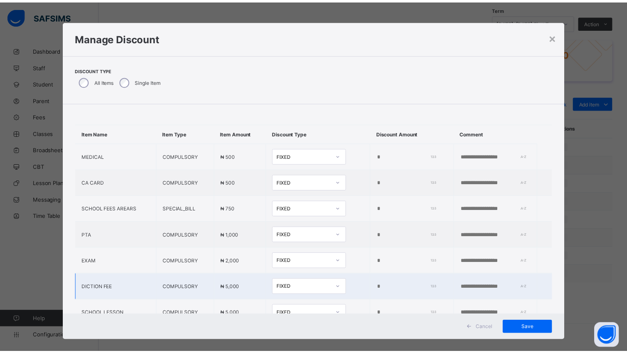
scroll to position [69, 0]
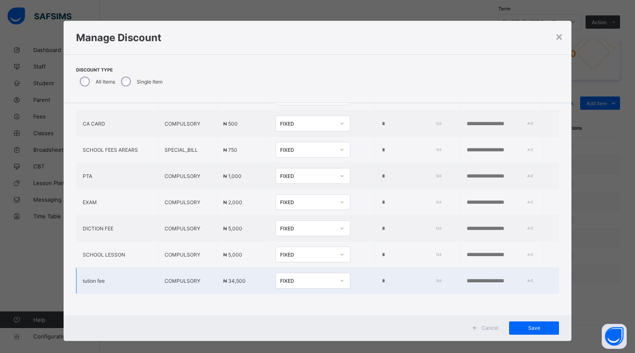
click at [381, 278] on input "*" at bounding box center [410, 281] width 58 height 7
type input "*****"
click at [525, 327] on span "Save" at bounding box center [533, 328] width 37 height 6
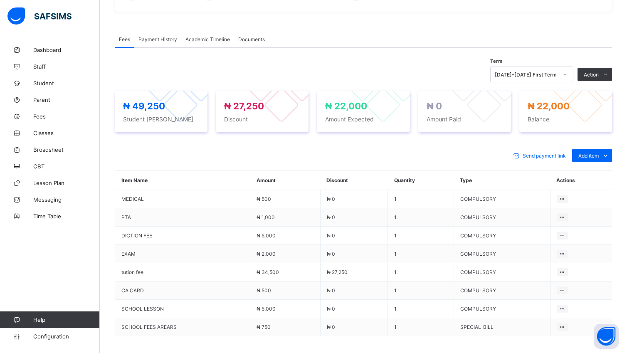
scroll to position [232, 0]
click at [50, 117] on span "Fees" at bounding box center [66, 116] width 66 height 7
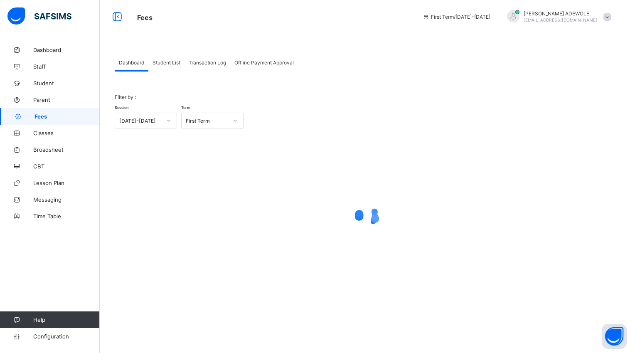
click at [170, 62] on span "Student List" at bounding box center [166, 62] width 28 height 6
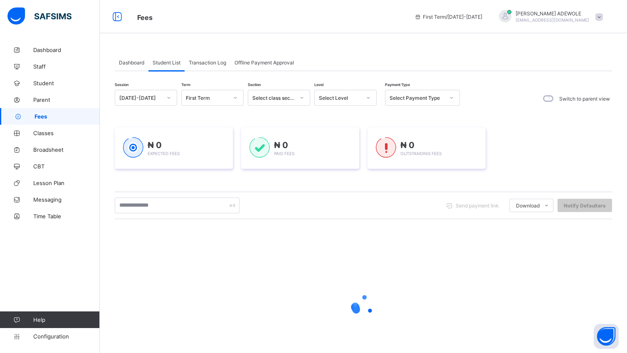
drag, startPoint x: 368, startPoint y: 96, endPoint x: 366, endPoint y: 90, distance: 6.0
click at [368, 95] on icon at bounding box center [368, 97] width 5 height 8
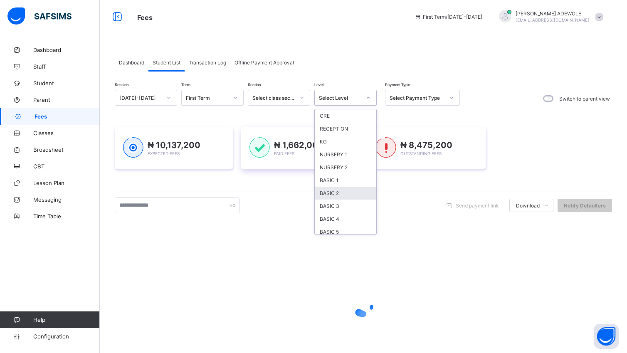
click at [358, 168] on div "NURSERY 2" at bounding box center [345, 167] width 61 height 13
click at [334, 159] on div "₦ 1,662,000 Paid Fees" at bounding box center [299, 148] width 101 height 22
click at [335, 159] on div "₦ 1,662,000 Paid Fees" at bounding box center [299, 148] width 101 height 22
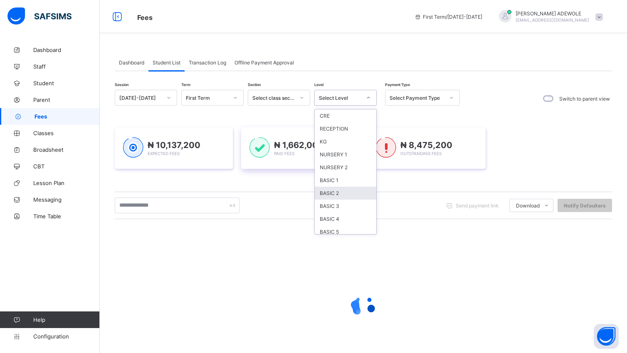
click at [338, 159] on div "₦ 1,662,000 Paid Fees" at bounding box center [299, 148] width 101 height 22
click at [335, 159] on div "₦ 1,662,000 Paid Fees" at bounding box center [299, 148] width 101 height 22
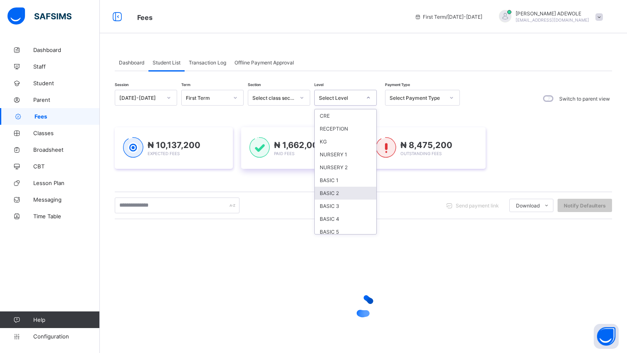
click at [335, 159] on div "₦ 1,662,000 Paid Fees" at bounding box center [299, 148] width 101 height 22
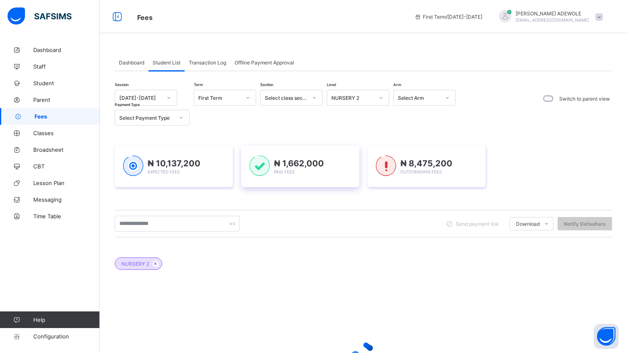
click at [341, 165] on div "₦ 1,662,000 Paid Fees" at bounding box center [299, 166] width 101 height 22
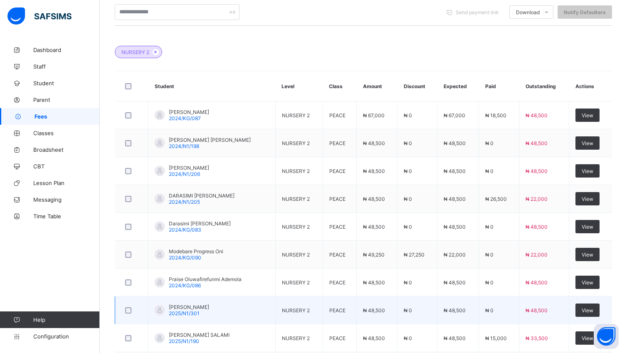
scroll to position [290, 0]
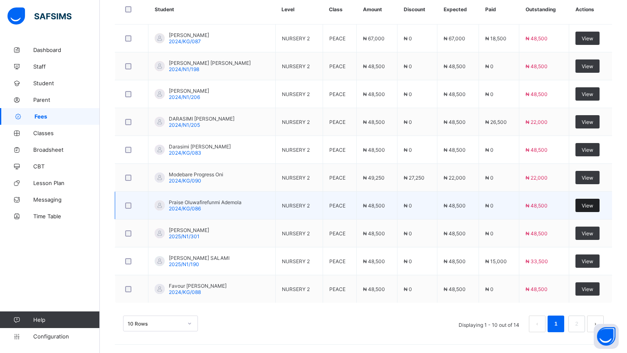
click at [590, 204] on span "View" at bounding box center [587, 205] width 12 height 6
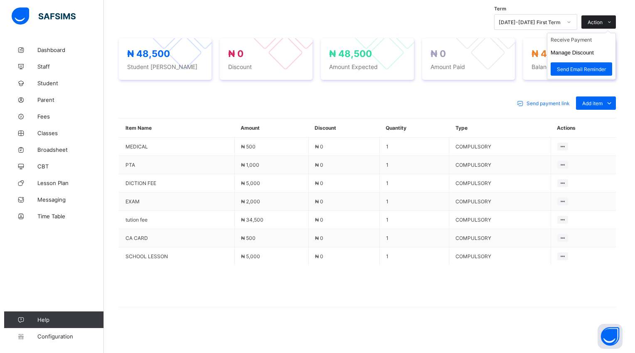
scroll to position [285, 0]
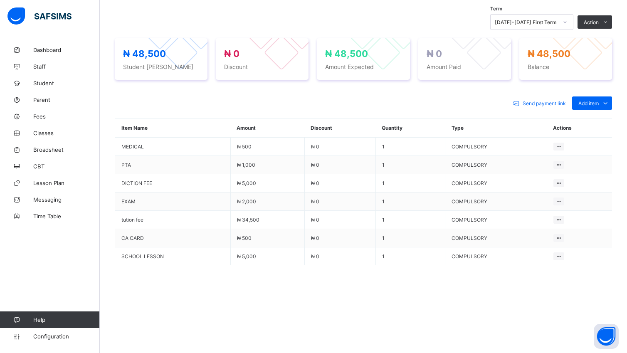
drag, startPoint x: 592, startPoint y: 50, endPoint x: 584, endPoint y: 60, distance: 13.0
click at [0, 0] on button "Manage Discount" at bounding box center [0, 0] width 0 height 0
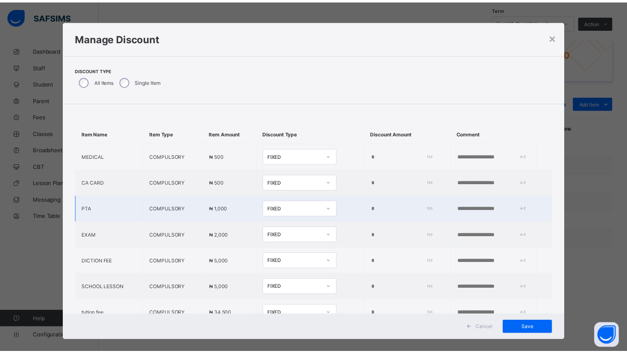
scroll to position [42, 0]
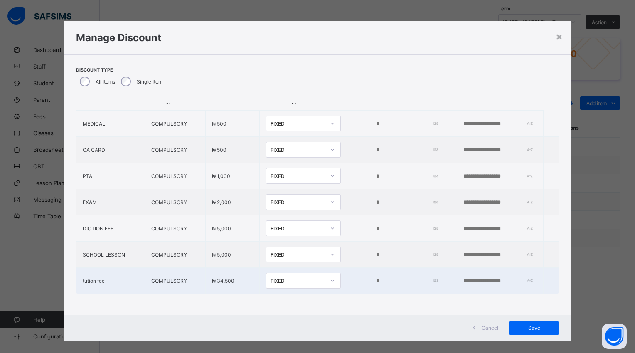
click at [375, 278] on input "*" at bounding box center [405, 281] width 60 height 7
click at [375, 278] on input "number" at bounding box center [405, 281] width 60 height 7
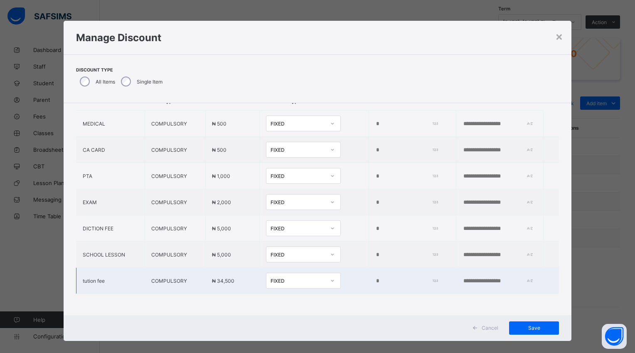
click at [375, 278] on input "number" at bounding box center [405, 281] width 60 height 7
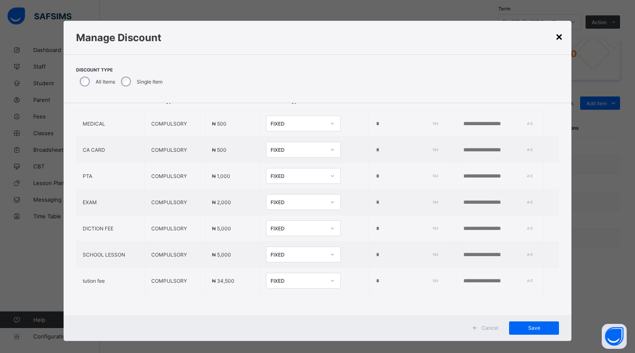
click at [559, 37] on div "×" at bounding box center [559, 36] width 8 height 14
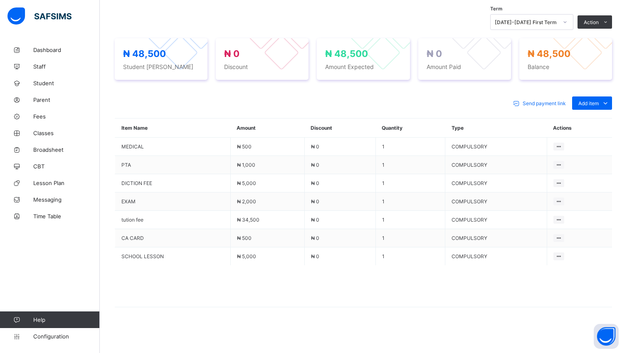
click at [0, 0] on button "Manage Discount" at bounding box center [0, 0] width 0 height 0
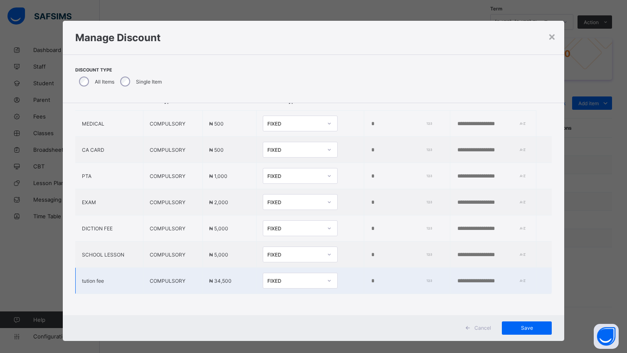
click at [370, 278] on input "number" at bounding box center [399, 281] width 59 height 7
click at [423, 270] on td at bounding box center [407, 281] width 86 height 26
click at [370, 278] on input "number" at bounding box center [399, 281] width 59 height 7
type input "*"
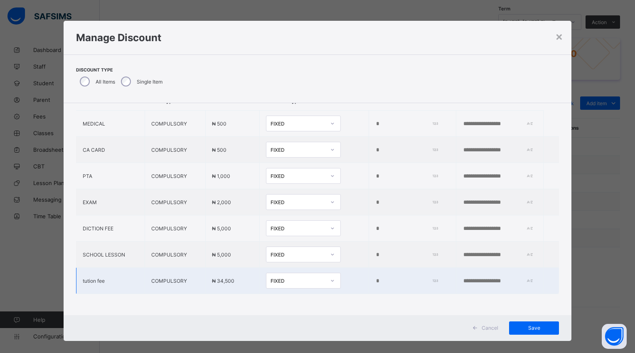
click at [375, 278] on input "*" at bounding box center [405, 281] width 60 height 7
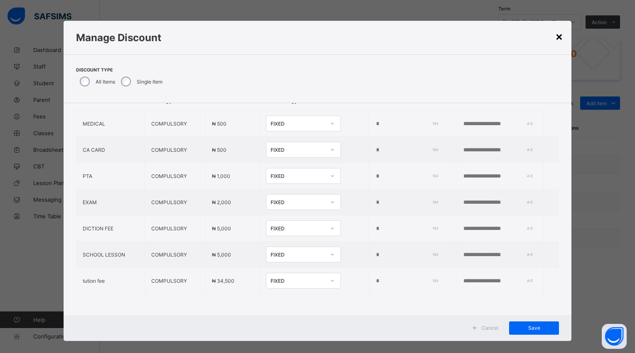
click at [559, 37] on div "×" at bounding box center [559, 36] width 8 height 14
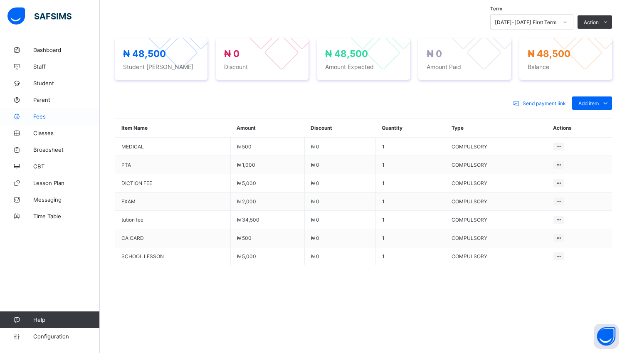
click at [42, 116] on span "Fees" at bounding box center [66, 116] width 66 height 7
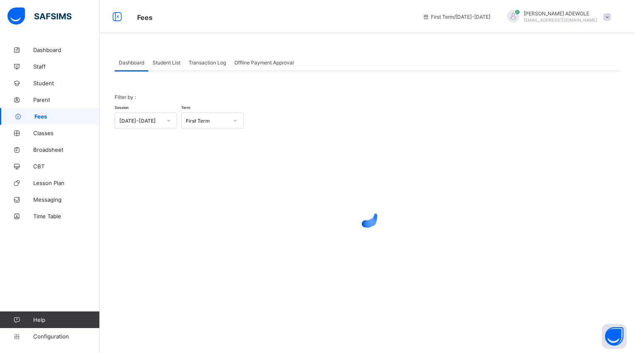
click at [170, 61] on span "Student List" at bounding box center [166, 62] width 28 height 6
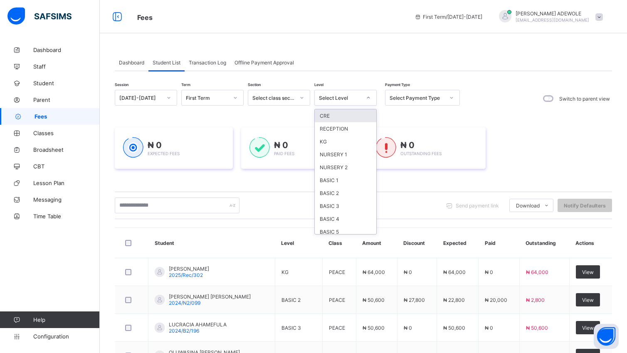
click at [371, 98] on div at bounding box center [368, 97] width 14 height 13
click at [343, 176] on div "BASIC 1" at bounding box center [345, 180] width 61 height 13
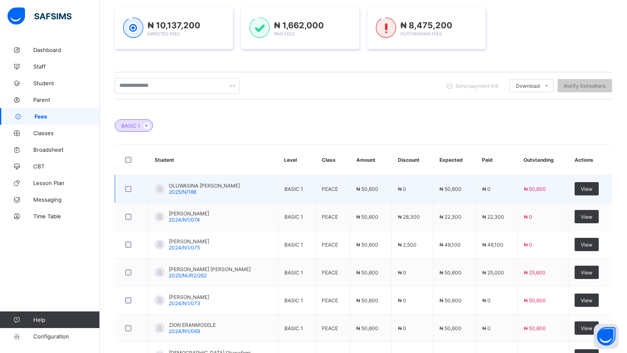
scroll to position [211, 0]
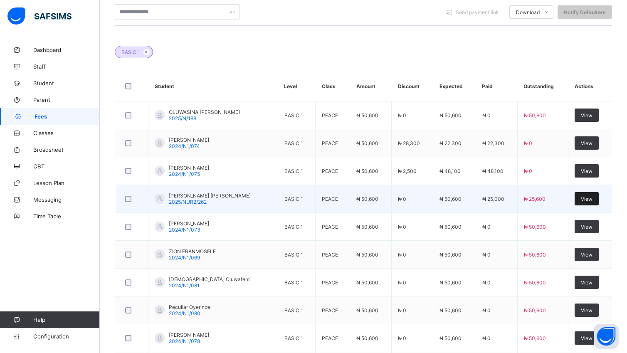
click at [592, 198] on span "View" at bounding box center [586, 199] width 12 height 6
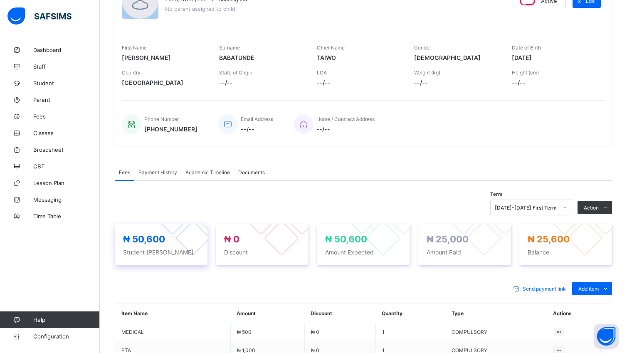
scroll to position [211, 0]
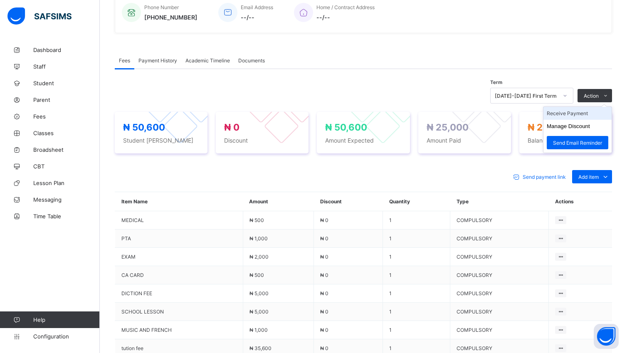
click at [574, 112] on li "Receive Payment" at bounding box center [577, 113] width 68 height 13
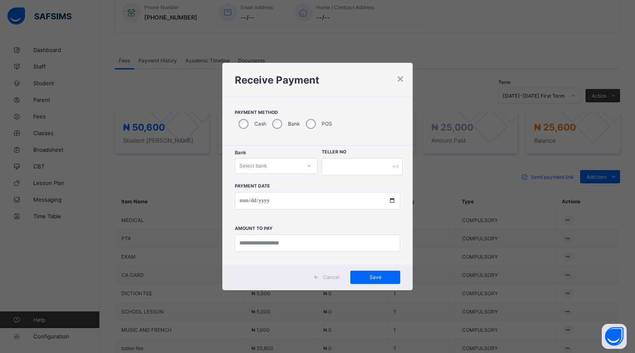
click at [315, 152] on div "Bank Select bank Teller No Payment Date Amount to pay" at bounding box center [317, 204] width 190 height 119
click at [308, 165] on icon at bounding box center [309, 166] width 5 height 8
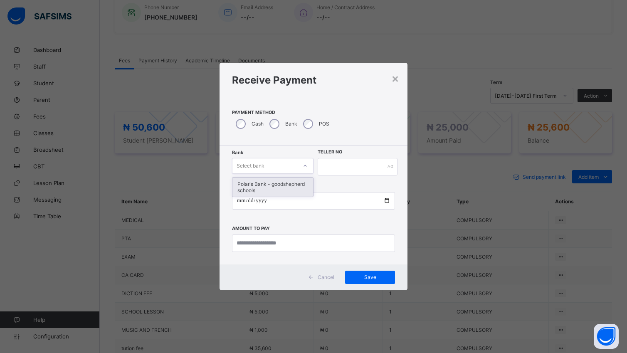
click at [311, 190] on div "Polaris Bank - goodshepherd schools" at bounding box center [272, 186] width 81 height 19
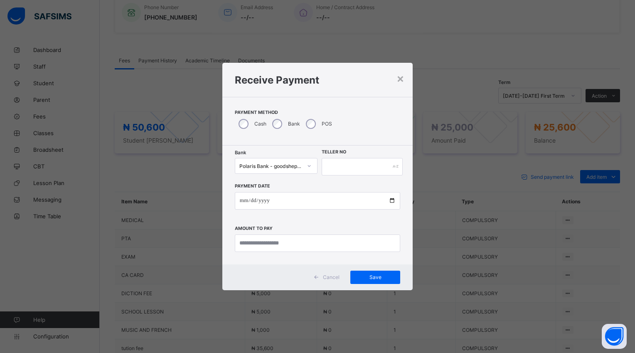
click at [389, 202] on input "date" at bounding box center [317, 200] width 165 height 17
click at [308, 174] on div "Bank Polaris Bank - goodshepherd schools" at bounding box center [276, 166] width 83 height 17
click at [300, 246] on input "currency" at bounding box center [317, 242] width 165 height 17
click at [298, 243] on input "currency" at bounding box center [317, 242] width 165 height 17
click at [308, 165] on icon at bounding box center [309, 166] width 5 height 8
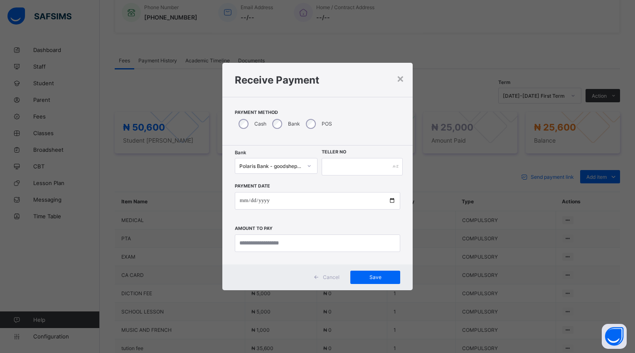
click at [308, 162] on div at bounding box center [309, 165] width 14 height 13
click at [306, 183] on div "Polaris Bank - goodshepherd schools" at bounding box center [276, 186] width 82 height 19
click at [298, 243] on input "currency" at bounding box center [317, 242] width 165 height 17
click at [403, 79] on div "×" at bounding box center [400, 78] width 8 height 14
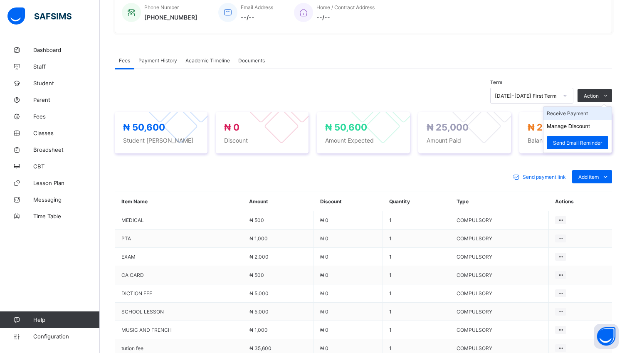
click at [585, 115] on li "Receive Payment" at bounding box center [577, 113] width 68 height 13
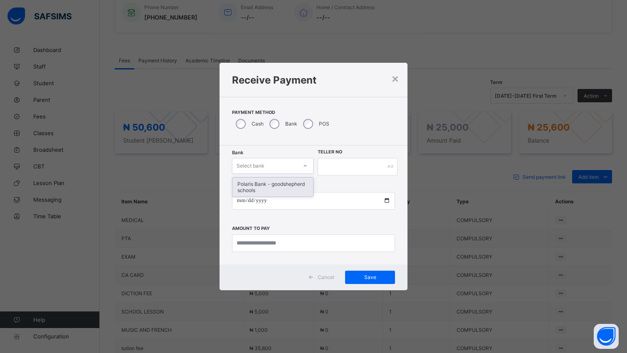
click at [304, 164] on icon at bounding box center [304, 166] width 5 height 8
click at [301, 188] on div "Polaris Bank - goodshepherd schools" at bounding box center [272, 186] width 81 height 19
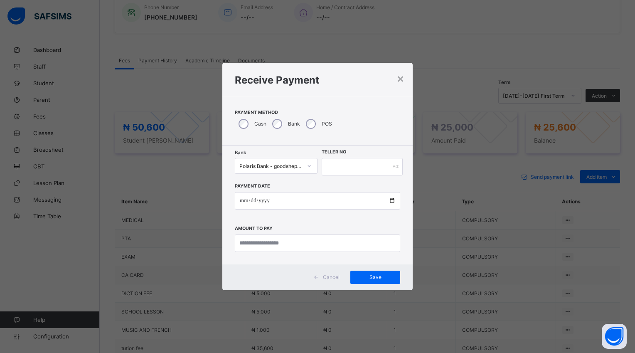
click at [391, 202] on input "date" at bounding box center [317, 200] width 165 height 17
click at [293, 237] on input "currency" at bounding box center [317, 242] width 165 height 17
type input "**********"
click at [293, 244] on input "currency" at bounding box center [317, 242] width 165 height 17
click at [326, 166] on input "text" at bounding box center [362, 166] width 81 height 17
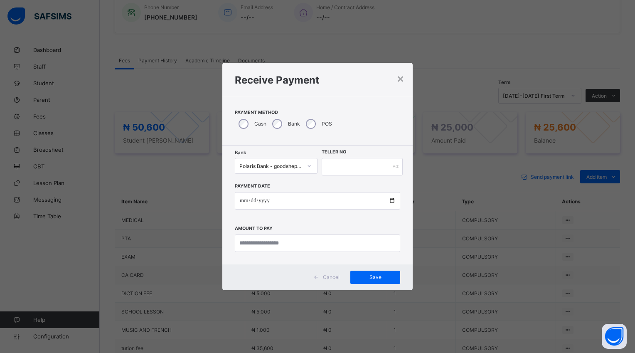
click at [332, 163] on input "text" at bounding box center [362, 166] width 81 height 17
click at [372, 165] on input "text" at bounding box center [362, 166] width 81 height 17
click at [369, 278] on span "Save" at bounding box center [375, 277] width 37 height 6
click at [298, 237] on input "currency" at bounding box center [317, 242] width 165 height 17
click at [296, 246] on input "currency" at bounding box center [317, 242] width 165 height 17
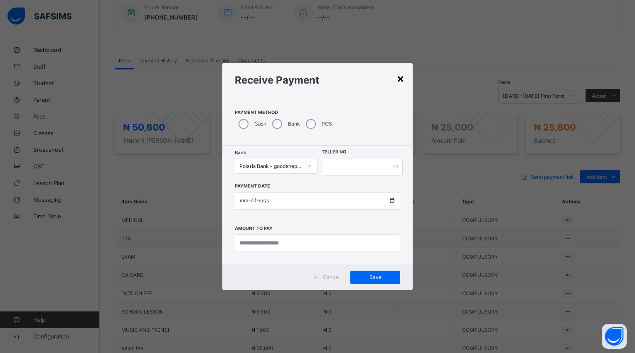
click at [401, 77] on div "×" at bounding box center [400, 78] width 8 height 14
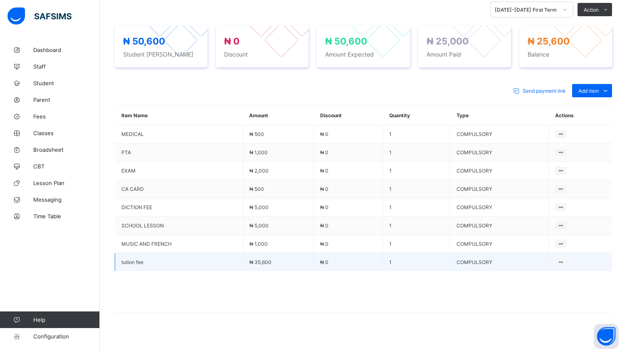
scroll to position [303, 0]
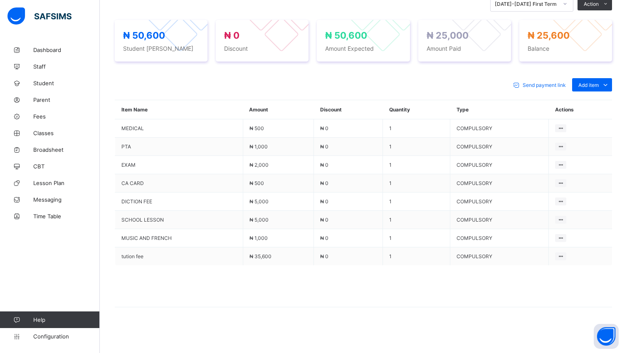
click at [138, 300] on span at bounding box center [363, 286] width 497 height 42
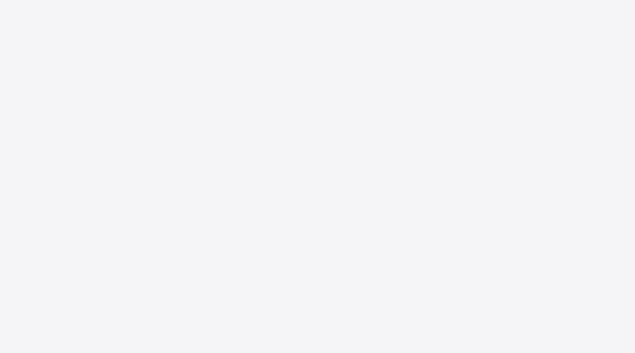
drag, startPoint x: 528, startPoint y: 73, endPoint x: 475, endPoint y: 36, distance: 64.3
click at [475, 36] on div "New Update Available Hello there, You can install SAFSIMS on your device for ea…" at bounding box center [317, 176] width 635 height 353
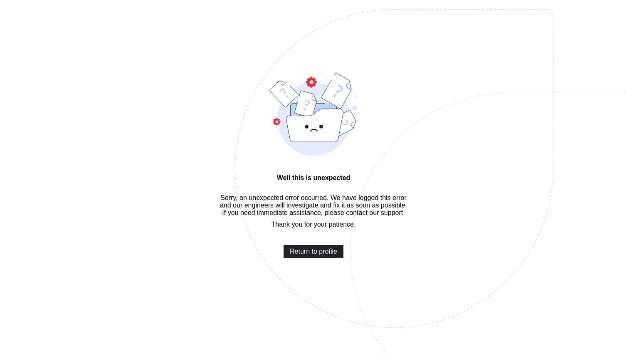
click at [332, 255] on span "Return to profile" at bounding box center [313, 251] width 47 height 7
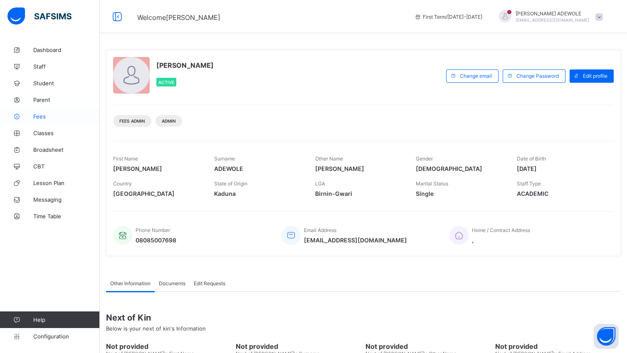
click at [38, 115] on span "Fees" at bounding box center [66, 116] width 66 height 7
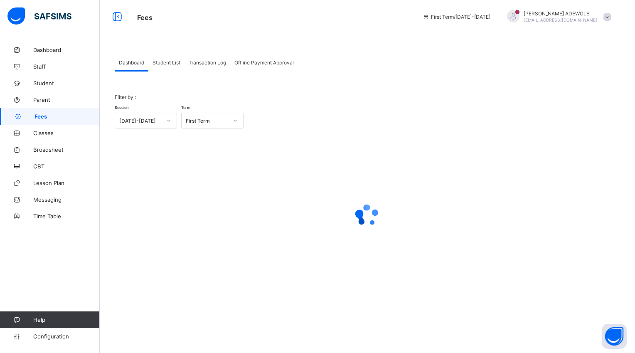
click at [176, 64] on span "Student List" at bounding box center [166, 62] width 28 height 6
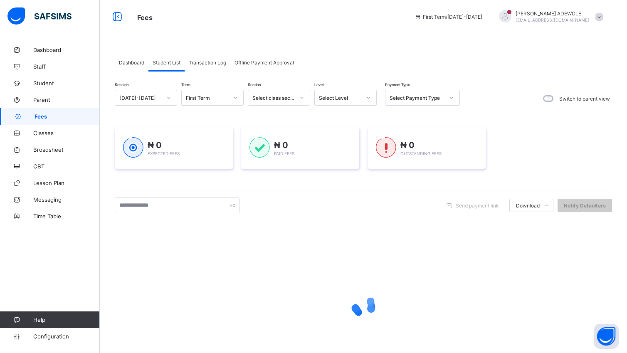
click at [369, 97] on icon at bounding box center [368, 97] width 5 height 8
click at [341, 180] on div "BASIC 1" at bounding box center [345, 180] width 61 height 13
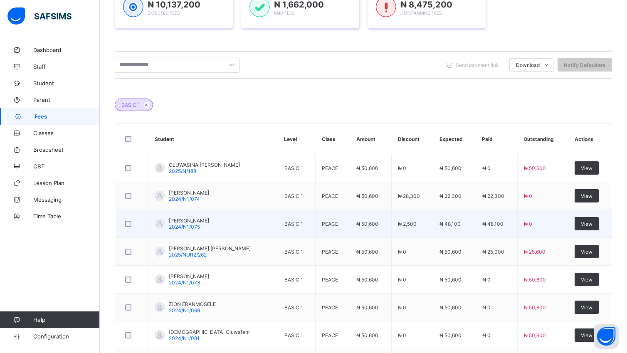
scroll to position [290, 0]
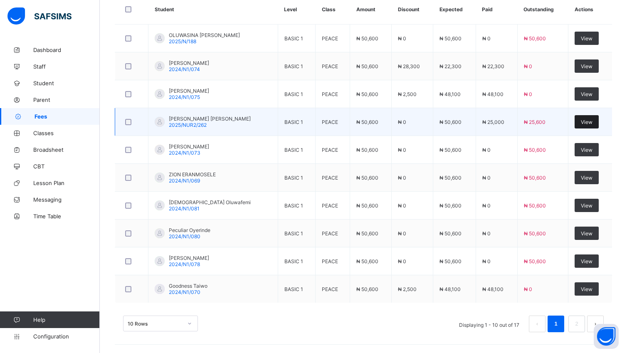
click at [585, 118] on div "View" at bounding box center [586, 121] width 24 height 13
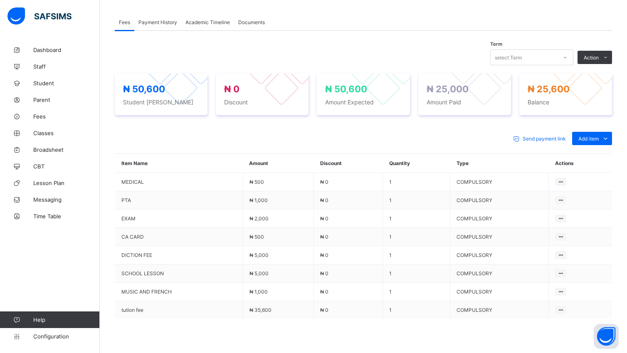
scroll to position [290, 0]
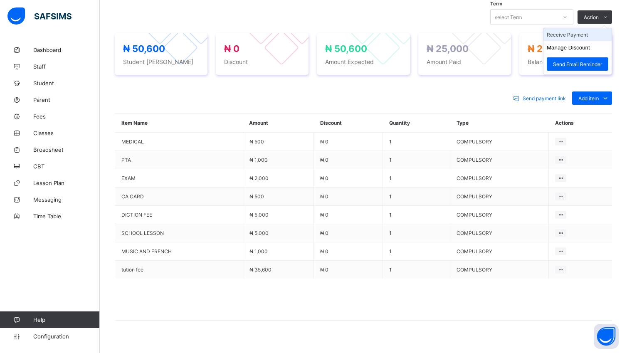
click at [588, 38] on li "Receive Payment" at bounding box center [577, 34] width 68 height 13
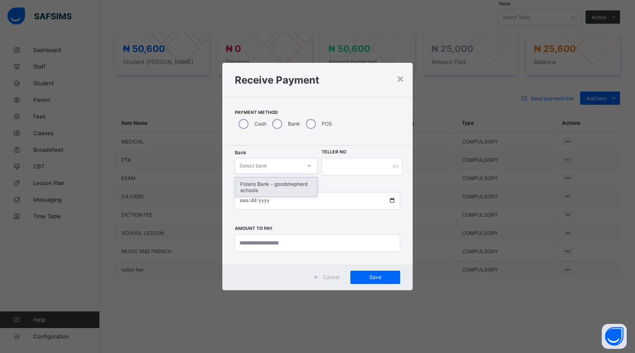
click at [308, 165] on icon at bounding box center [309, 166] width 5 height 8
click at [308, 183] on div "Polaris Bank - goodshepherd schools" at bounding box center [276, 186] width 82 height 19
click at [391, 200] on input "date" at bounding box center [317, 200] width 165 height 17
type input "**********"
click at [321, 243] on input "currency" at bounding box center [317, 242] width 165 height 17
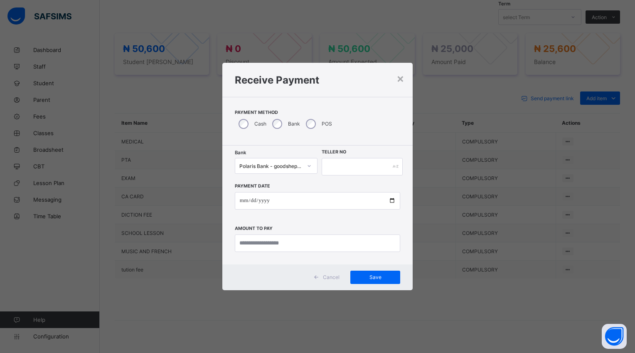
click at [298, 240] on input "currency" at bounding box center [317, 242] width 165 height 17
click at [293, 243] on input "currency" at bounding box center [317, 242] width 165 height 17
type input "********"
click at [339, 165] on input "text" at bounding box center [362, 166] width 81 height 17
click at [379, 273] on div "Save" at bounding box center [375, 276] width 50 height 13
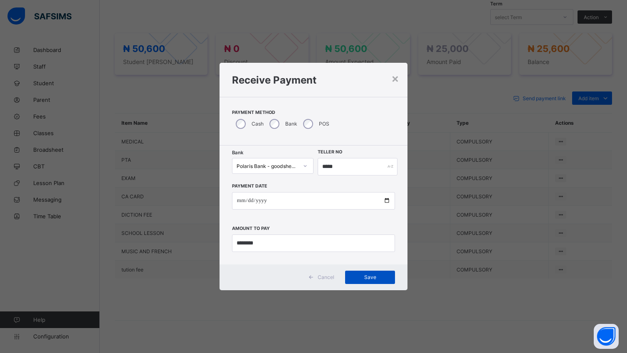
click at [371, 278] on span "Save" at bounding box center [369, 277] width 37 height 6
click at [338, 166] on input "*****" at bounding box center [357, 166] width 80 height 17
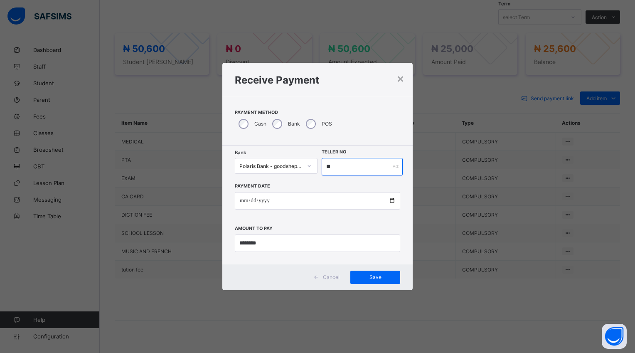
type input "*"
click at [371, 278] on span "Save" at bounding box center [375, 277] width 37 height 6
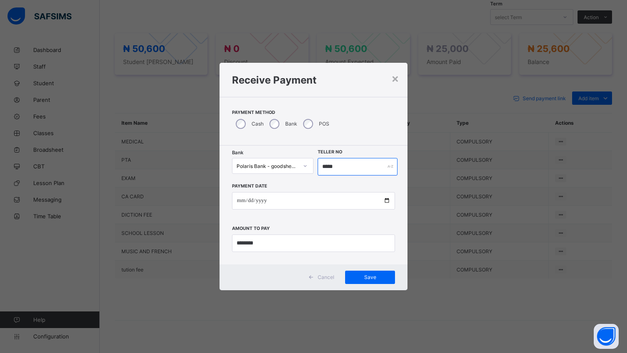
click at [342, 167] on input "*****" at bounding box center [357, 166] width 80 height 17
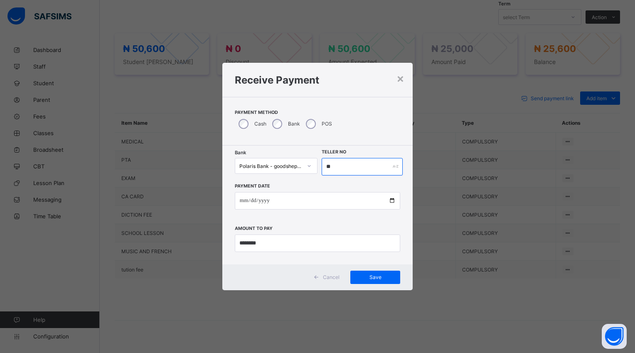
type input "*"
type input "******"
click at [381, 275] on span "Save" at bounding box center [375, 277] width 37 height 6
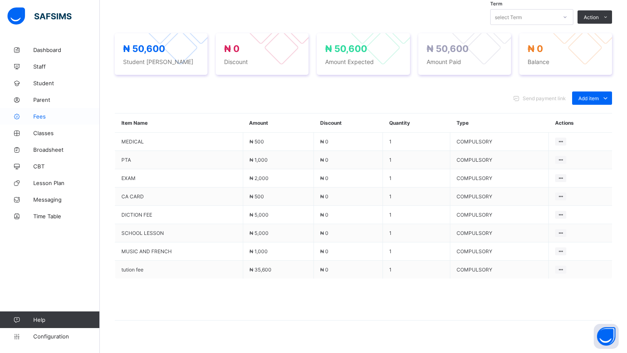
click at [38, 115] on span "Fees" at bounding box center [66, 116] width 66 height 7
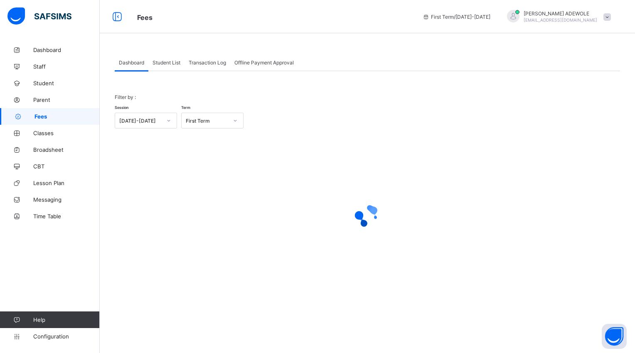
click at [175, 62] on span "Student List" at bounding box center [166, 62] width 28 height 6
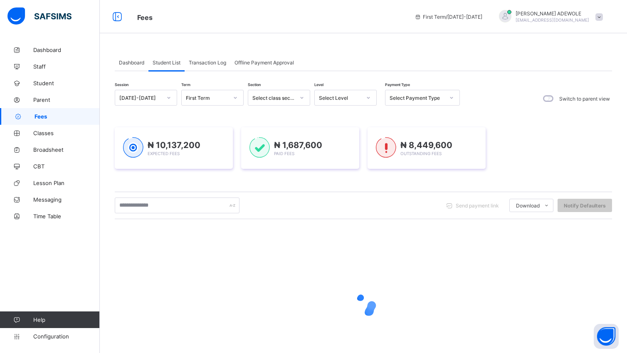
click at [367, 98] on icon at bounding box center [368, 98] width 3 height 2
click at [367, 98] on icon at bounding box center [368, 97] width 5 height 8
click at [367, 96] on icon at bounding box center [368, 97] width 5 height 8
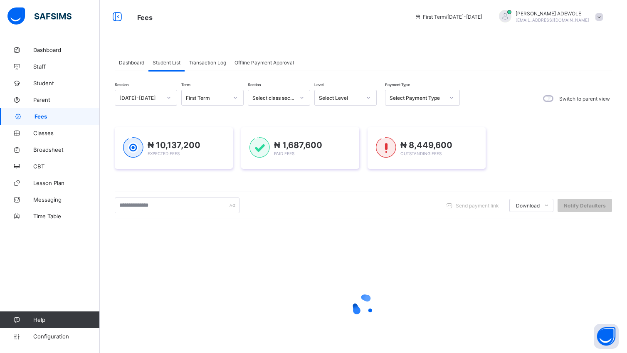
click at [367, 96] on icon at bounding box center [368, 97] width 5 height 8
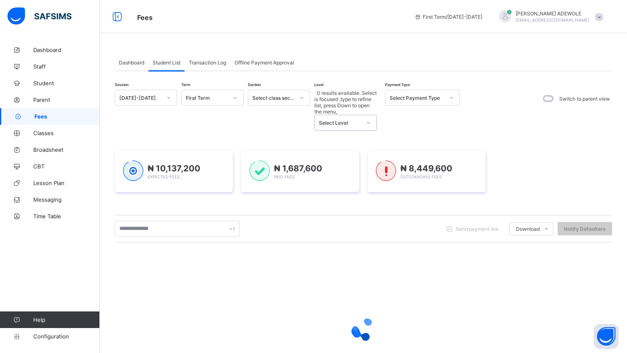
click at [367, 118] on icon at bounding box center [368, 122] width 5 height 8
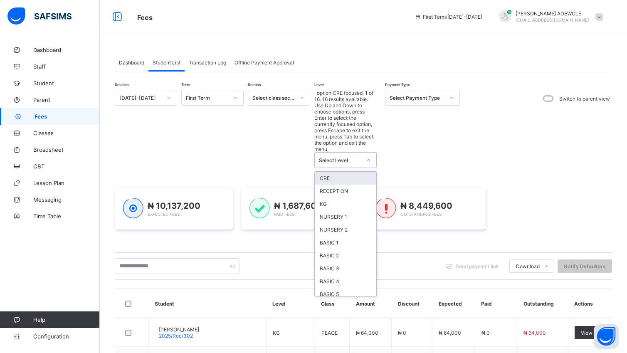
click at [368, 156] on icon at bounding box center [368, 160] width 5 height 8
click at [348, 236] on div "BASIC 1" at bounding box center [345, 242] width 61 height 13
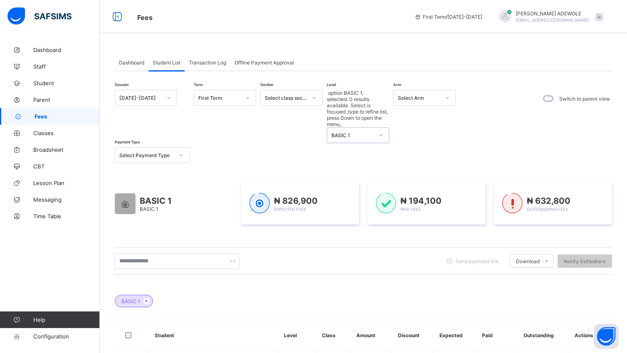
click at [383, 131] on icon at bounding box center [380, 135] width 5 height 8
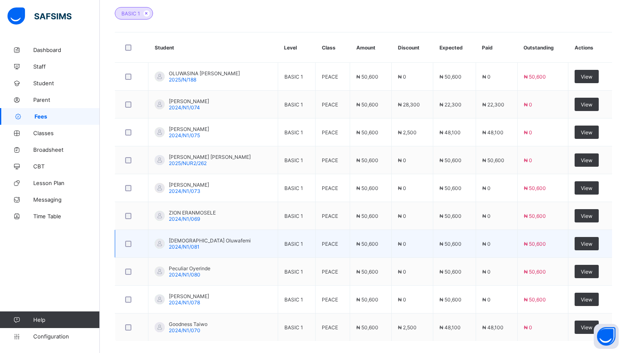
scroll to position [290, 0]
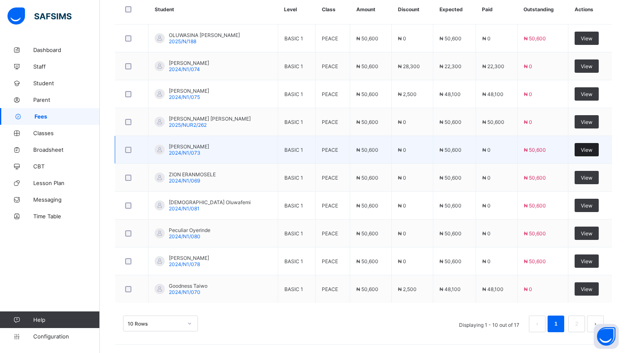
click at [592, 147] on span "View" at bounding box center [586, 150] width 12 height 6
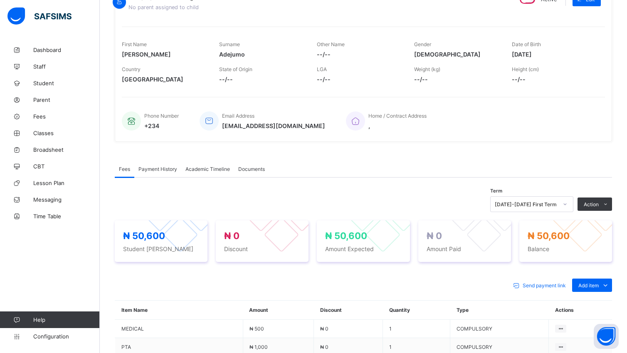
scroll to position [290, 0]
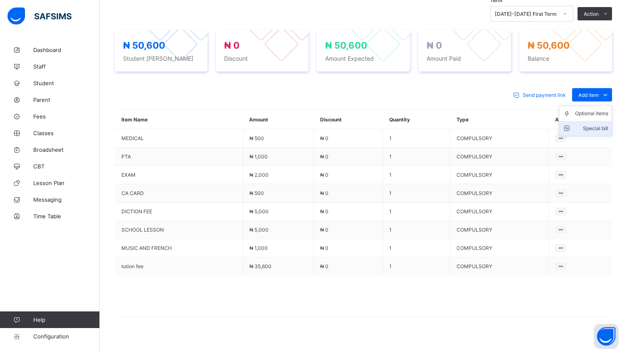
click at [608, 131] on div "Special bill" at bounding box center [591, 128] width 33 height 8
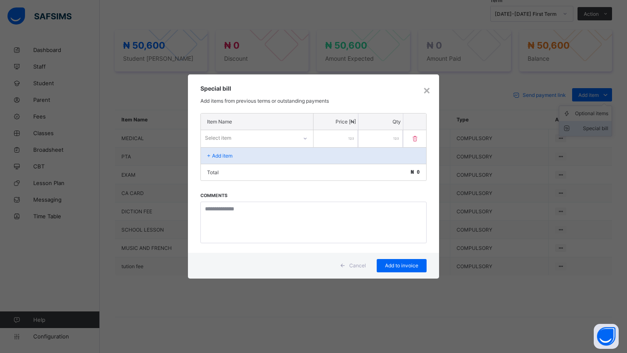
click at [611, 131] on div "× Special bill Add items from previous terms or outstanding payments Item Name …" at bounding box center [313, 176] width 627 height 353
click at [432, 85] on div "Special bill Add items from previous terms or outstanding payments" at bounding box center [313, 93] width 251 height 38
click at [429, 89] on div "×" at bounding box center [427, 90] width 8 height 14
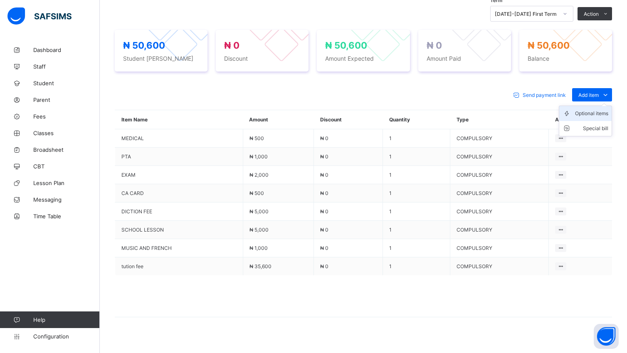
click at [608, 115] on div "Optional items" at bounding box center [591, 113] width 33 height 8
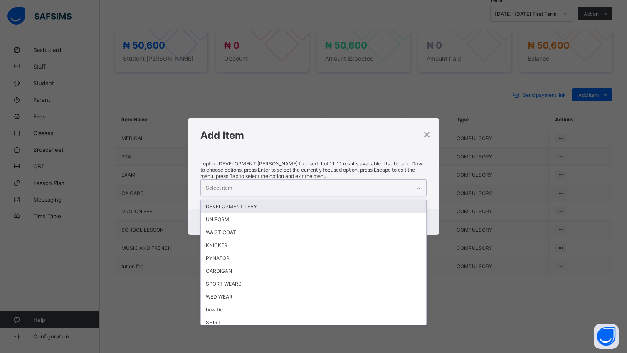
click at [419, 184] on icon at bounding box center [418, 188] width 5 height 8
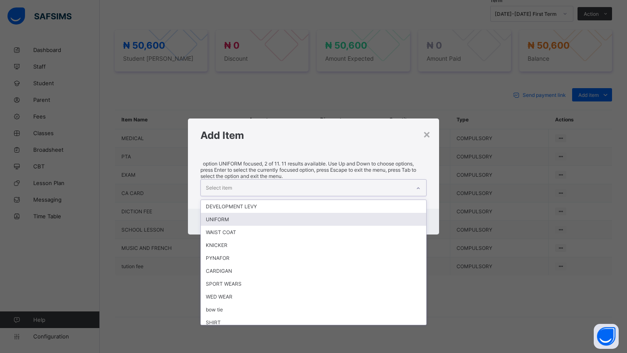
click at [288, 213] on div "UNIFORM" at bounding box center [313, 219] width 225 height 13
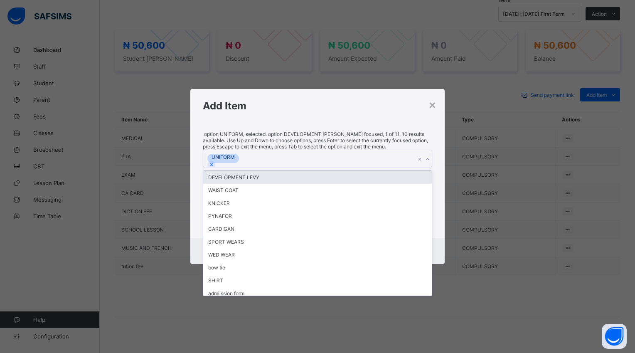
click at [426, 160] on icon at bounding box center [427, 159] width 3 height 2
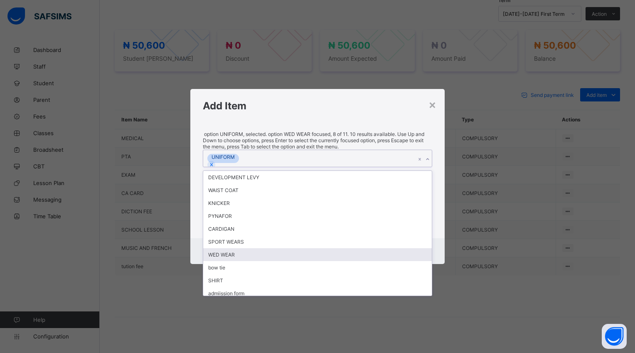
click at [248, 258] on div "WED WEAR" at bounding box center [317, 254] width 228 height 13
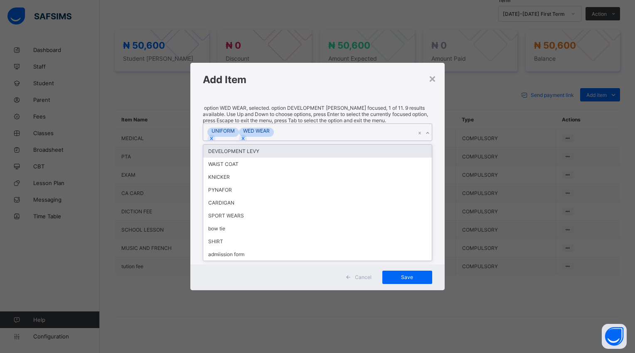
click at [427, 137] on icon at bounding box center [427, 133] width 5 height 8
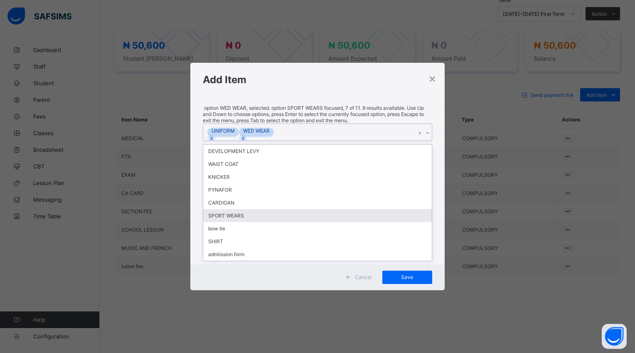
click at [252, 222] on div "SPORT WEARS" at bounding box center [317, 215] width 228 height 13
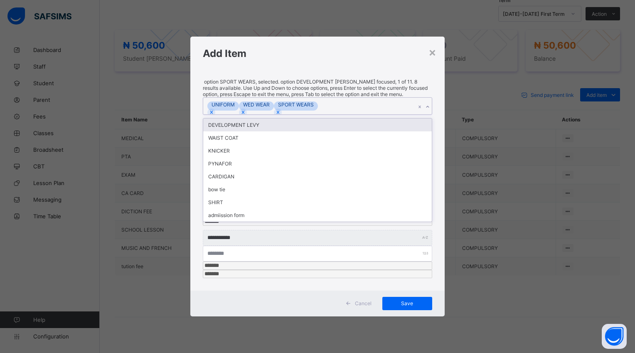
click at [428, 111] on icon at bounding box center [427, 107] width 5 height 8
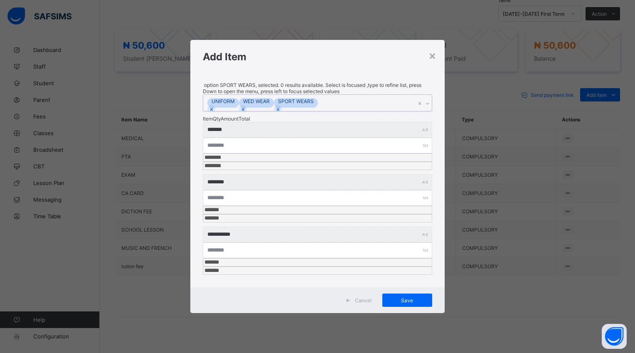
click at [426, 108] on icon at bounding box center [427, 103] width 5 height 8
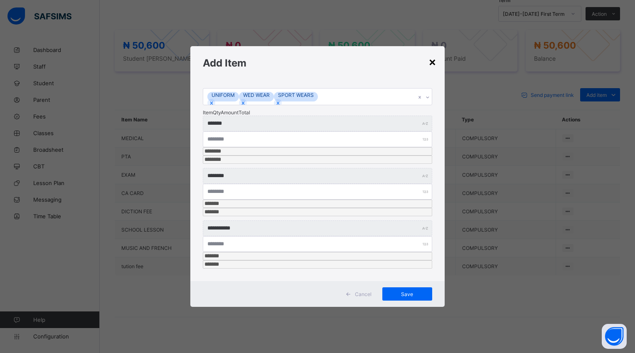
click at [431, 69] on div "×" at bounding box center [432, 61] width 8 height 14
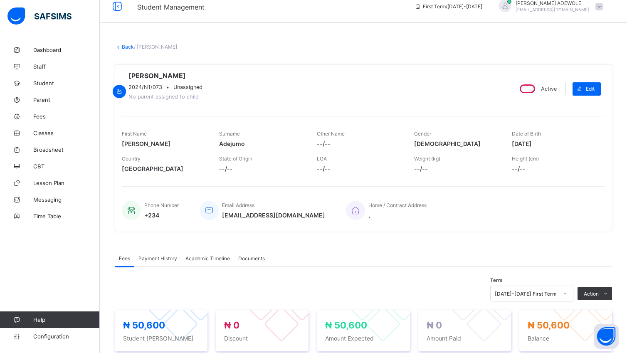
scroll to position [0, 0]
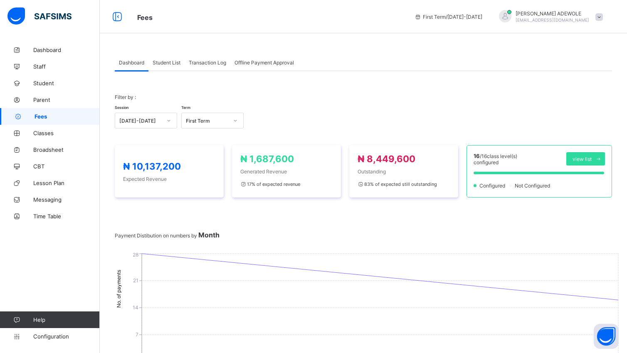
click at [163, 62] on span "Student List" at bounding box center [166, 62] width 28 height 6
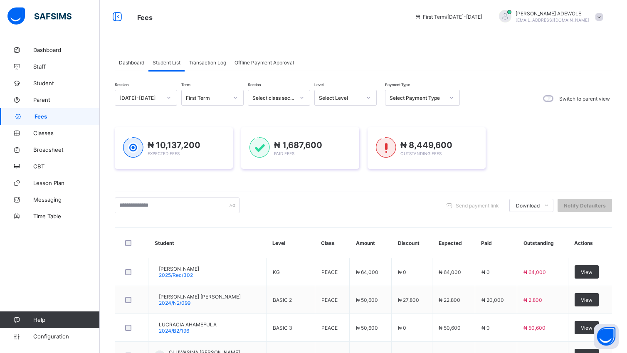
click at [368, 100] on icon at bounding box center [368, 97] width 5 height 8
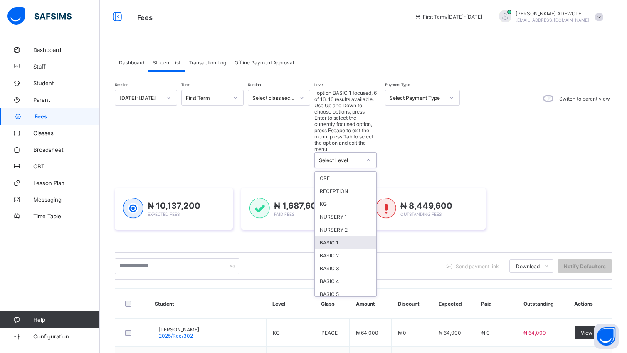
click at [353, 236] on div "BASIC 1" at bounding box center [345, 242] width 61 height 13
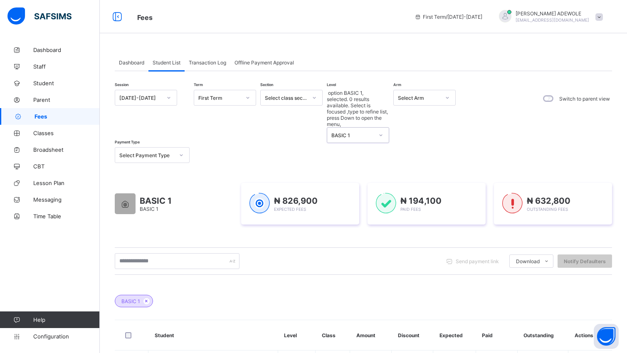
scroll to position [251, 0]
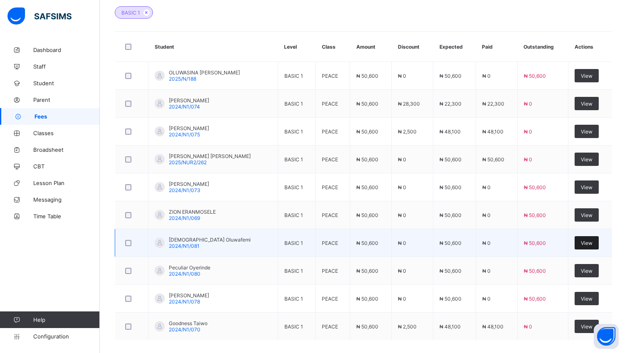
click at [592, 245] on span "View" at bounding box center [586, 243] width 12 height 6
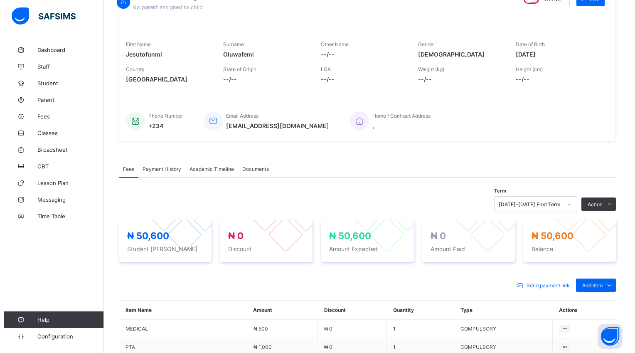
scroll to position [251, 0]
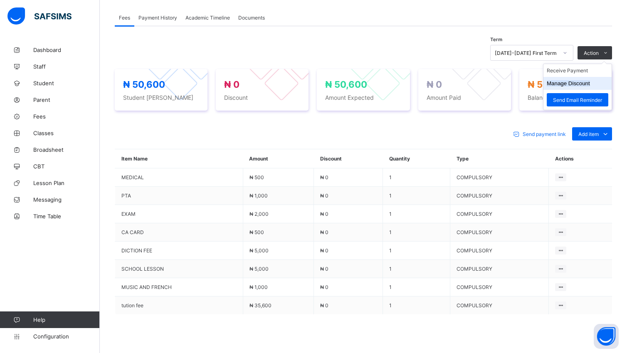
click at [590, 85] on button "Manage Discount" at bounding box center [567, 83] width 43 height 6
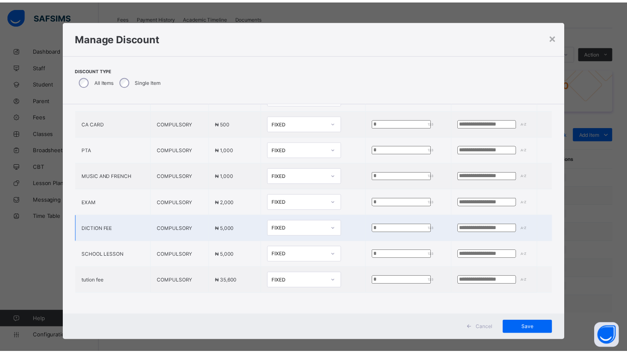
scroll to position [69, 0]
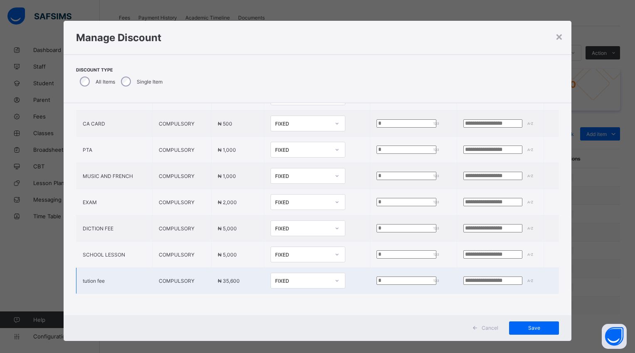
click at [376, 276] on input "*" at bounding box center [406, 280] width 60 height 8
type input "*****"
click at [524, 330] on span "Save" at bounding box center [533, 328] width 37 height 6
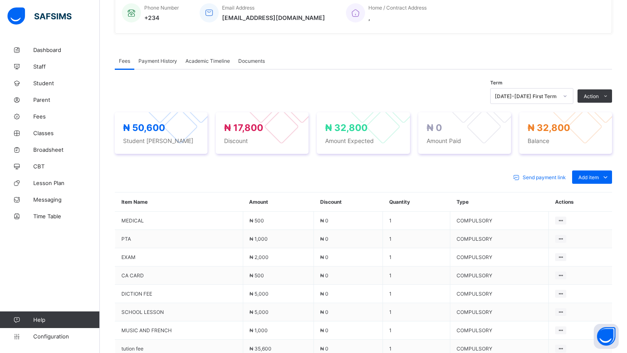
scroll to position [251, 0]
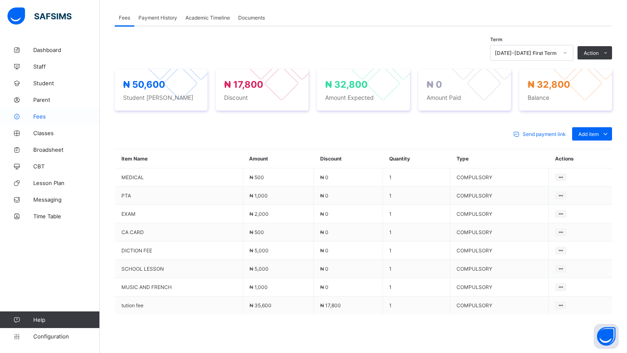
click at [40, 117] on span "Fees" at bounding box center [66, 116] width 66 height 7
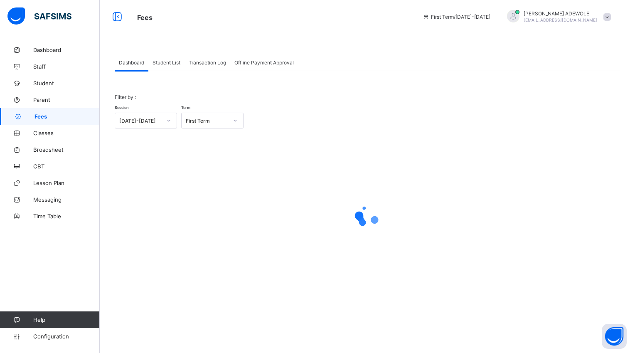
click at [162, 62] on span "Student List" at bounding box center [166, 62] width 28 height 6
click at [170, 77] on div "Dashboard Student List Transaction Log Offline Payment Approval Dashboard More …" at bounding box center [367, 174] width 505 height 241
click at [164, 66] on div "Student List" at bounding box center [166, 62] width 36 height 17
click at [165, 65] on span "Student List" at bounding box center [166, 62] width 28 height 6
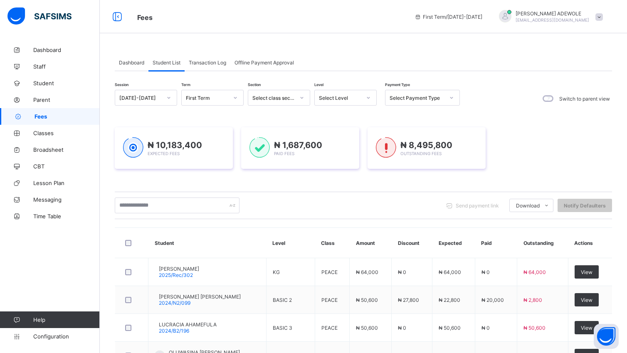
drag, startPoint x: 165, startPoint y: 65, endPoint x: 368, endPoint y: 98, distance: 206.0
click at [165, 65] on span "Student List" at bounding box center [166, 62] width 28 height 6
click at [368, 95] on icon at bounding box center [368, 97] width 5 height 8
click at [368, 98] on icon at bounding box center [368, 97] width 5 height 8
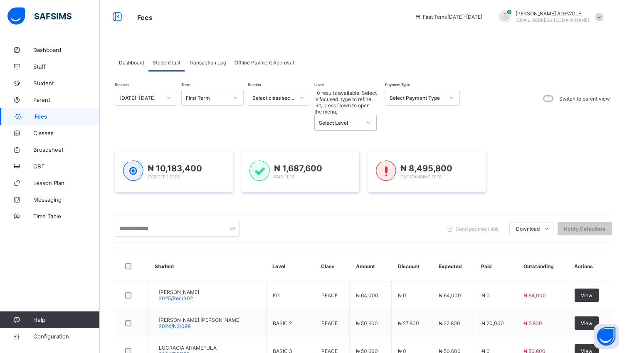
click at [369, 118] on icon at bounding box center [368, 122] width 5 height 8
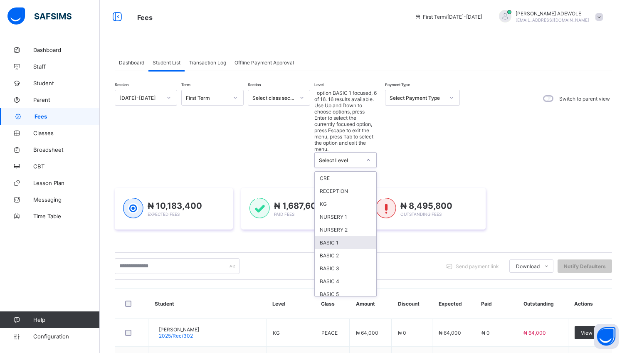
click at [348, 236] on div "BASIC 1" at bounding box center [345, 242] width 61 height 13
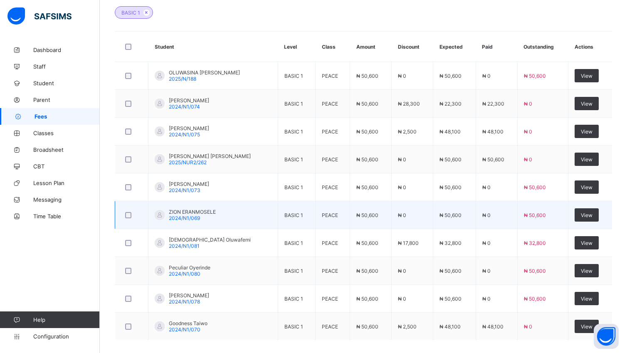
scroll to position [290, 0]
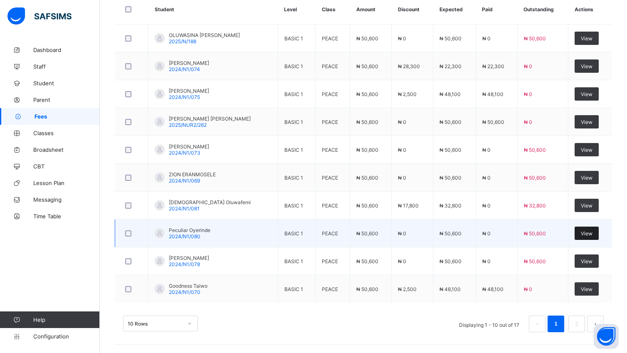
click at [591, 233] on span "View" at bounding box center [586, 233] width 12 height 6
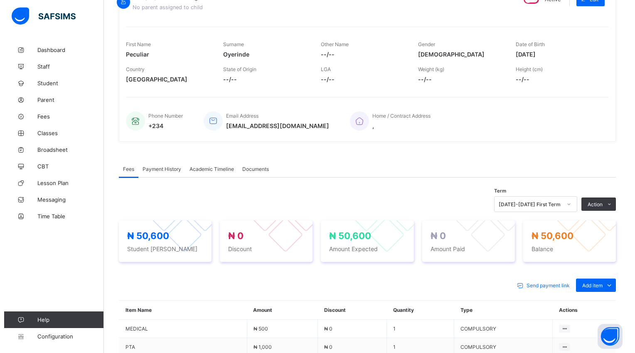
scroll to position [290, 0]
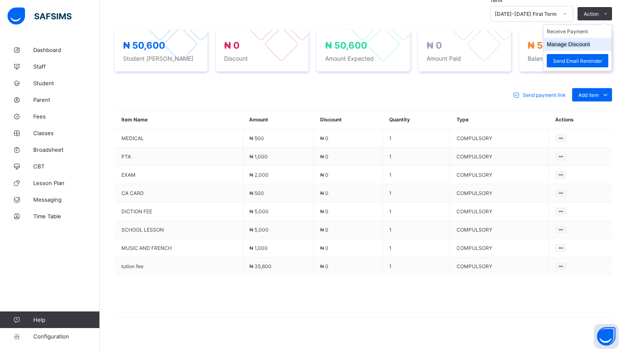
click at [583, 47] on button "Manage Discount" at bounding box center [567, 44] width 43 height 6
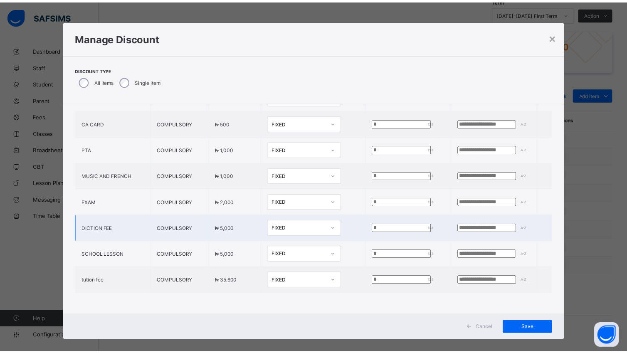
scroll to position [69, 0]
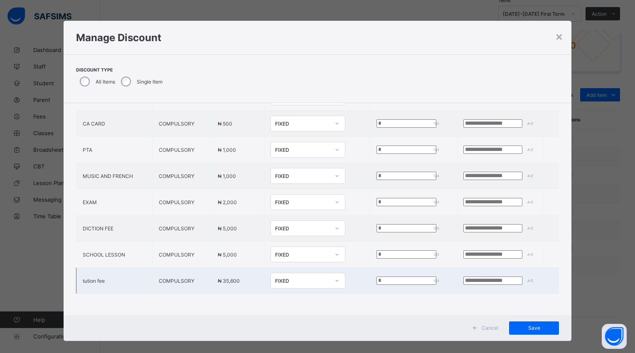
click at [376, 276] on input "*" at bounding box center [406, 280] width 60 height 8
type input "*****"
click at [522, 328] on span "Save" at bounding box center [533, 328] width 37 height 6
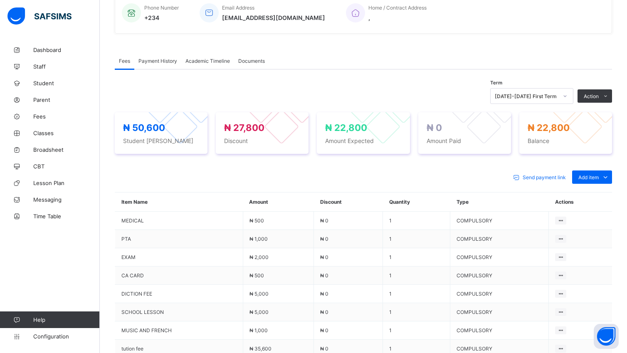
scroll to position [290, 0]
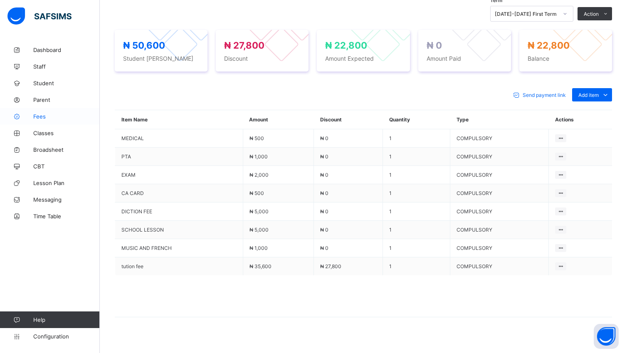
click at [54, 116] on span "Fees" at bounding box center [66, 116] width 66 height 7
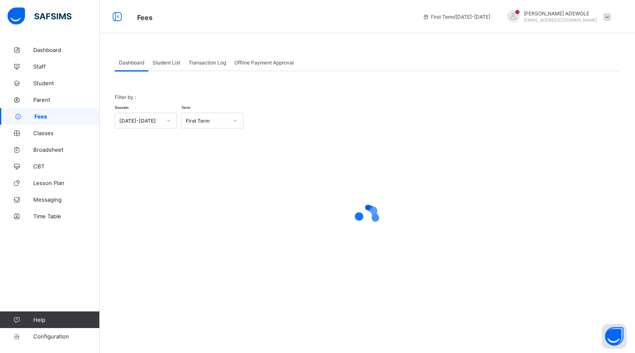
click at [162, 66] on div "Student List" at bounding box center [166, 62] width 36 height 17
click at [167, 63] on span "Student List" at bounding box center [166, 62] width 28 height 6
click at [175, 70] on div "Student List" at bounding box center [166, 62] width 36 height 17
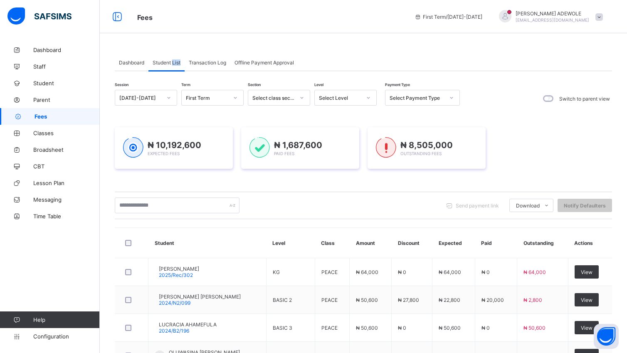
drag, startPoint x: 177, startPoint y: 67, endPoint x: 372, endPoint y: 101, distance: 198.5
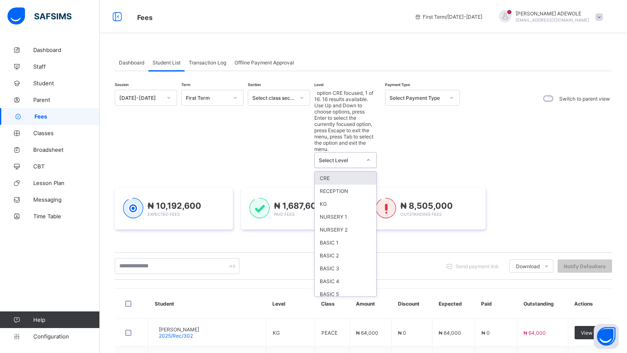
drag, startPoint x: 366, startPoint y: 96, endPoint x: 372, endPoint y: 97, distance: 5.9
click at [372, 153] on div at bounding box center [368, 159] width 14 height 13
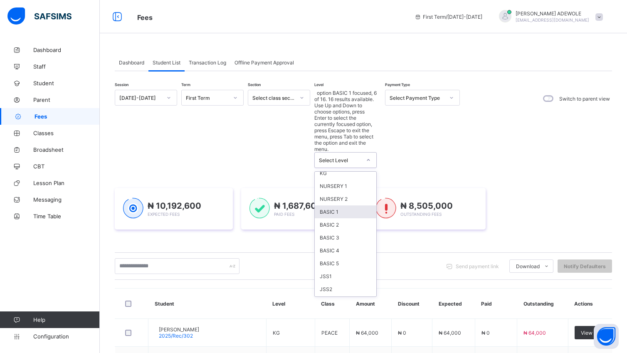
click at [361, 205] on div "BASIC 1" at bounding box center [345, 211] width 61 height 13
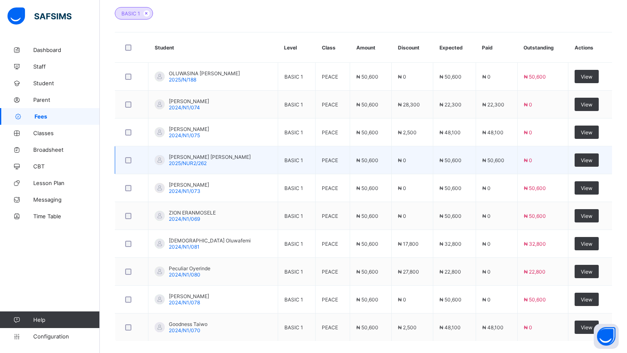
scroll to position [290, 0]
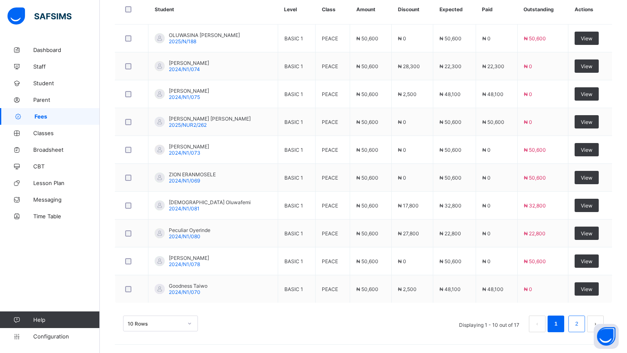
click at [580, 327] on link "2" at bounding box center [576, 323] width 8 height 11
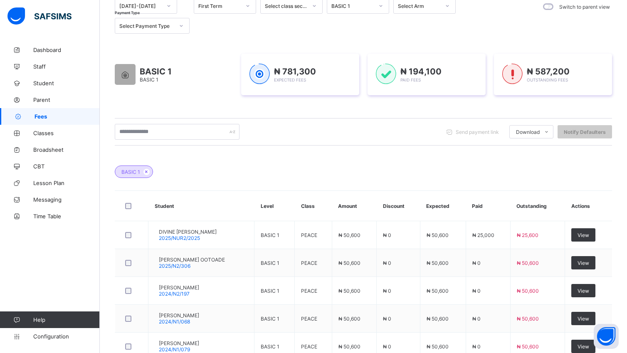
scroll to position [207, 0]
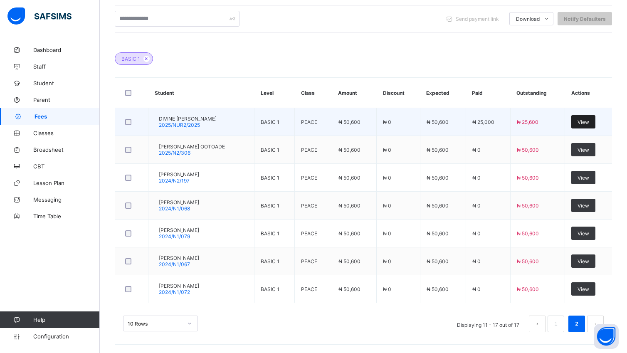
click at [589, 123] on span "View" at bounding box center [583, 122] width 12 height 6
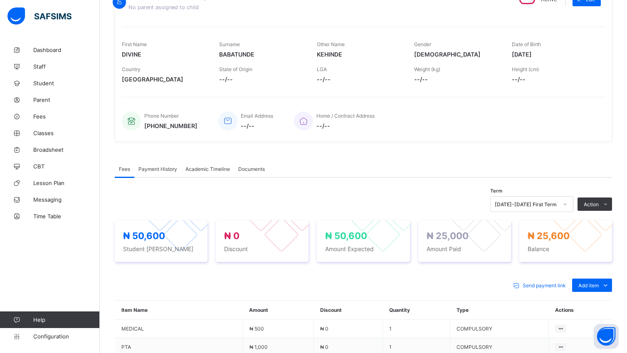
scroll to position [207, 0]
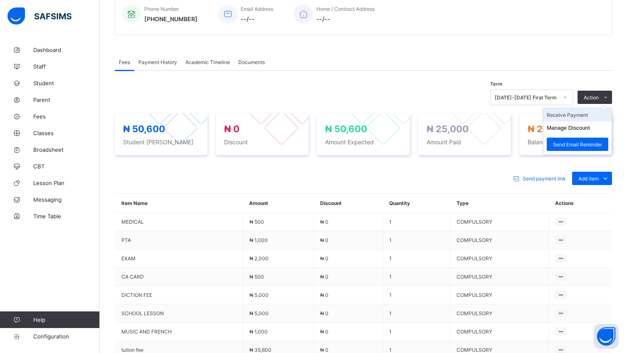
click at [580, 119] on li "Receive Payment" at bounding box center [577, 114] width 68 height 13
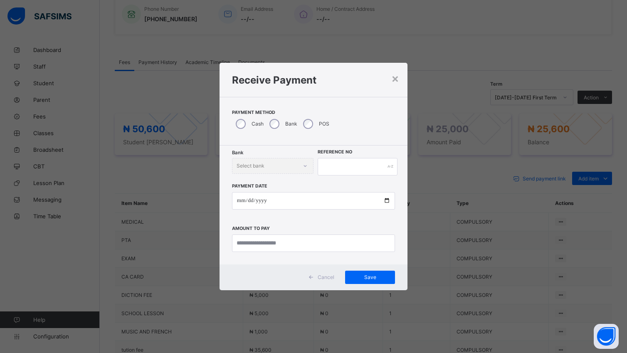
click at [307, 160] on div "Bank Select bank" at bounding box center [272, 166] width 81 height 16
click at [302, 163] on div "Bank Select bank" at bounding box center [272, 166] width 81 height 16
click at [303, 163] on div "Bank Select bank" at bounding box center [272, 166] width 81 height 16
click at [304, 166] on div "Bank Select bank" at bounding box center [272, 166] width 81 height 16
click at [304, 165] on div "Bank Select bank" at bounding box center [272, 166] width 81 height 16
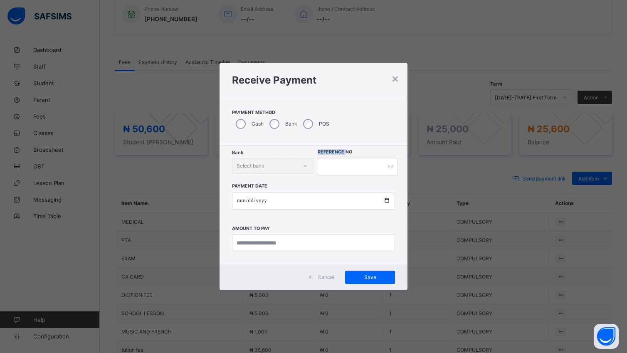
click at [304, 165] on div "Bank Select bank" at bounding box center [272, 166] width 81 height 16
drag, startPoint x: 303, startPoint y: 167, endPoint x: 306, endPoint y: 163, distance: 4.8
click at [305, 165] on div "Bank Select bank" at bounding box center [272, 166] width 81 height 16
click at [302, 150] on div "Bank Select bank Reference No Payment Date Amount to pay" at bounding box center [313, 204] width 188 height 119
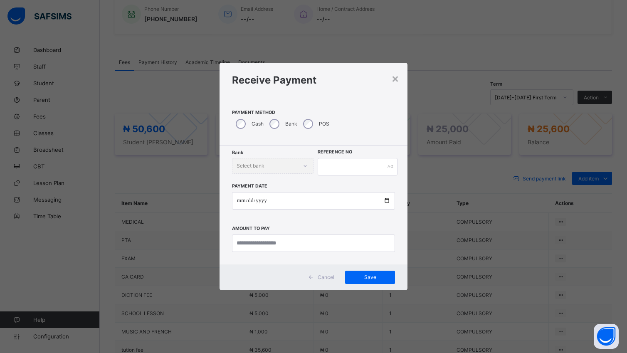
click at [313, 162] on div "Bank Select bank" at bounding box center [272, 166] width 81 height 16
click at [312, 165] on div "Bank Select bank" at bounding box center [272, 166] width 81 height 16
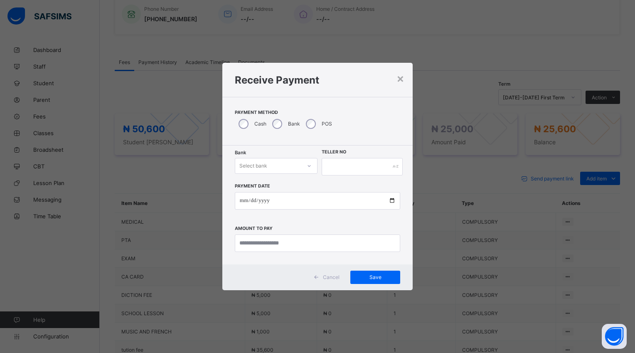
click at [308, 165] on icon at bounding box center [309, 166] width 5 height 8
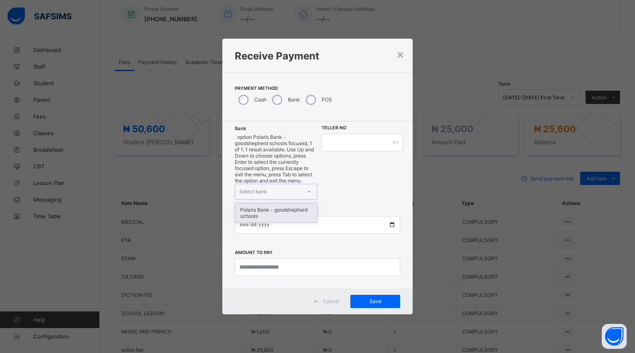
click at [300, 203] on div "Polaris Bank - goodshepherd schools" at bounding box center [276, 212] width 82 height 19
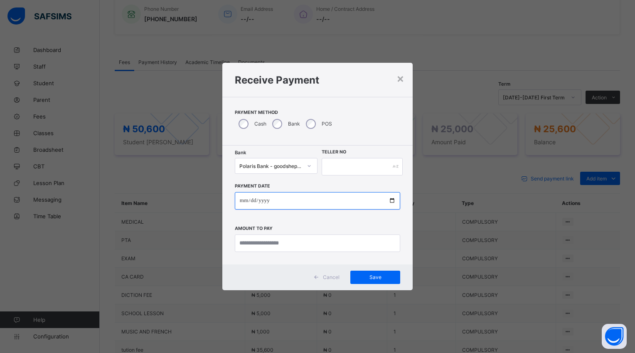
click at [391, 200] on input "date" at bounding box center [317, 200] width 165 height 17
type input "**********"
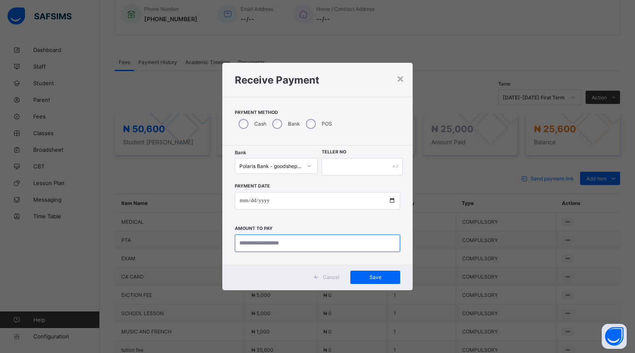
click at [302, 241] on input "currency" at bounding box center [317, 242] width 165 height 17
type input "********"
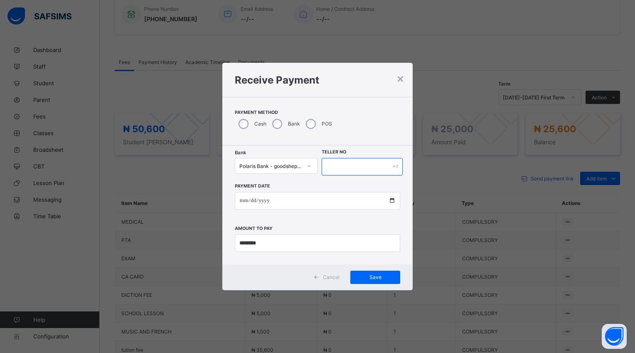
click at [340, 165] on input "text" at bounding box center [362, 166] width 81 height 17
type input "******"
click at [365, 275] on span "Save" at bounding box center [375, 277] width 37 height 6
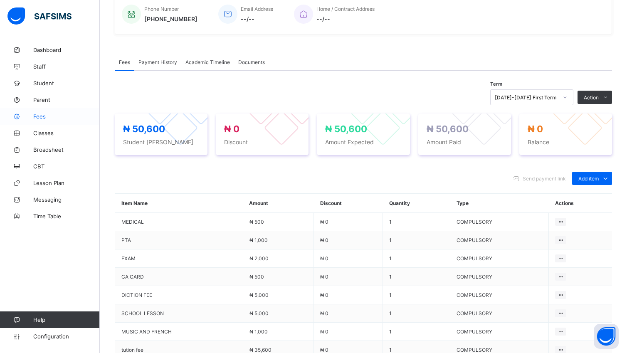
click at [37, 117] on span "Fees" at bounding box center [66, 116] width 66 height 7
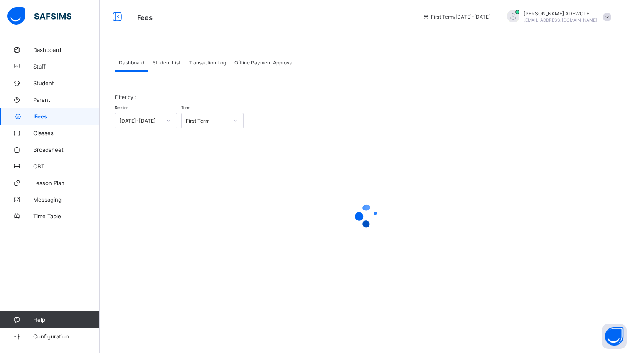
click at [160, 62] on span "Student List" at bounding box center [166, 62] width 28 height 6
click at [162, 62] on span "Student List" at bounding box center [166, 62] width 28 height 6
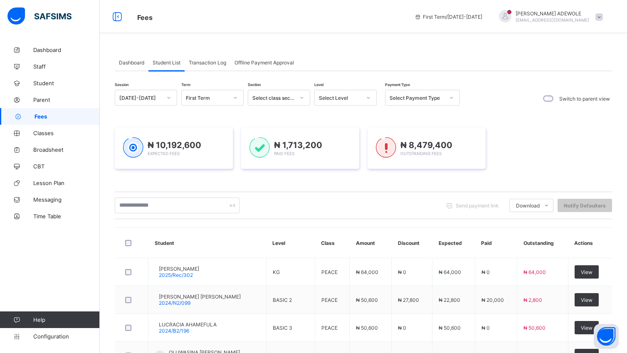
click at [369, 96] on icon at bounding box center [368, 97] width 5 height 8
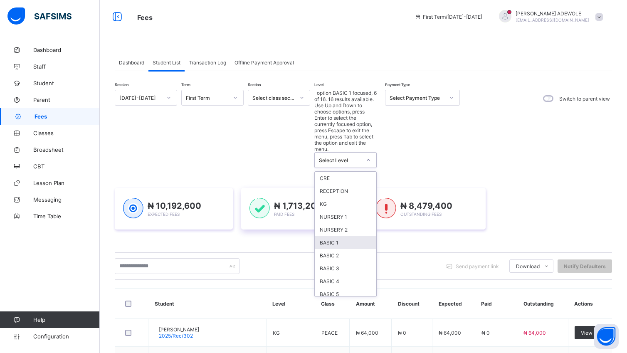
click at [340, 236] on div "BASIC 1" at bounding box center [345, 242] width 61 height 13
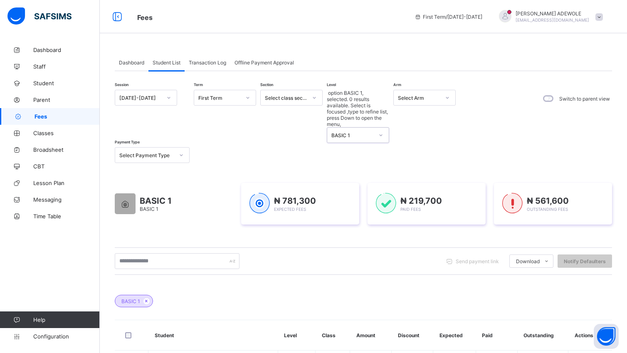
scroll to position [290, 0]
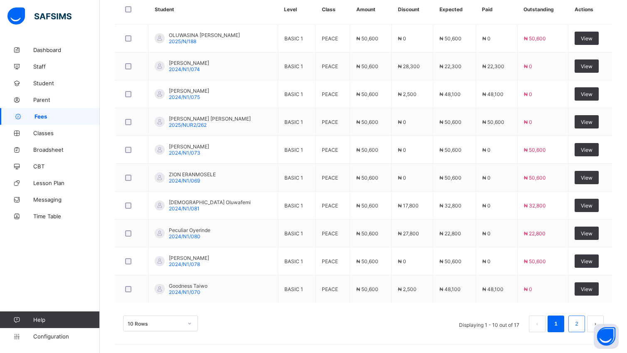
click at [580, 323] on link "2" at bounding box center [576, 323] width 8 height 11
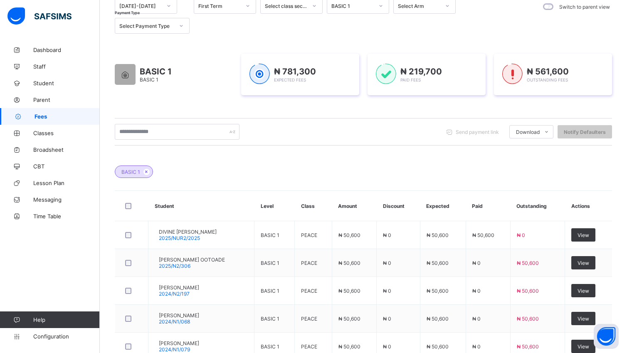
scroll to position [207, 0]
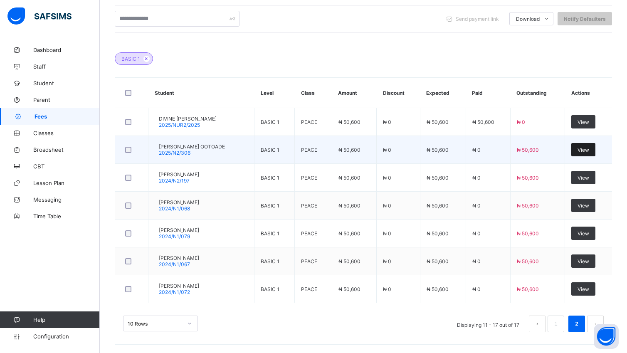
click at [589, 147] on span "View" at bounding box center [583, 150] width 12 height 6
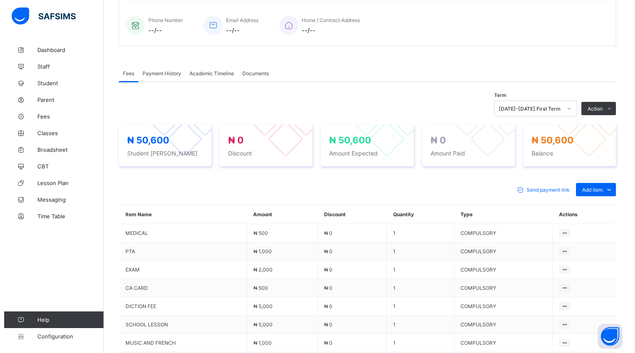
scroll to position [207, 0]
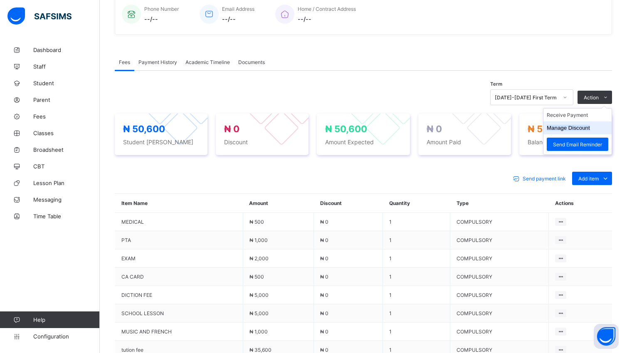
click at [574, 130] on button "Manage Discount" at bounding box center [567, 128] width 43 height 6
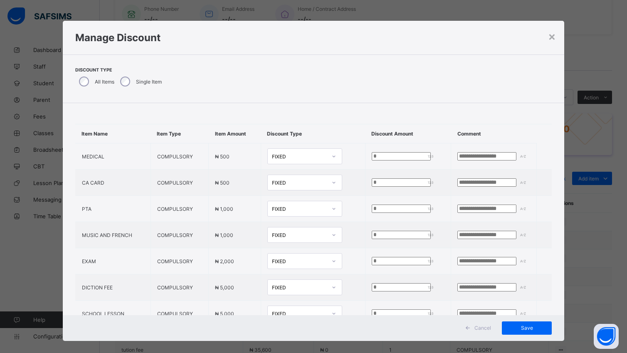
type input "*"
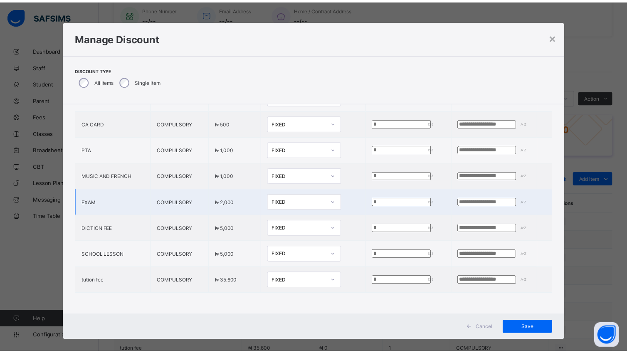
scroll to position [69, 0]
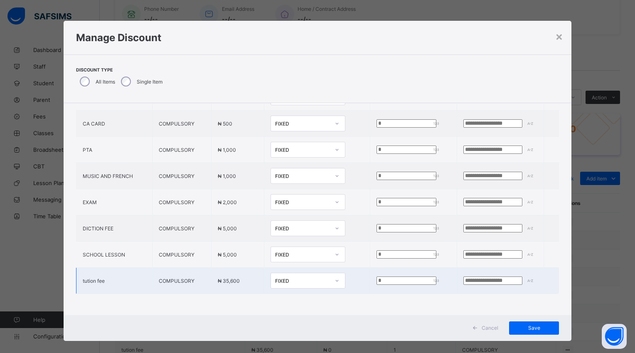
click at [376, 276] on input "*" at bounding box center [406, 280] width 60 height 8
type input "*****"
click at [526, 328] on span "Save" at bounding box center [533, 328] width 37 height 6
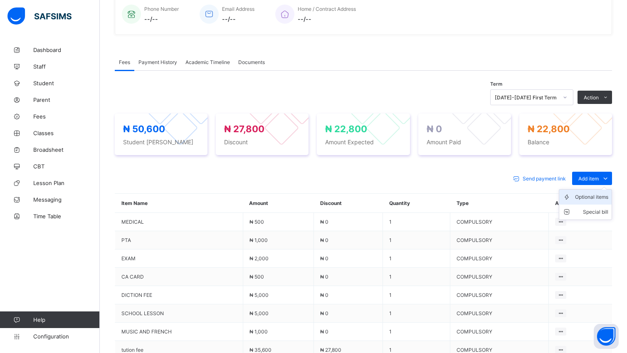
click at [601, 199] on div "Optional items" at bounding box center [591, 197] width 33 height 8
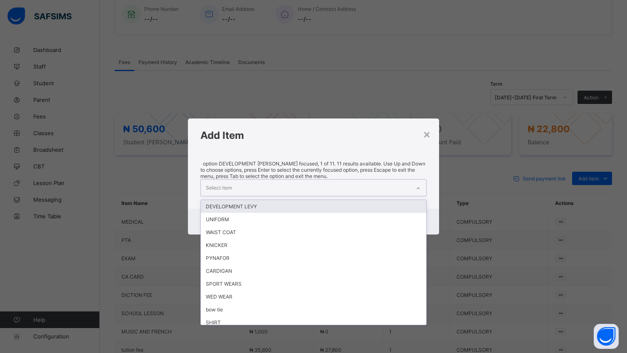
click at [423, 182] on div at bounding box center [418, 188] width 14 height 13
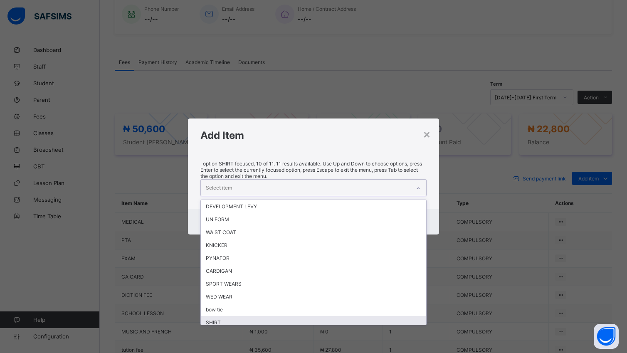
scroll to position [15, 0]
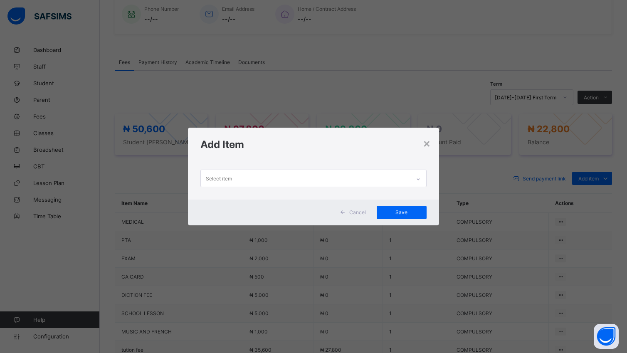
click at [429, 310] on div "× Add Item Select item Cancel Save" at bounding box center [313, 176] width 627 height 353
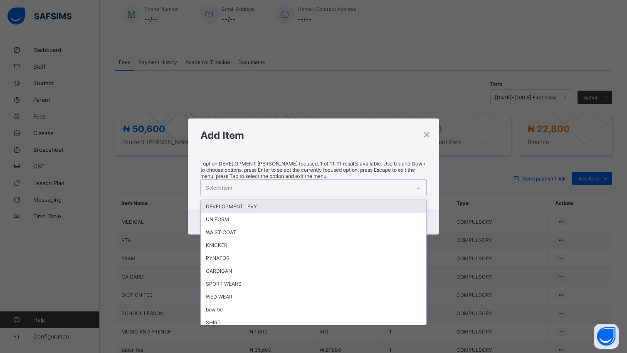
click at [421, 184] on icon at bounding box center [418, 188] width 5 height 8
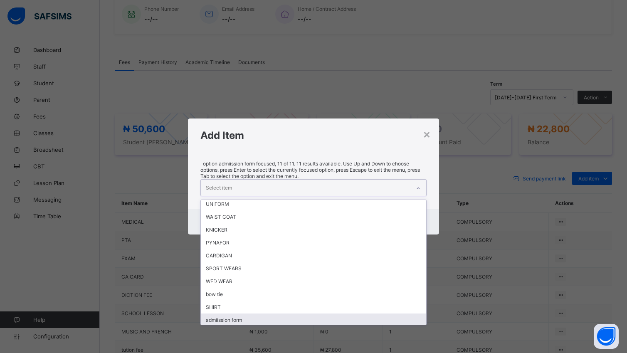
click at [240, 313] on div "admiission form" at bounding box center [313, 319] width 225 height 13
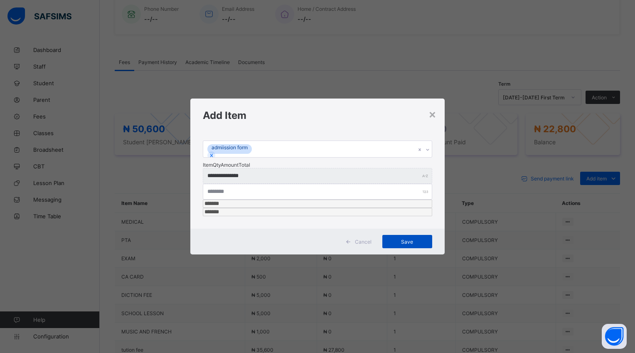
click at [406, 235] on div "Save" at bounding box center [407, 241] width 50 height 13
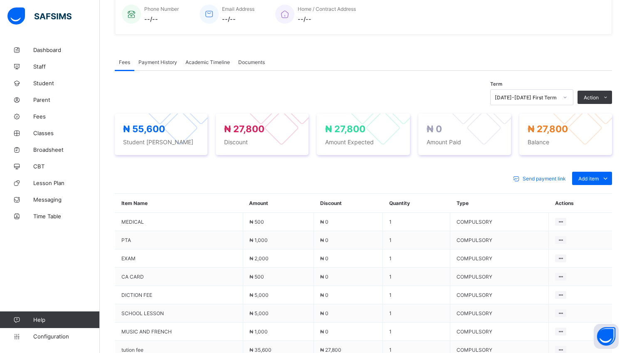
scroll to position [322, 0]
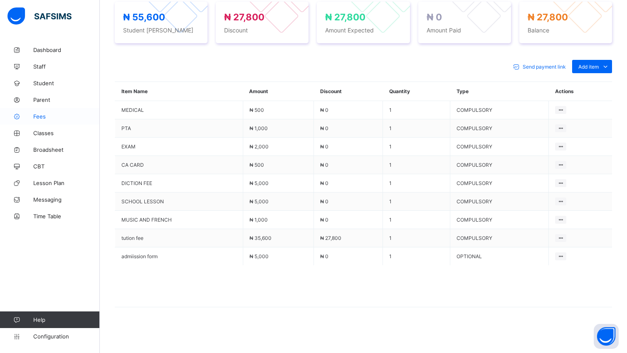
click at [44, 116] on span "Fees" at bounding box center [66, 116] width 66 height 7
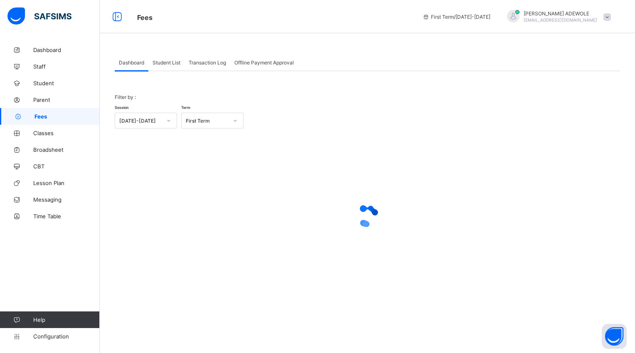
click at [160, 65] on span "Student List" at bounding box center [166, 62] width 28 height 6
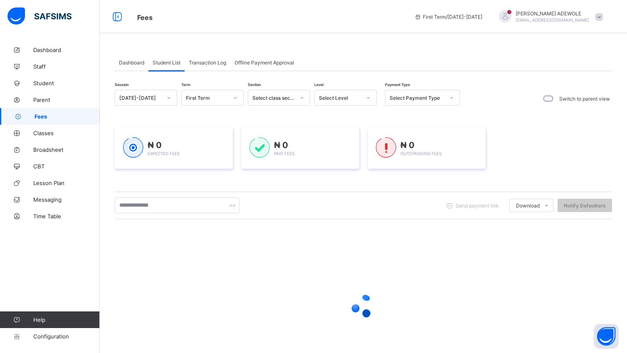
click at [368, 97] on icon at bounding box center [368, 97] width 5 height 8
click at [324, 169] on div "₦ 0 Paid Fees" at bounding box center [300, 148] width 118 height 42
click at [325, 169] on div "₦ 0 Paid Fees" at bounding box center [300, 148] width 118 height 42
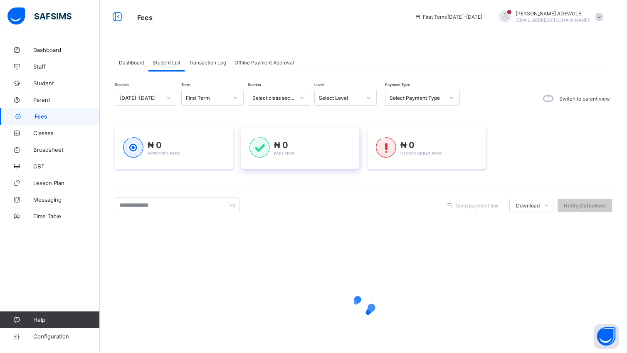
click at [326, 159] on div "₦ 0 Paid Fees" at bounding box center [299, 148] width 101 height 22
click at [325, 169] on div "₦ 0 Paid Fees" at bounding box center [300, 148] width 118 height 42
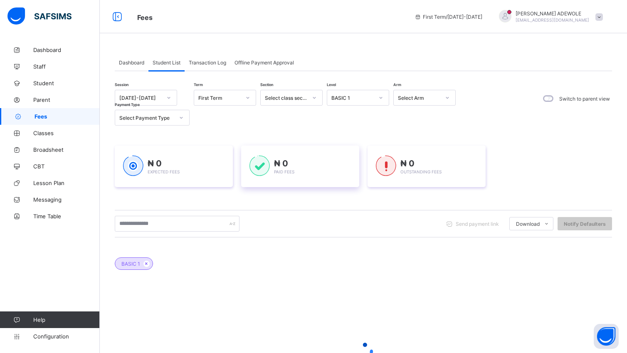
click at [325, 180] on div "₦ 0 Paid Fees" at bounding box center [300, 166] width 118 height 42
click at [326, 179] on div "₦ 0 Paid Fees" at bounding box center [300, 166] width 118 height 42
click at [326, 177] on div "₦ 0 Paid Fees" at bounding box center [299, 166] width 101 height 22
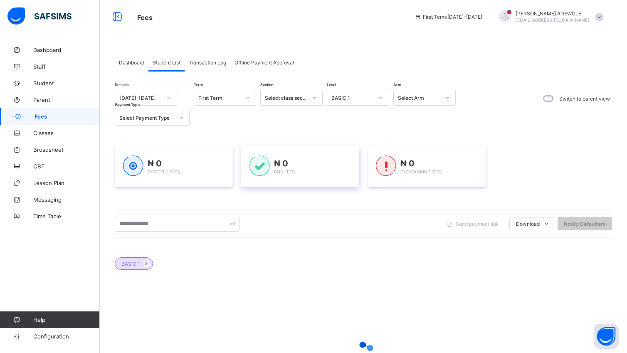
click at [323, 182] on div "₦ 0 Paid Fees" at bounding box center [300, 166] width 118 height 42
click at [320, 170] on div "₦ 0 Paid Fees" at bounding box center [299, 166] width 101 height 22
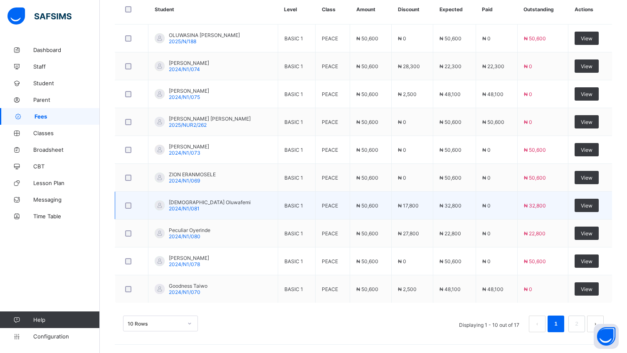
scroll to position [290, 0]
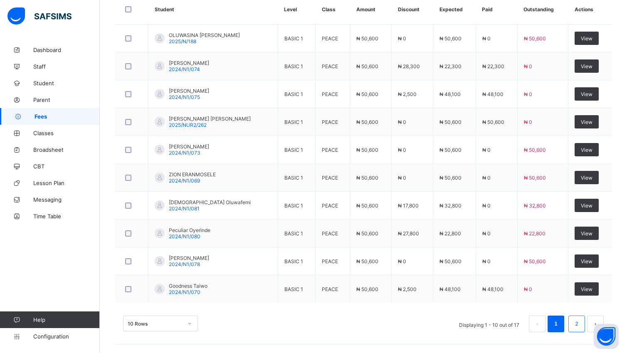
click at [580, 319] on li "2" at bounding box center [576, 323] width 17 height 17
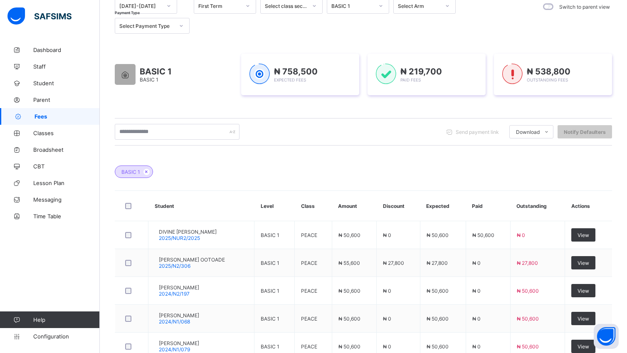
scroll to position [207, 0]
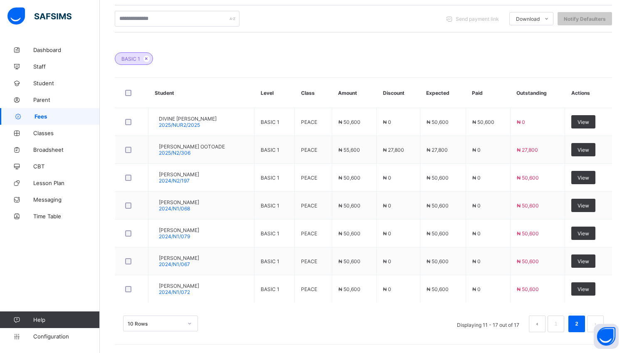
click at [47, 118] on span "Fees" at bounding box center [66, 116] width 65 height 7
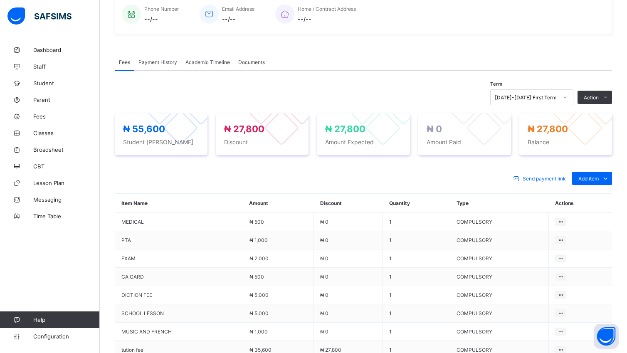
scroll to position [2, 0]
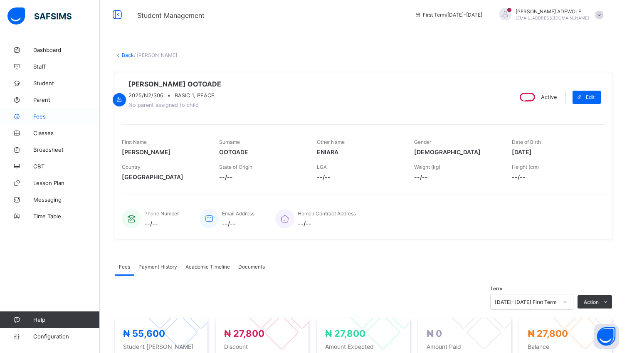
click at [45, 114] on span "Fees" at bounding box center [66, 116] width 66 height 7
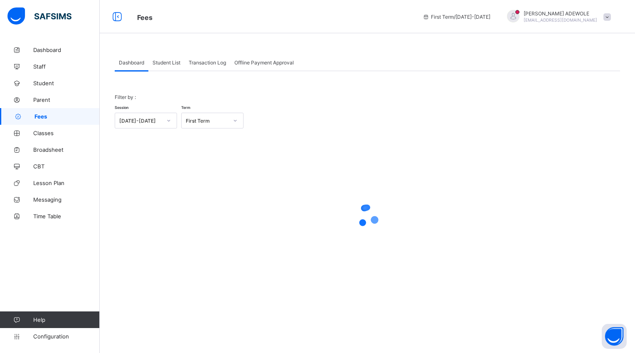
click at [167, 65] on span "Student List" at bounding box center [166, 62] width 28 height 6
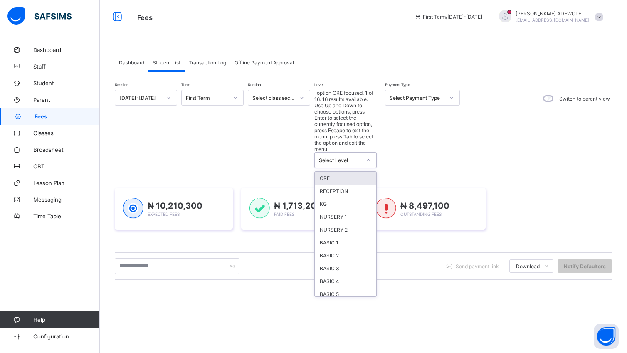
click at [368, 156] on icon at bounding box center [368, 160] width 5 height 8
click at [347, 249] on div "BASIC 2" at bounding box center [345, 255] width 61 height 13
click at [346, 193] on div "₦ 10,210,300 Expected Fees ₦ 1,713,200 Paid Fees ₦ 8,497,100 Outstanding Fees" at bounding box center [363, 208] width 497 height 66
click at [323, 191] on div "₦ 10,210,300 Expected Fees ₦ 1,713,200 Paid Fees ₦ 8,497,100 Outstanding Fees" at bounding box center [363, 208] width 497 height 66
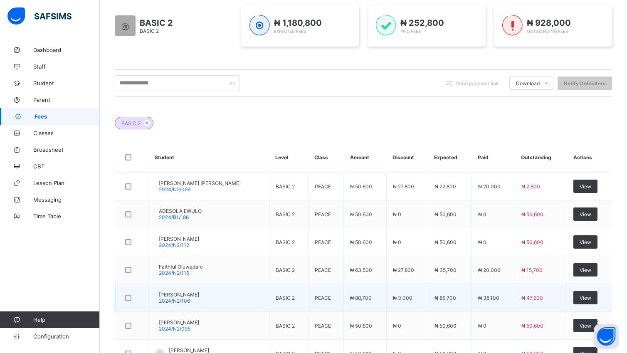
scroll to position [251, 0]
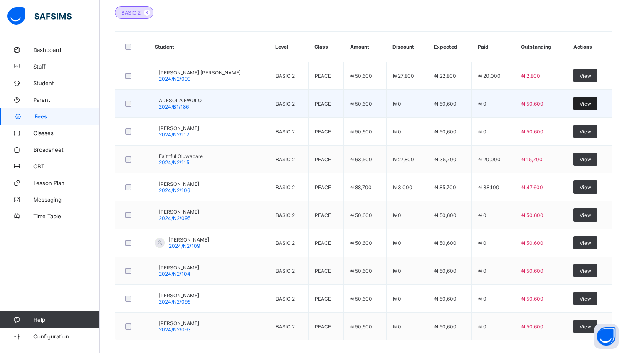
click at [588, 103] on span "View" at bounding box center [585, 104] width 12 height 6
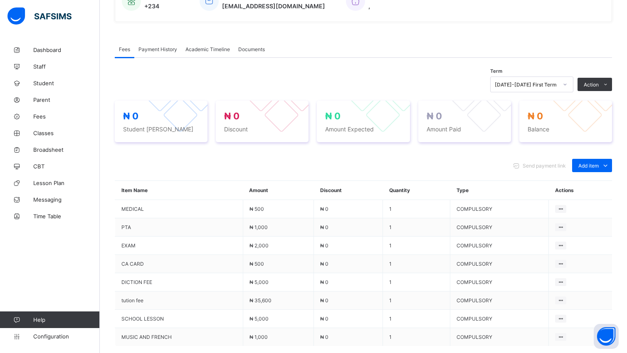
scroll to position [303, 0]
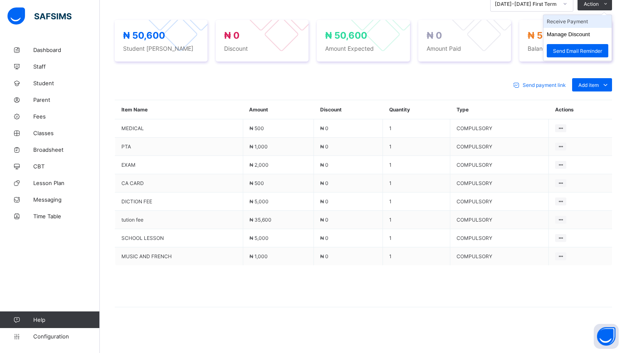
click at [589, 21] on li "Receive Payment" at bounding box center [577, 21] width 68 height 13
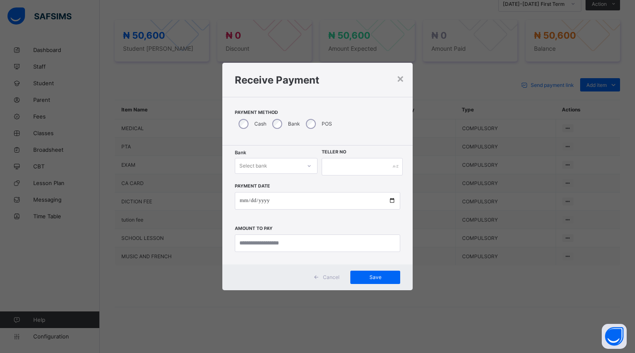
click at [310, 168] on div at bounding box center [309, 165] width 14 height 13
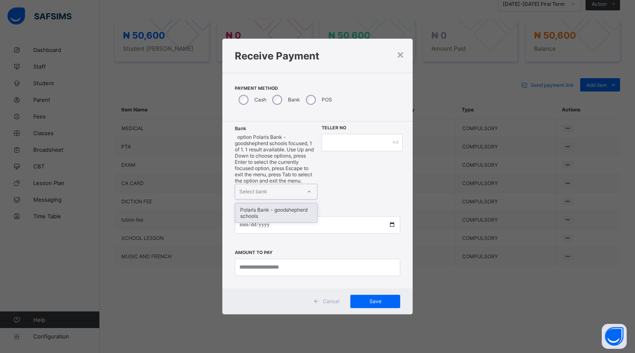
click at [307, 203] on div "Polaris Bank - goodshepherd schools" at bounding box center [276, 212] width 82 height 19
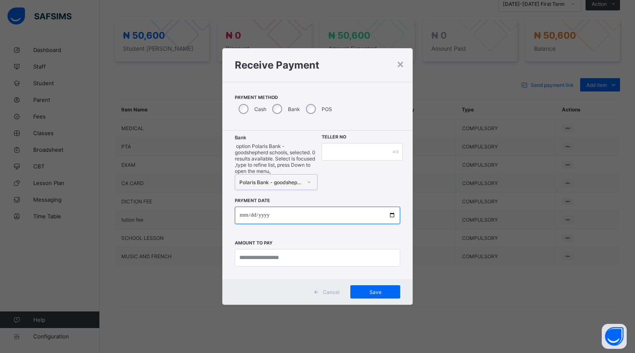
click at [391, 207] on input "date" at bounding box center [317, 215] width 165 height 17
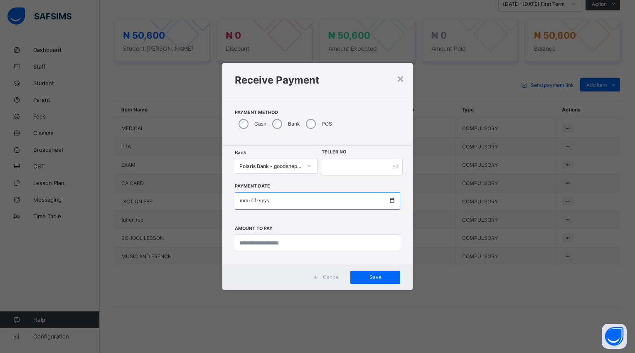
click at [391, 199] on input "date" at bounding box center [317, 200] width 165 height 17
type input "**********"
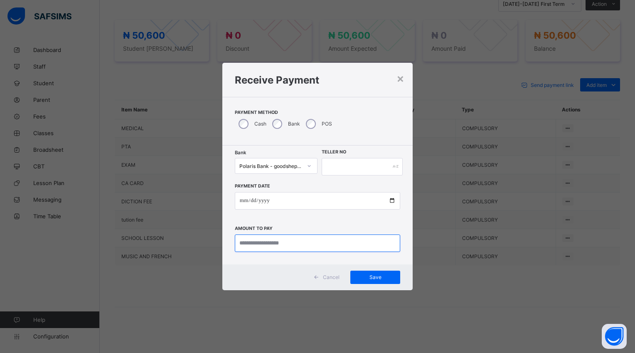
click at [296, 239] on input "currency" at bounding box center [317, 242] width 165 height 17
click at [297, 245] on input "currency" at bounding box center [317, 242] width 165 height 17
type input "********"
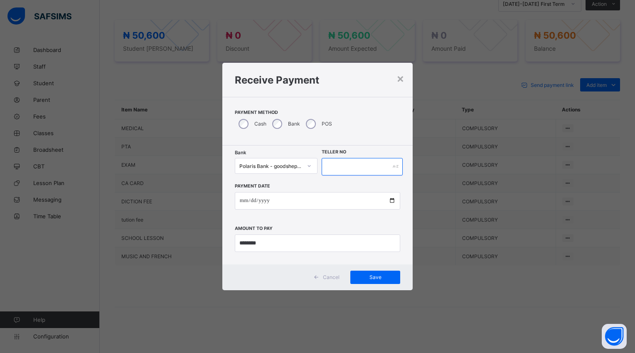
click at [325, 165] on input "text" at bounding box center [362, 166] width 81 height 17
type input "*****"
click at [313, 183] on div "**********" at bounding box center [317, 213] width 165 height 76
click at [373, 281] on div "Save" at bounding box center [375, 276] width 50 height 13
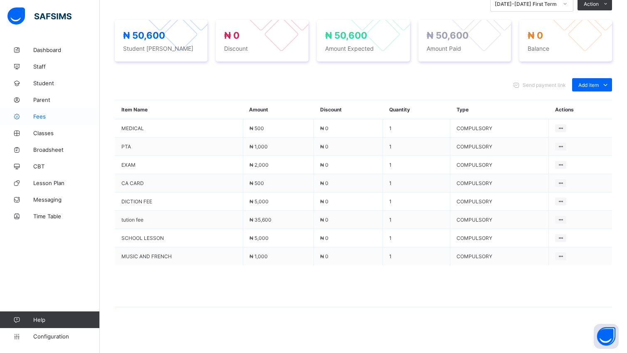
click at [42, 117] on span "Fees" at bounding box center [66, 116] width 66 height 7
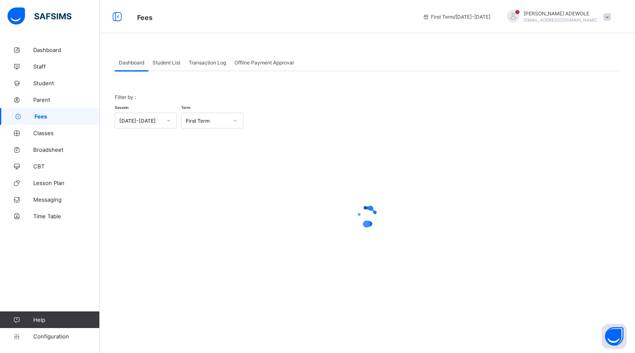
click at [165, 64] on span "Student List" at bounding box center [166, 62] width 28 height 6
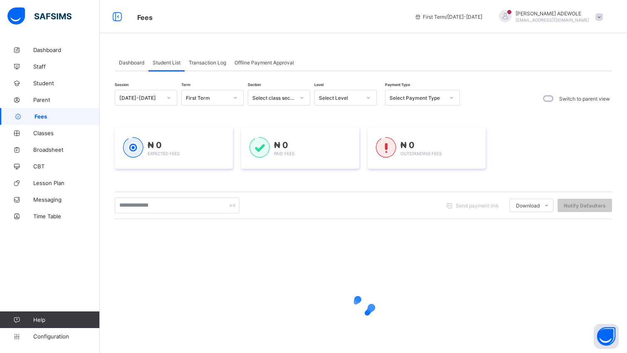
click at [364, 96] on div at bounding box center [368, 97] width 14 height 13
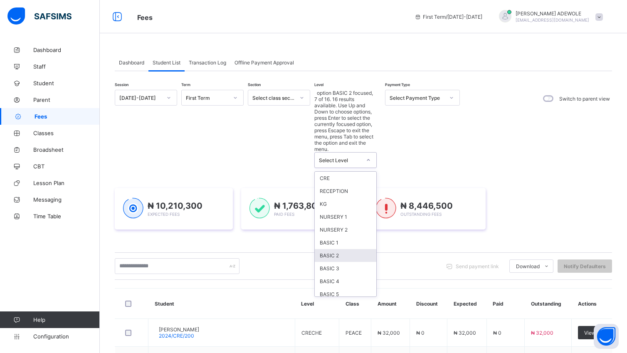
click at [341, 249] on div "BASIC 2" at bounding box center [345, 255] width 61 height 13
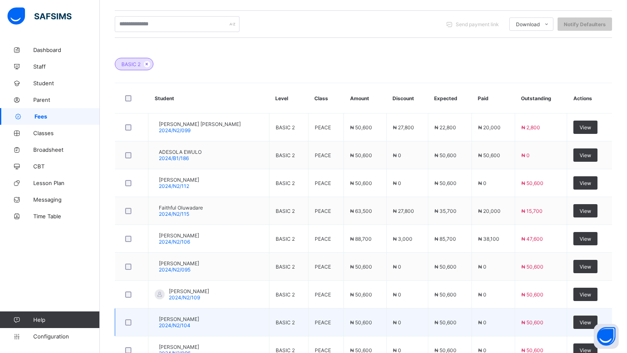
scroll to position [290, 0]
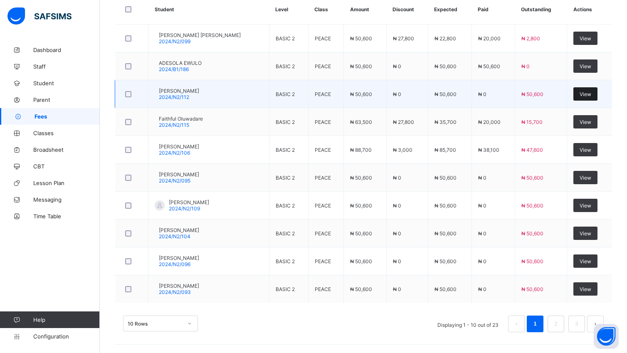
click at [591, 95] on span "View" at bounding box center [585, 94] width 12 height 6
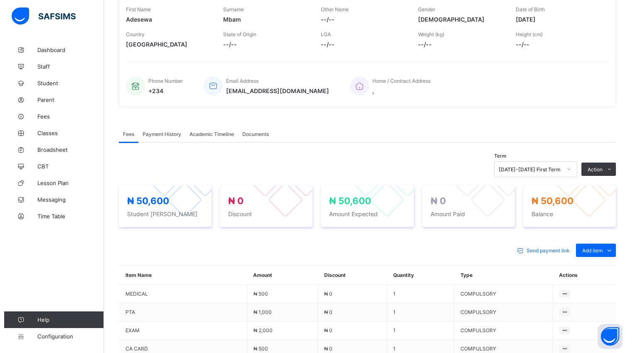
scroll to position [131, 0]
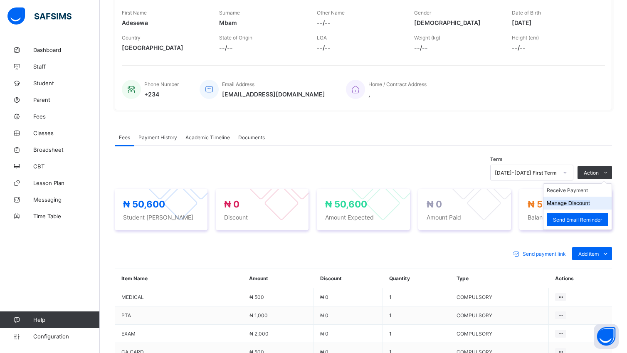
click at [588, 206] on button "Manage Discount" at bounding box center [567, 203] width 43 height 6
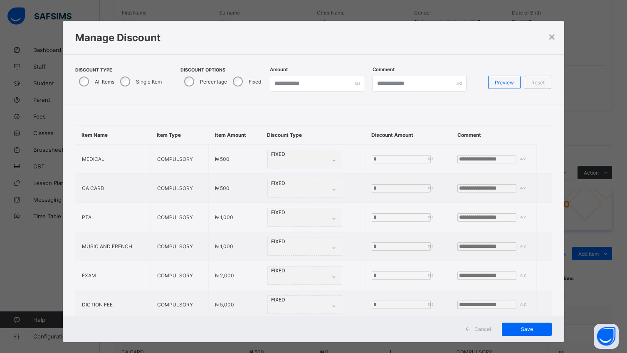
type input "*"
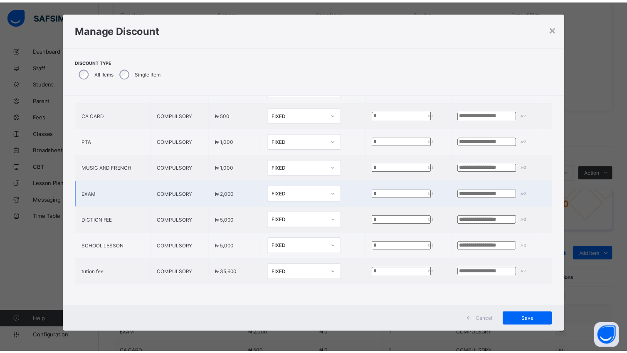
scroll to position [69, 0]
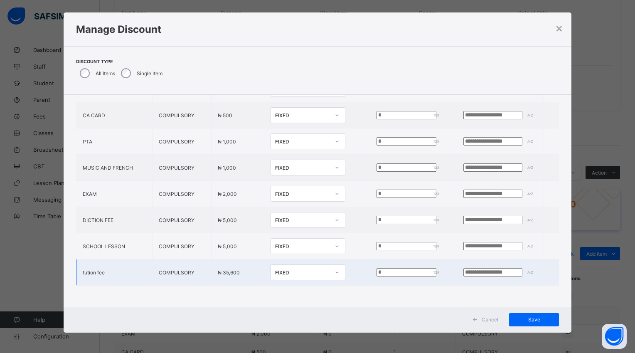
click at [376, 268] on input "*" at bounding box center [406, 272] width 60 height 8
type input "*****"
click at [525, 319] on span "Save" at bounding box center [533, 319] width 37 height 6
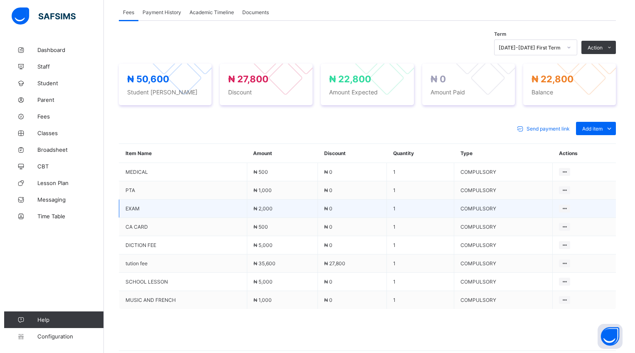
scroll to position [265, 0]
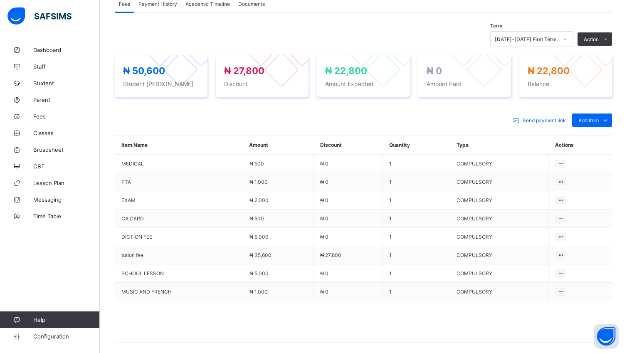
click at [0, 0] on div "Special bill" at bounding box center [0, 0] width 0 height 0
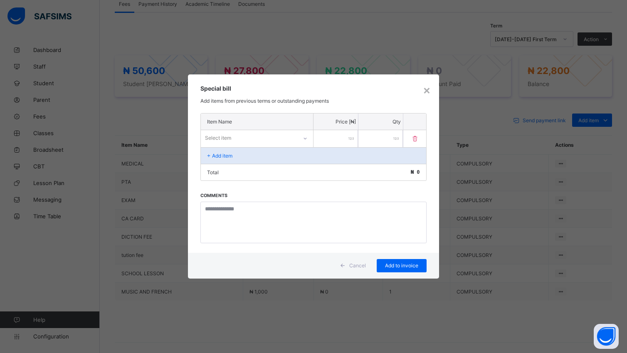
click at [309, 137] on div at bounding box center [305, 138] width 14 height 13
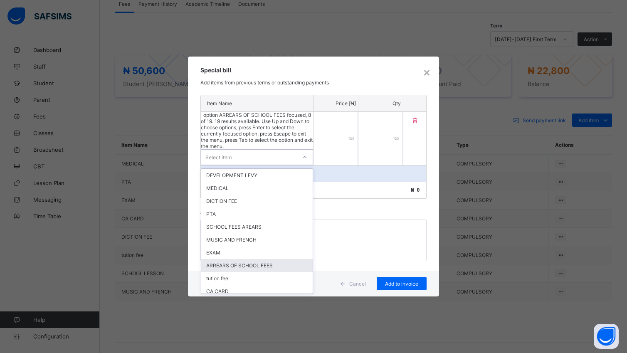
click at [271, 259] on div "ARREARS OF SCHOOL FEES" at bounding box center [256, 265] width 111 height 13
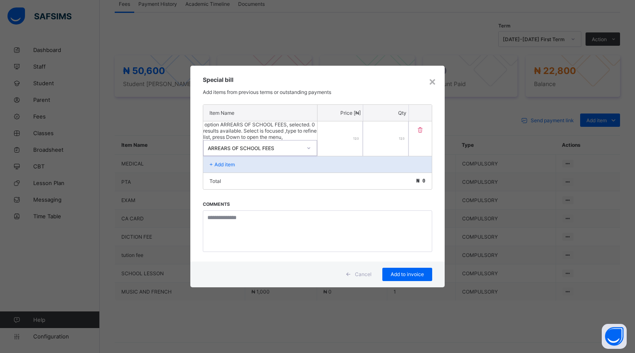
click at [350, 138] on input "number" at bounding box center [339, 138] width 45 height 34
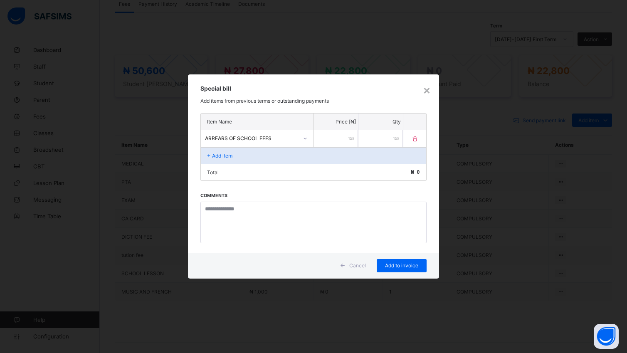
click at [326, 137] on input "number" at bounding box center [335, 138] width 44 height 17
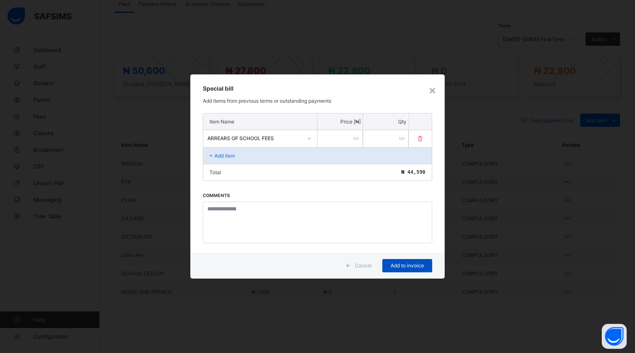
type input "*****"
click at [396, 269] on div "Add to invoice" at bounding box center [407, 265] width 50 height 13
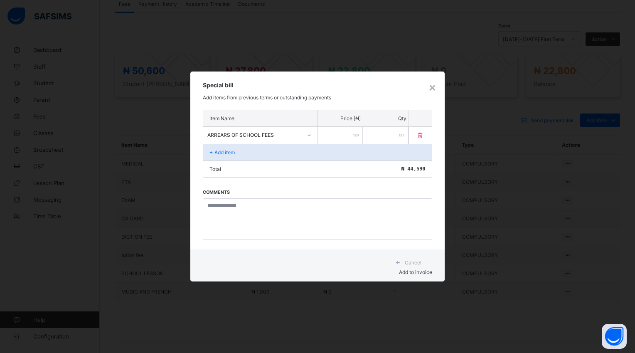
drag, startPoint x: 393, startPoint y: 269, endPoint x: 399, endPoint y: 271, distance: 6.0
click at [399, 271] on div "Add to invoice" at bounding box center [317, 272] width 229 height 6
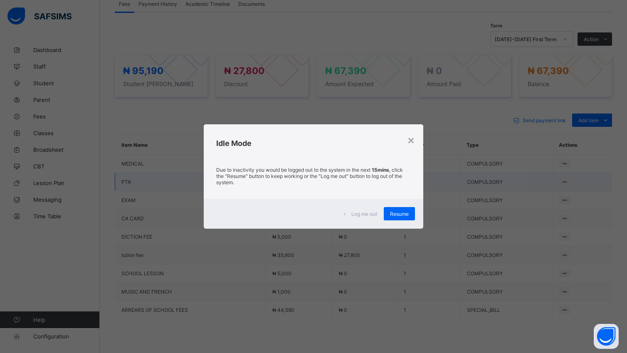
drag, startPoint x: 404, startPoint y: 212, endPoint x: 399, endPoint y: 193, distance: 19.9
click at [406, 213] on span "Resume" at bounding box center [399, 214] width 19 height 6
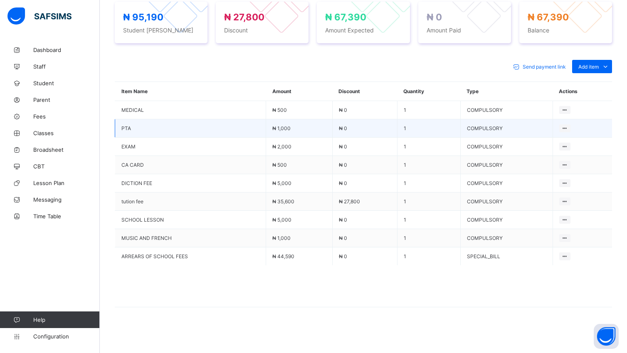
scroll to position [322, 0]
drag, startPoint x: 59, startPoint y: 110, endPoint x: 42, endPoint y: 116, distance: 18.3
click at [44, 116] on span "Fees" at bounding box center [66, 116] width 66 height 7
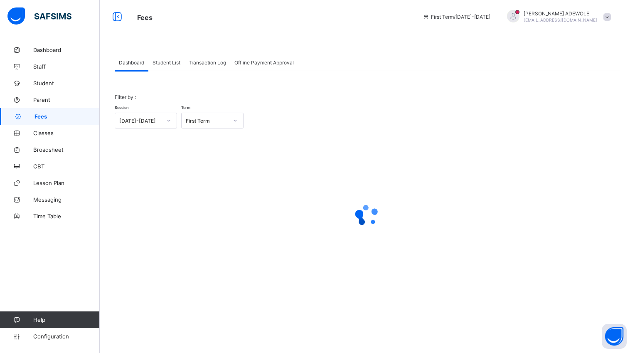
click at [167, 62] on span "Student List" at bounding box center [166, 62] width 28 height 6
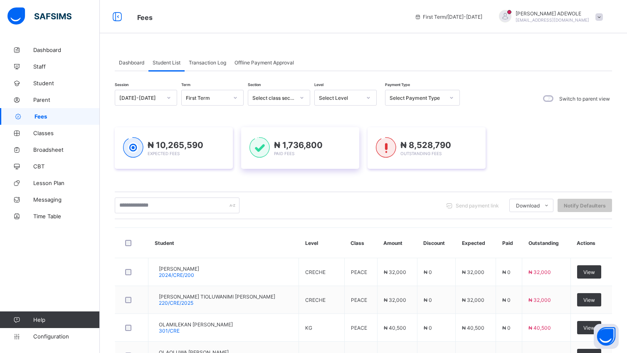
click at [366, 96] on icon at bounding box center [368, 97] width 5 height 8
click at [368, 97] on icon at bounding box center [368, 97] width 5 height 8
click at [368, 96] on icon at bounding box center [368, 97] width 5 height 8
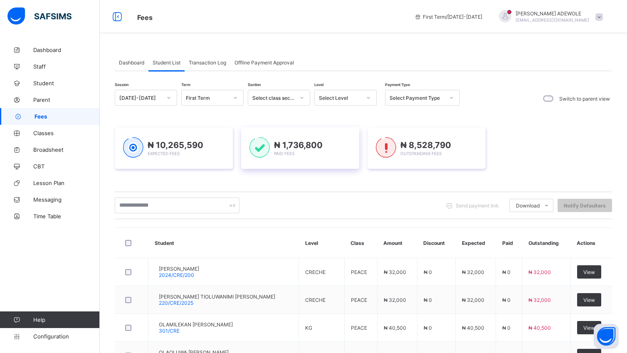
click at [368, 96] on icon at bounding box center [368, 97] width 5 height 8
click at [369, 97] on icon at bounding box center [368, 97] width 5 height 8
click at [369, 95] on icon at bounding box center [368, 97] width 5 height 8
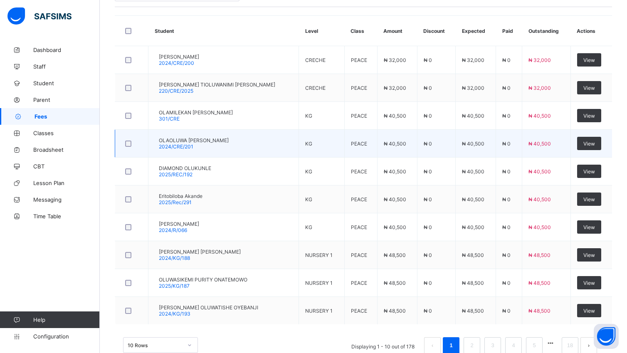
scroll to position [24, 0]
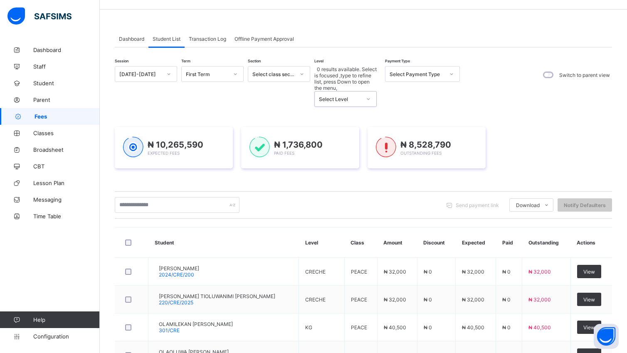
click at [368, 95] on icon at bounding box center [368, 99] width 5 height 8
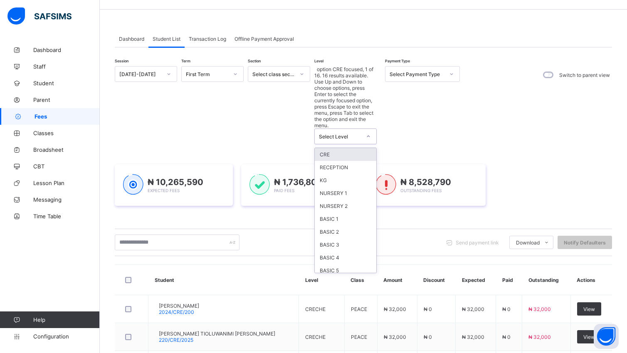
click at [368, 135] on icon at bounding box center [368, 136] width 3 height 2
click at [368, 132] on icon at bounding box center [368, 136] width 5 height 8
click at [336, 225] on div "BASIC 2" at bounding box center [345, 231] width 61 height 13
click at [341, 167] on div "₦ 10,265,590 Expected Fees ₦ 1,736,800 Paid Fees ₦ 8,528,790 Outstanding Fees" at bounding box center [363, 185] width 497 height 66
click at [348, 166] on div "₦ 10,265,590 Expected Fees ₦ 1,736,800 Paid Fees ₦ 8,528,790 Outstanding Fees" at bounding box center [363, 185] width 497 height 66
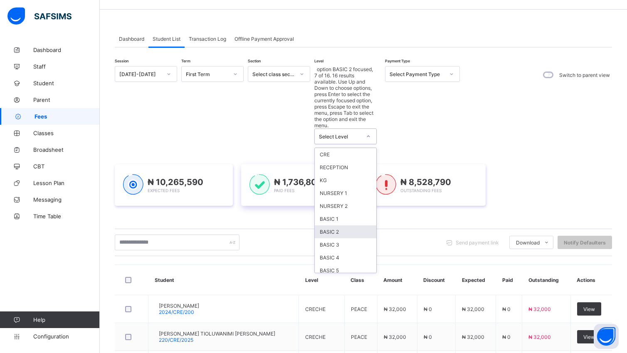
click at [348, 166] on div "₦ 10,265,590 Expected Fees ₦ 1,736,800 Paid Fees ₦ 8,528,790 Outstanding Fees" at bounding box center [363, 185] width 497 height 66
click at [349, 167] on div "₦ 10,265,590 Expected Fees ₦ 1,736,800 Paid Fees ₦ 8,528,790 Outstanding Fees" at bounding box center [363, 185] width 497 height 66
click at [346, 165] on div "₦ 10,265,590 Expected Fees ₦ 1,736,800 Paid Fees ₦ 8,528,790 Outstanding Fees" at bounding box center [363, 185] width 497 height 66
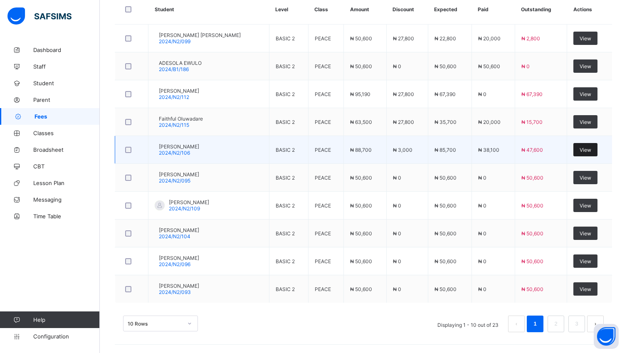
scroll to position [290, 0]
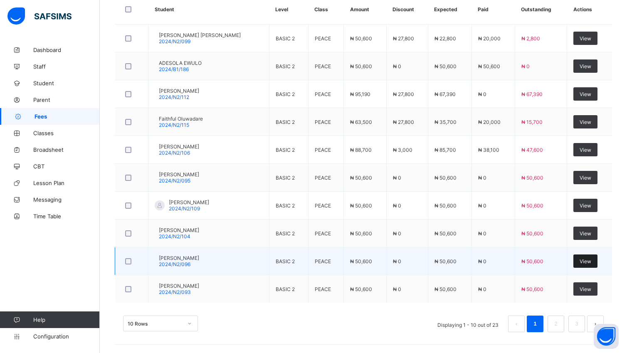
click at [587, 260] on span "View" at bounding box center [585, 261] width 12 height 6
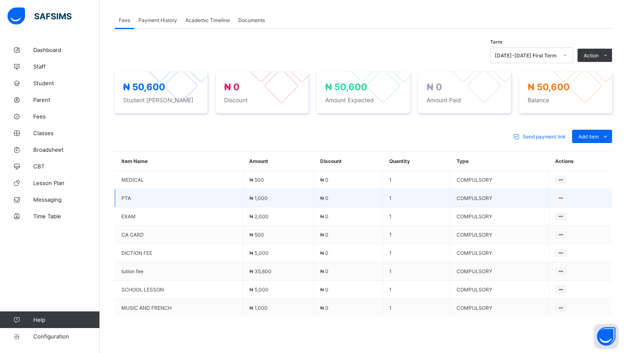
scroll to position [184, 0]
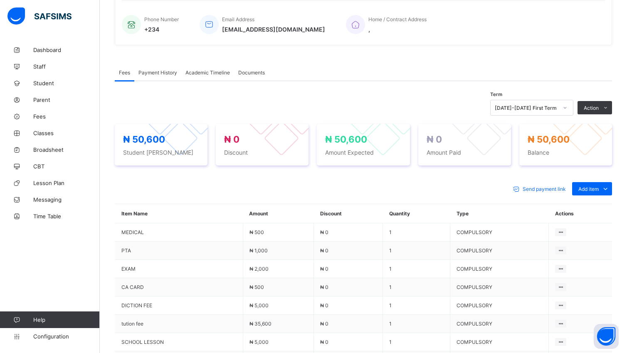
click at [605, 81] on div "Fees Payment History Academic Timeline Documents" at bounding box center [363, 72] width 497 height 17
click at [596, 192] on span "Add item" at bounding box center [588, 189] width 20 height 6
click at [608, 226] on div "Special bill" at bounding box center [591, 222] width 33 height 8
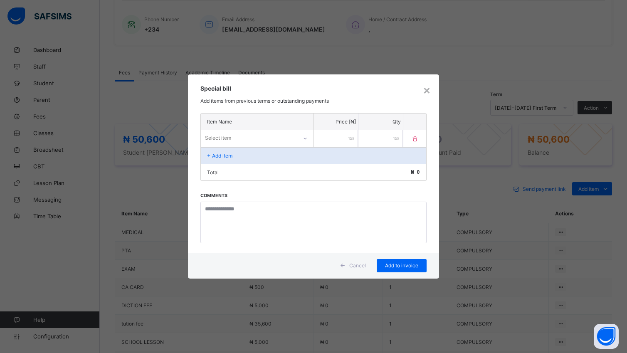
click at [606, 226] on div "× Special bill Add items from previous terms or outstanding payments Item Name …" at bounding box center [313, 176] width 627 height 353
click at [306, 137] on icon at bounding box center [304, 138] width 5 height 8
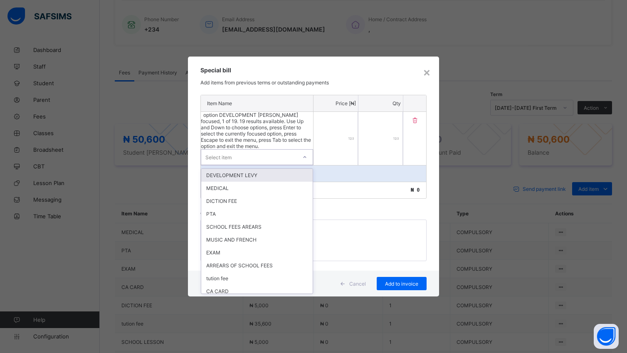
click at [305, 156] on icon at bounding box center [304, 157] width 3 height 2
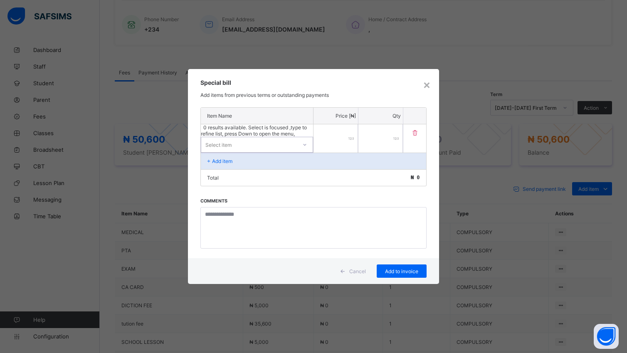
click at [338, 135] on input "number" at bounding box center [335, 138] width 44 height 28
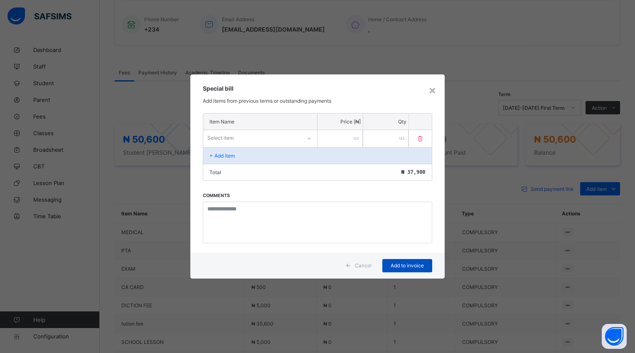
type input "*****"
click at [406, 265] on span "Add to invoice" at bounding box center [407, 265] width 37 height 6
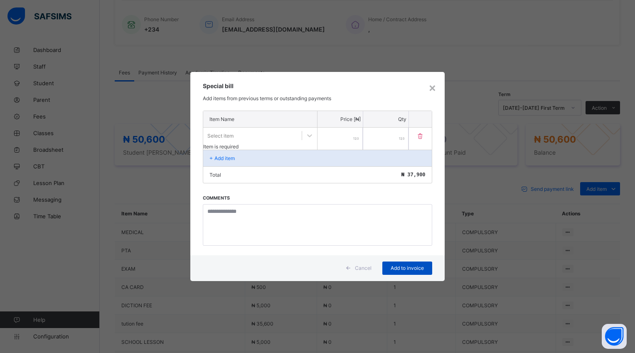
click at [408, 265] on span "Add to invoice" at bounding box center [407, 268] width 37 height 6
click at [404, 266] on span "Add to invoice" at bounding box center [407, 268] width 37 height 6
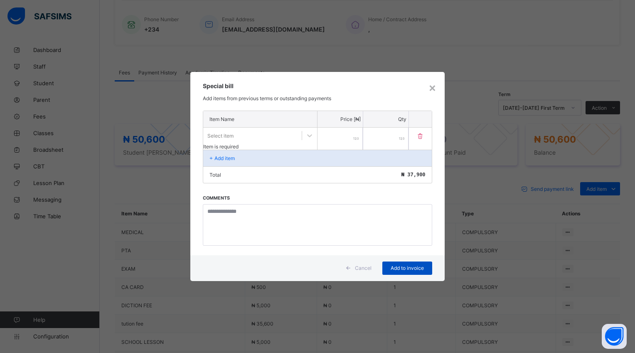
click at [404, 266] on span "Add to invoice" at bounding box center [407, 268] width 37 height 6
drag, startPoint x: 166, startPoint y: 219, endPoint x: 163, endPoint y: 223, distance: 5.3
click at [166, 219] on div "× Special bill Add items from previous terms or outstanding payments Item Name …" at bounding box center [317, 176] width 635 height 353
click at [413, 265] on span "Add to invoice" at bounding box center [407, 268] width 37 height 6
click at [432, 92] on div "×" at bounding box center [432, 87] width 8 height 14
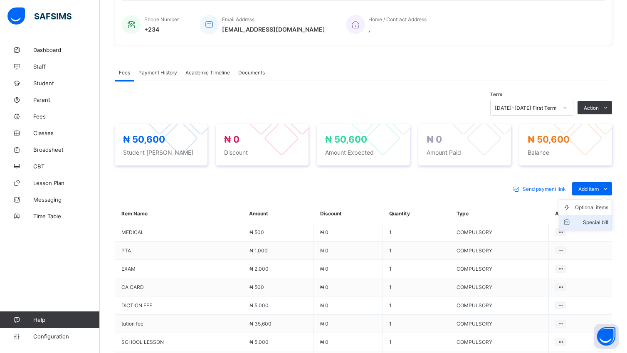
click at [602, 226] on div "Special bill" at bounding box center [591, 222] width 33 height 8
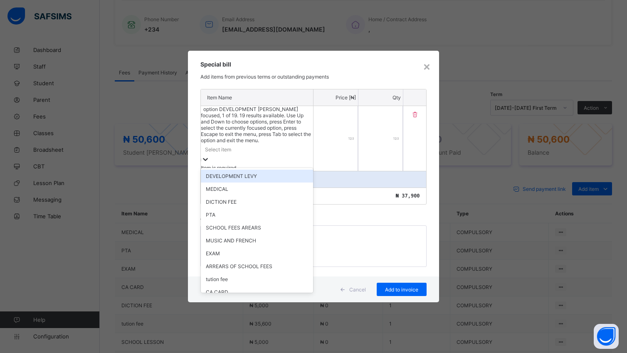
click at [209, 155] on icon at bounding box center [205, 159] width 8 height 8
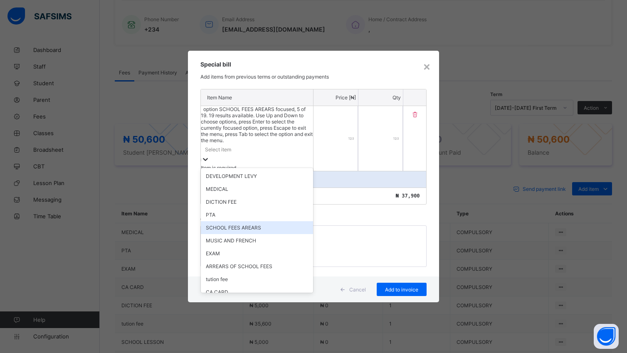
click at [277, 221] on div "SCHOOL FEES AREARS" at bounding box center [257, 227] width 112 height 13
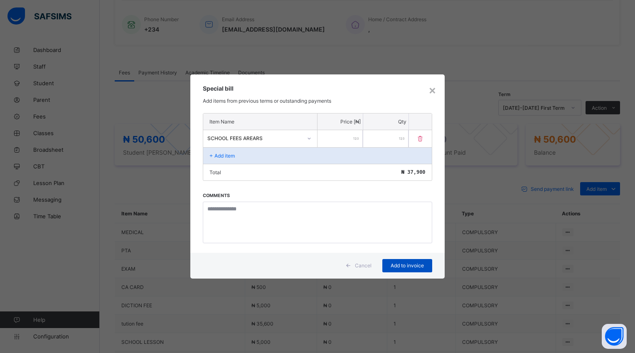
click at [393, 263] on span "Add to invoice" at bounding box center [407, 265] width 37 height 6
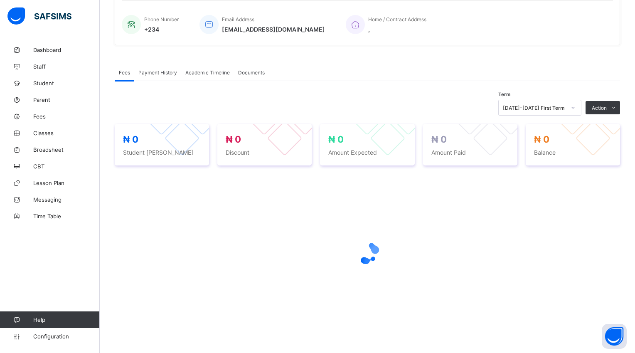
click at [430, 81] on div "Fees Payment History Academic Timeline Documents" at bounding box center [367, 72] width 505 height 17
click at [435, 81] on div "Fees Payment History Academic Timeline Documents" at bounding box center [367, 72] width 505 height 17
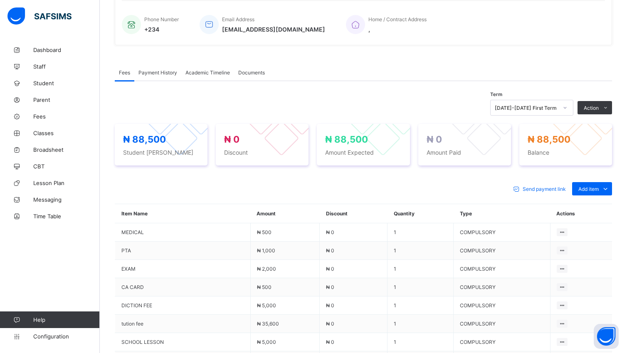
scroll to position [322, 0]
